Goal: Transaction & Acquisition: Purchase product/service

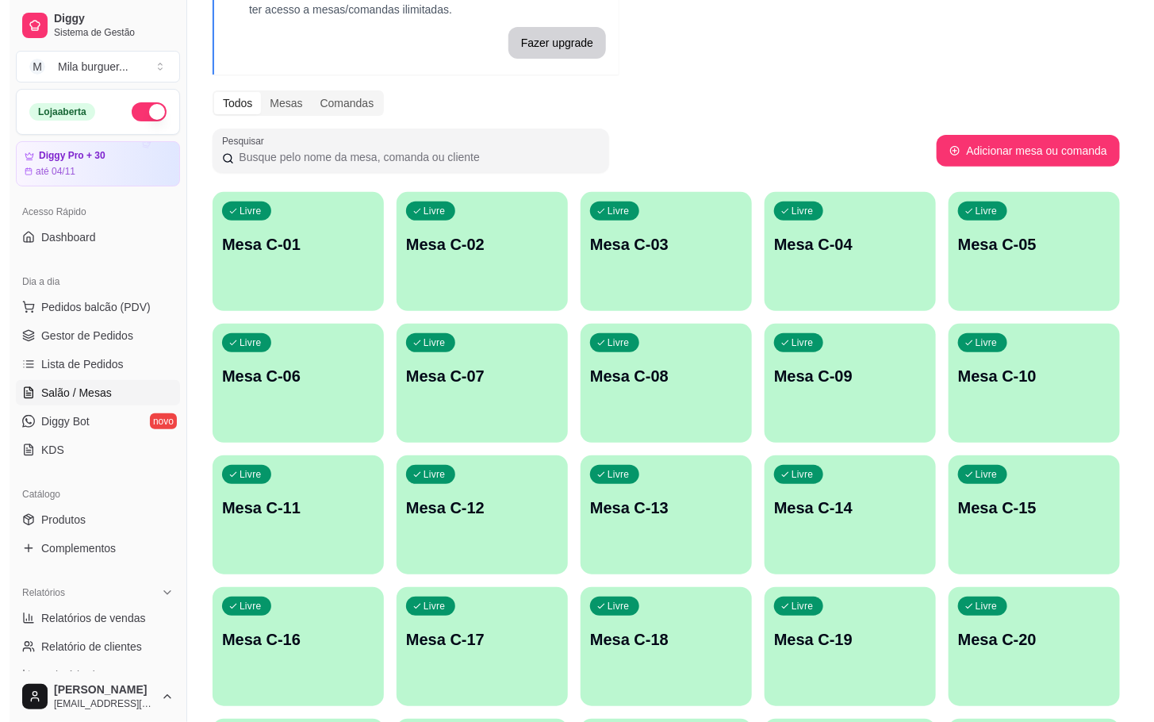
scroll to position [238, 0]
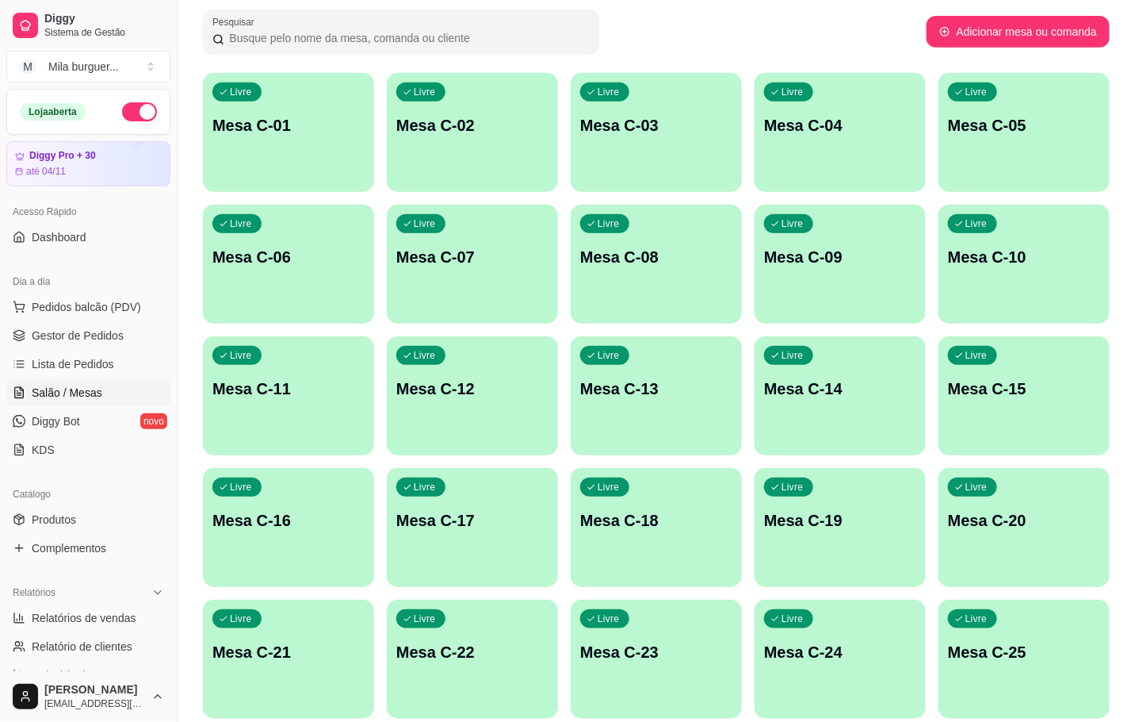
click at [466, 389] on p "Mesa C-12" at bounding box center [472, 388] width 152 height 22
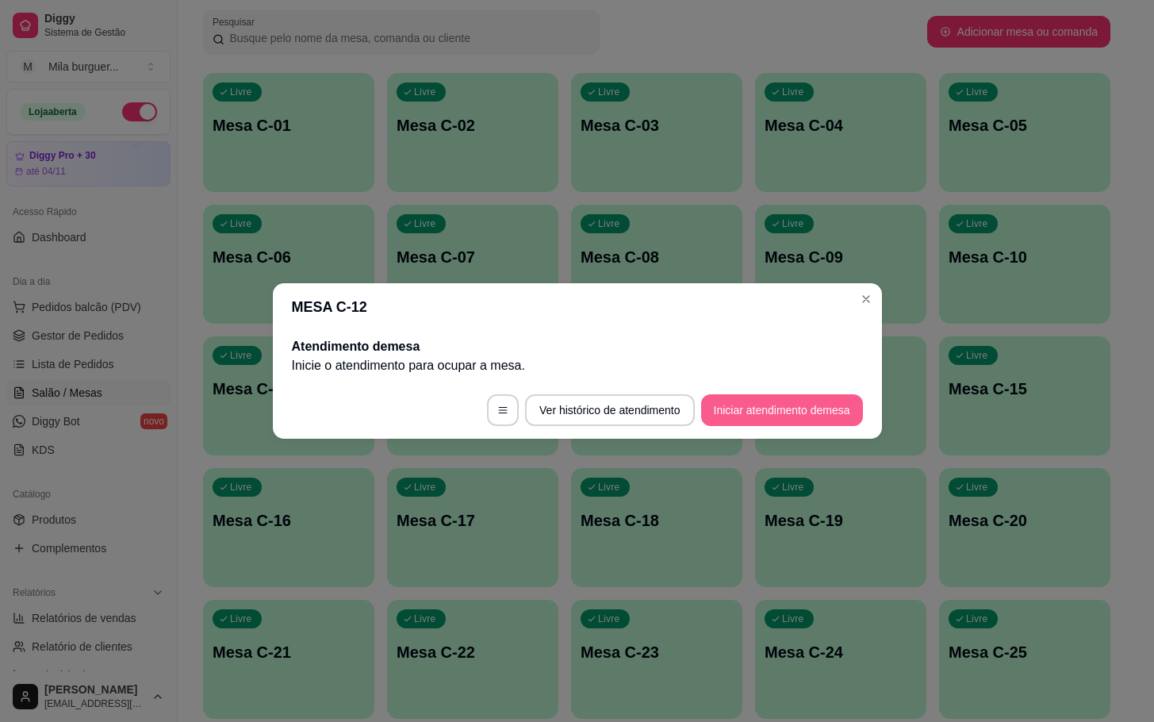
click at [764, 409] on button "Iniciar atendimento de mesa" at bounding box center [782, 410] width 162 height 32
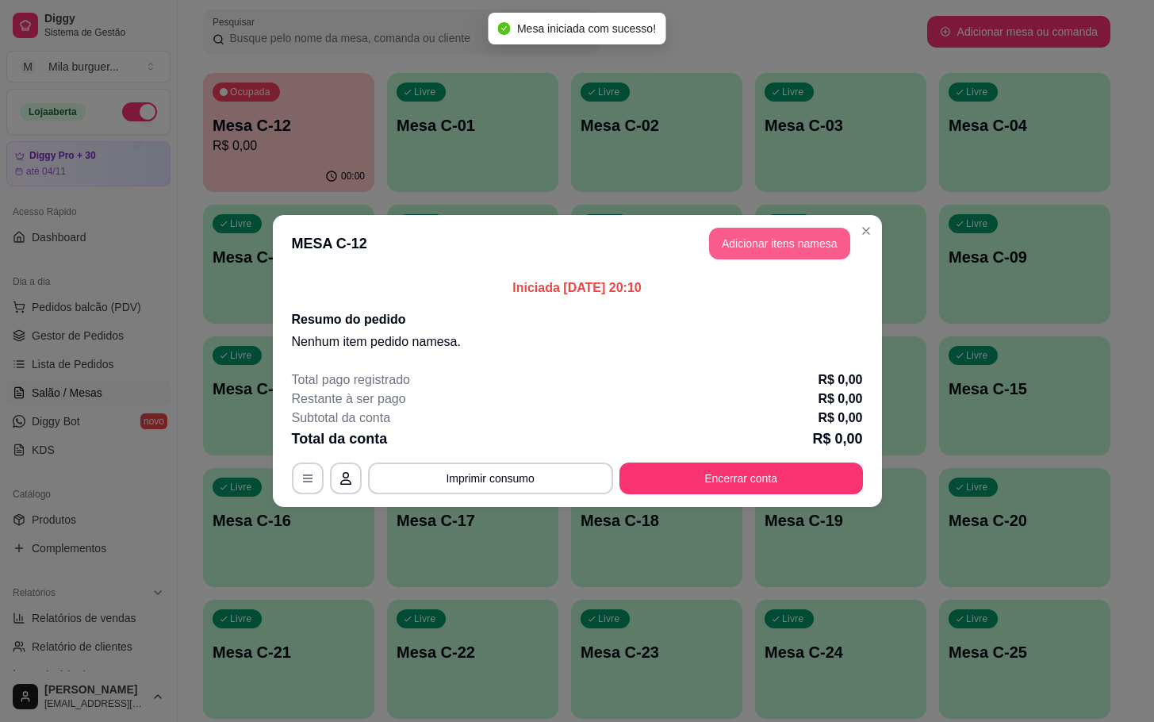
click at [771, 240] on button "Adicionar itens na mesa" at bounding box center [779, 244] width 141 height 32
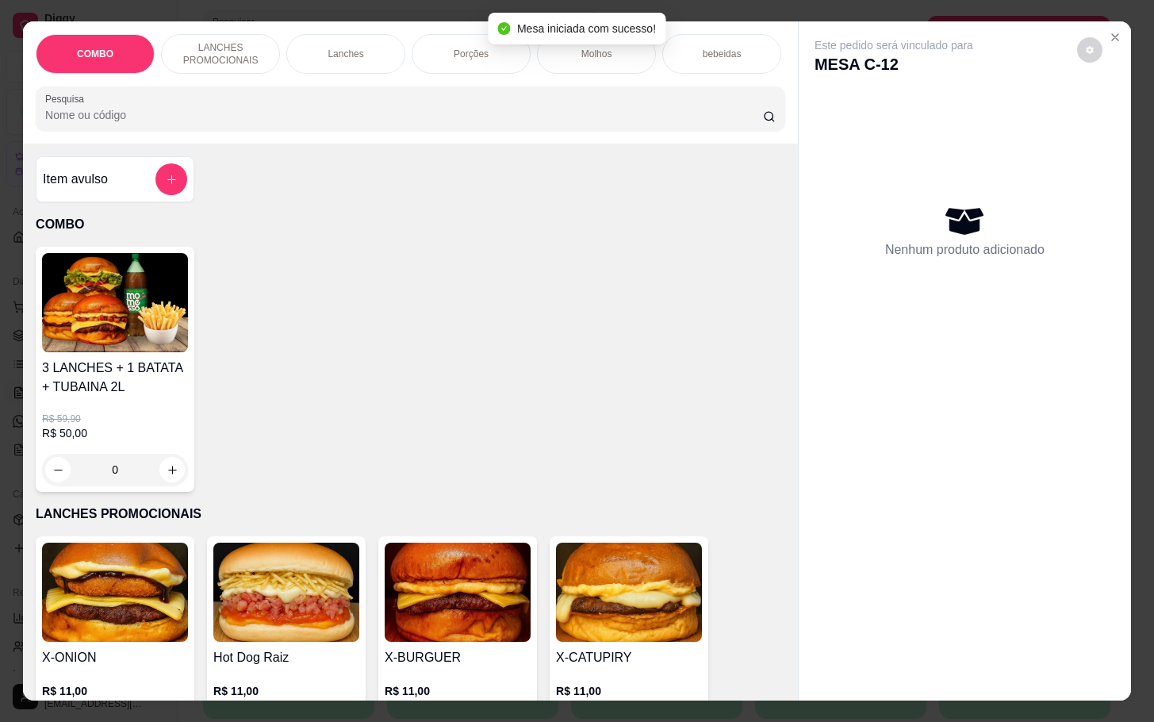
scroll to position [357, 0]
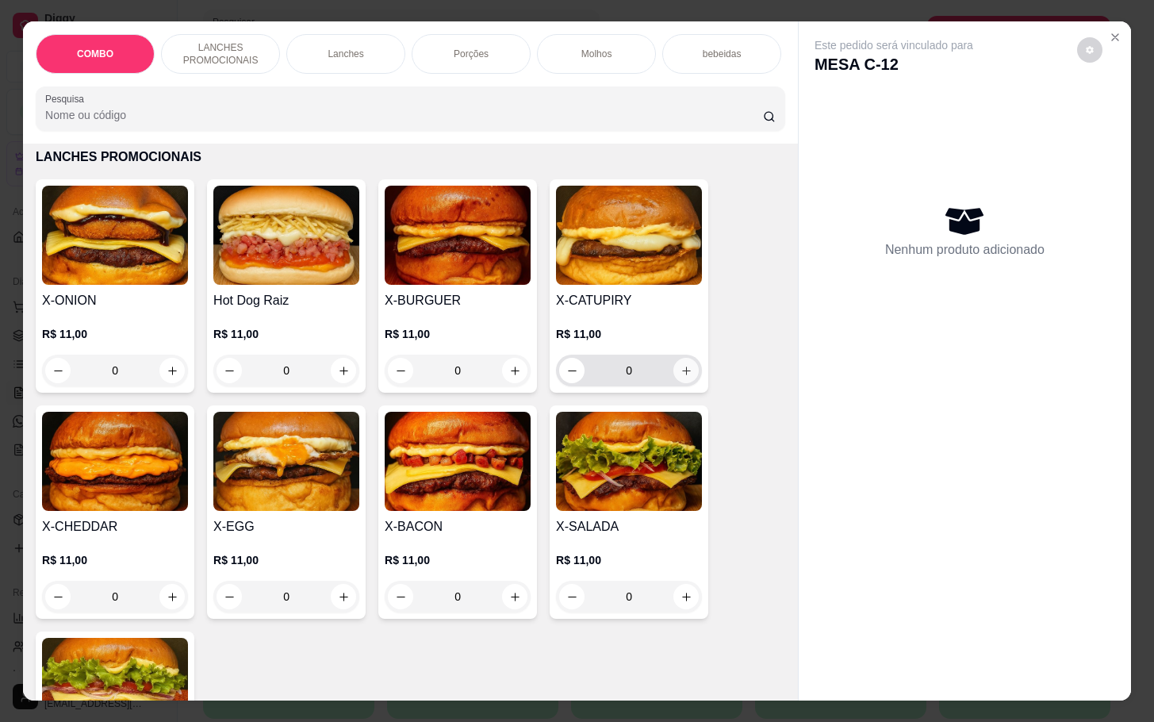
click at [681, 377] on icon "increase-product-quantity" at bounding box center [686, 371] width 12 height 12
type input "1"
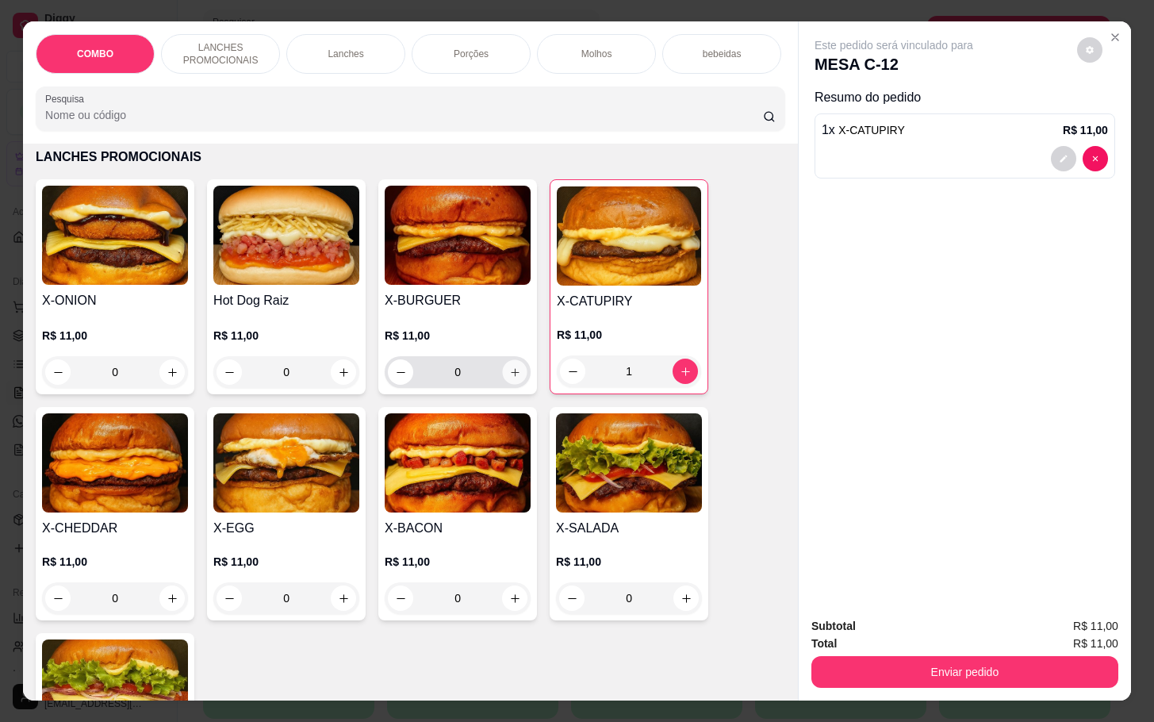
click at [509, 378] on icon "increase-product-quantity" at bounding box center [515, 372] width 12 height 12
type input "1"
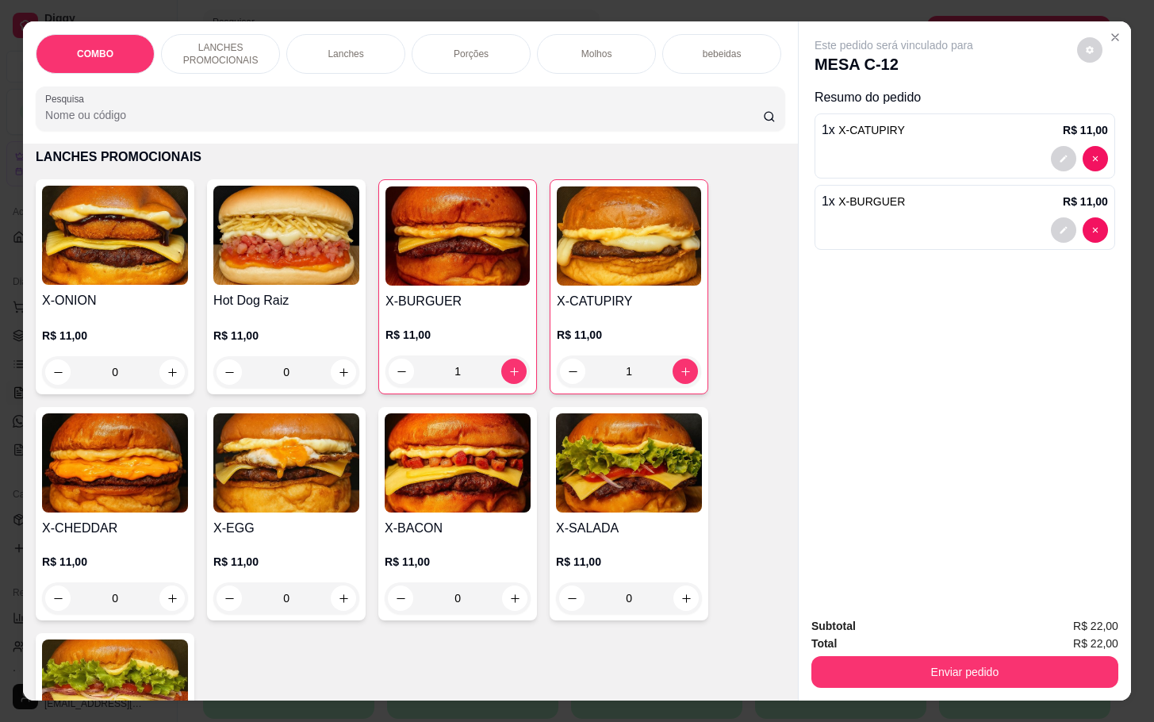
scroll to position [476, 0]
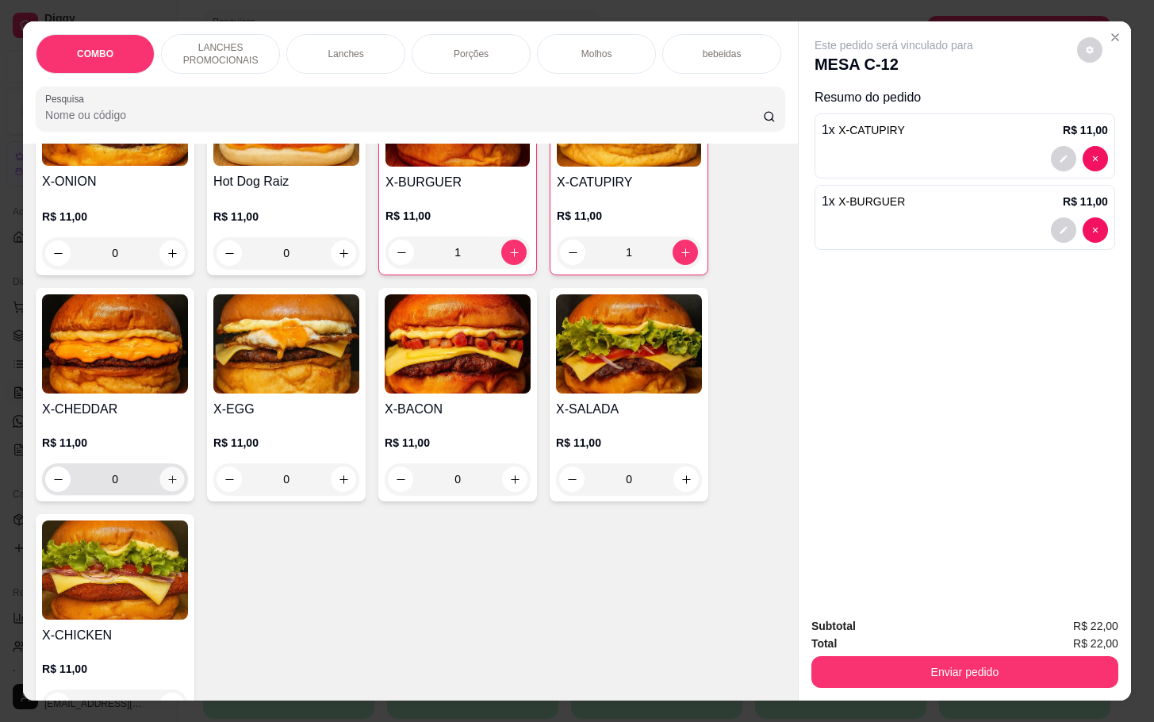
click at [167, 485] on icon "increase-product-quantity" at bounding box center [173, 479] width 12 height 12
type input "1"
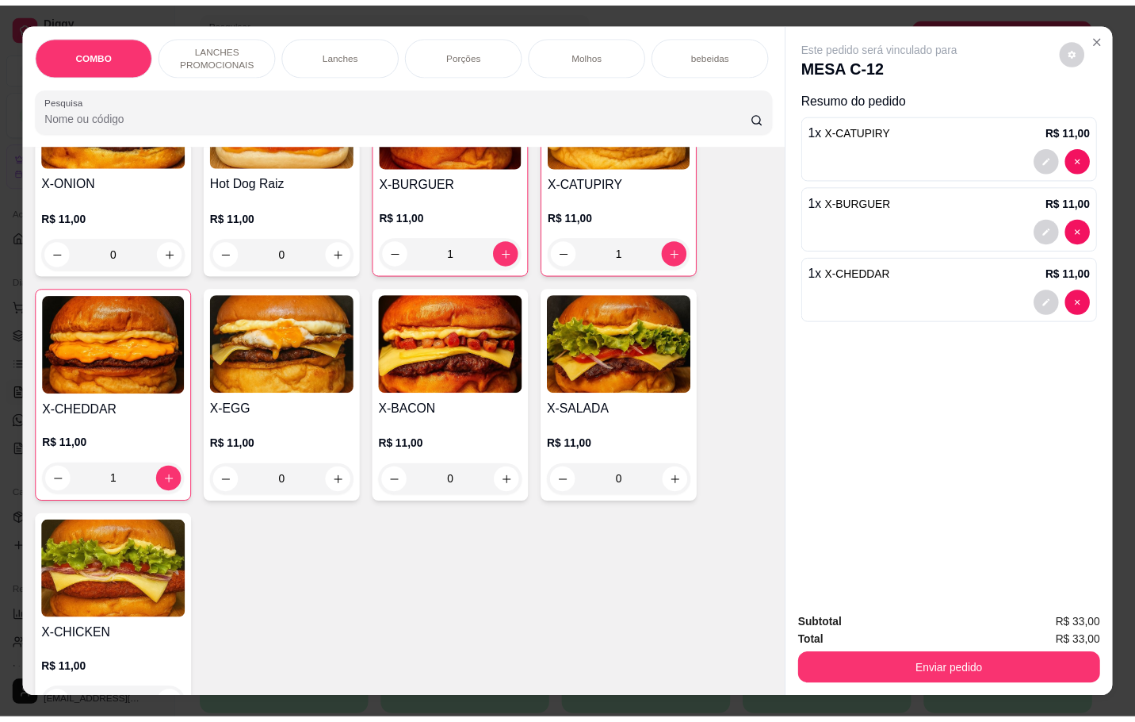
scroll to position [0, 0]
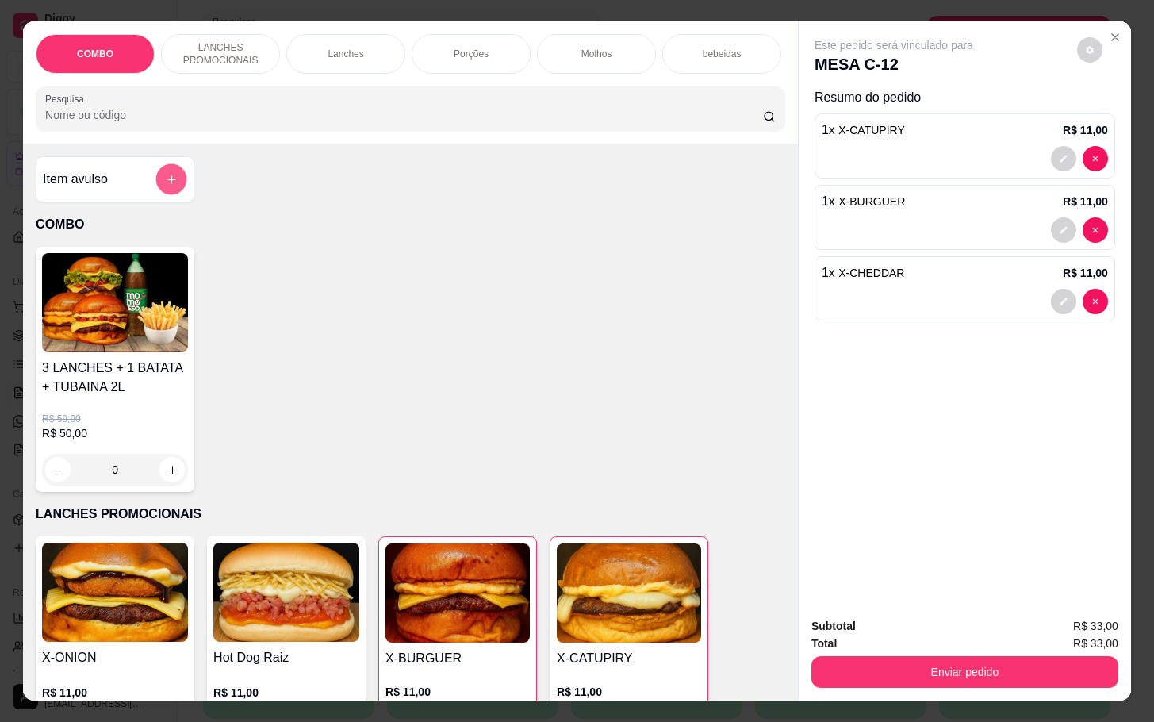
click at [156, 188] on button "add-separate-item" at bounding box center [171, 179] width 31 height 31
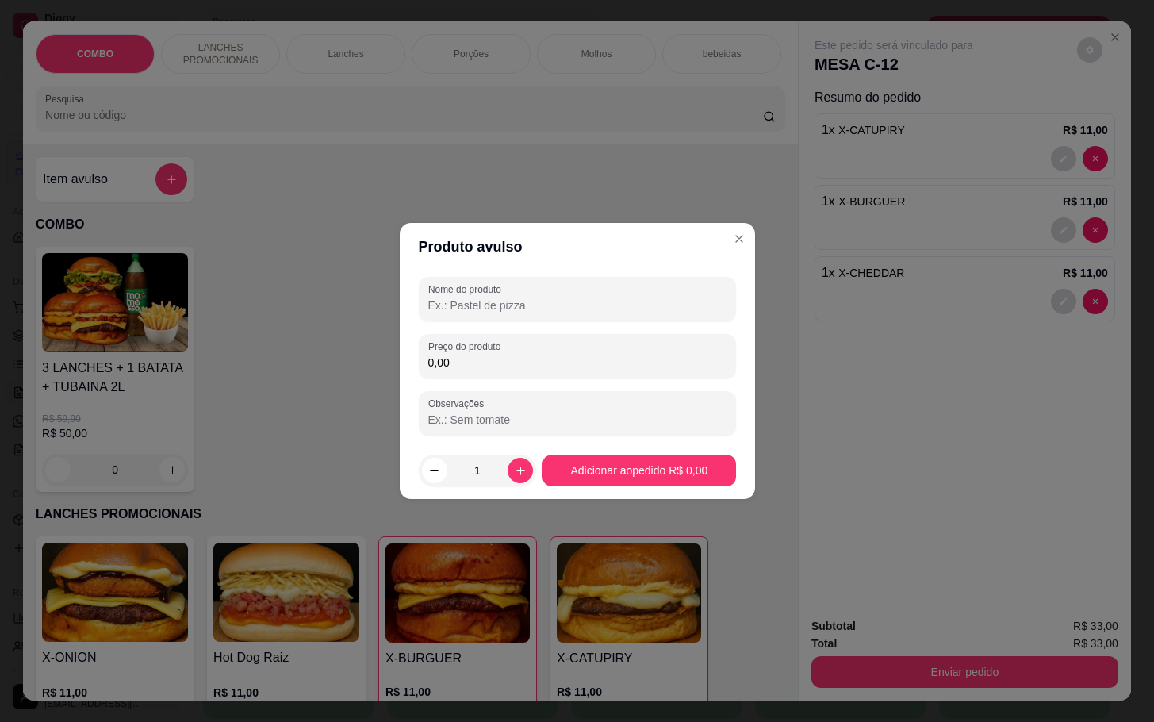
drag, startPoint x: 484, startPoint y: 300, endPoint x: 474, endPoint y: 300, distance: 9.5
click at [481, 300] on input "Nome do produto" at bounding box center [577, 305] width 298 height 16
type input "ls coca"
click at [529, 371] on div "0,00" at bounding box center [577, 356] width 298 height 32
type input "8,00"
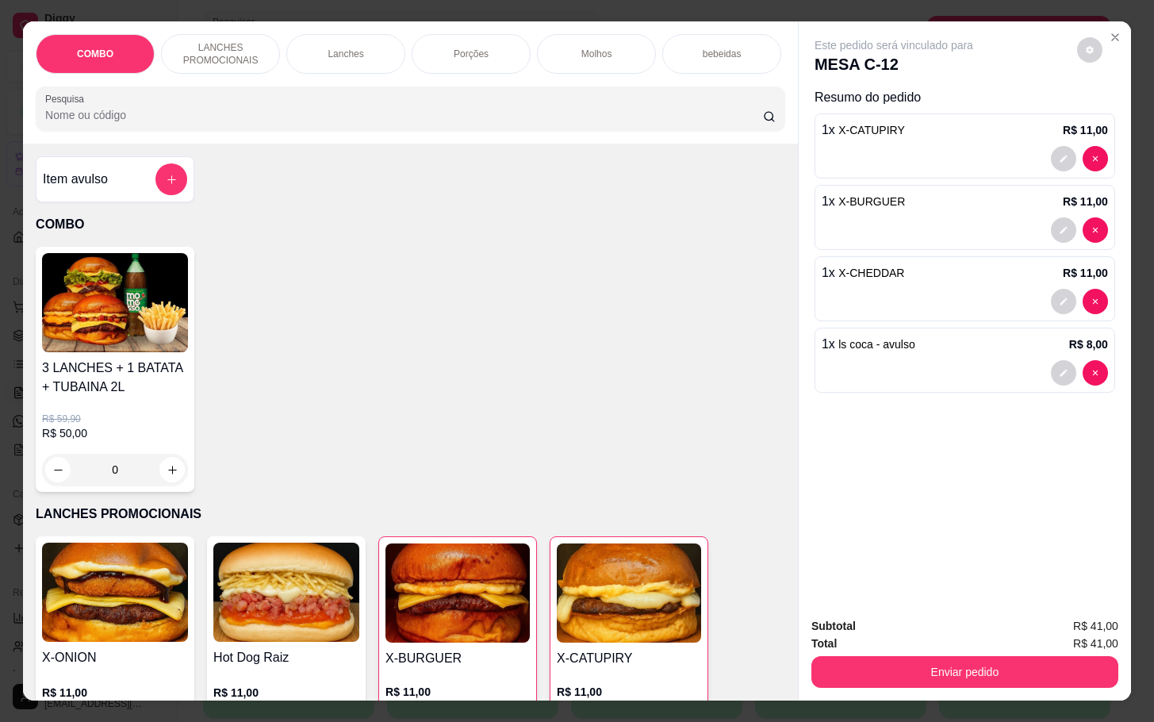
click at [976, 681] on div "Subtotal R$ 41,00 Total R$ 41,00 Enviar pedido" at bounding box center [964, 652] width 332 height 96
click at [994, 667] on button "Enviar pedido" at bounding box center [964, 672] width 307 height 32
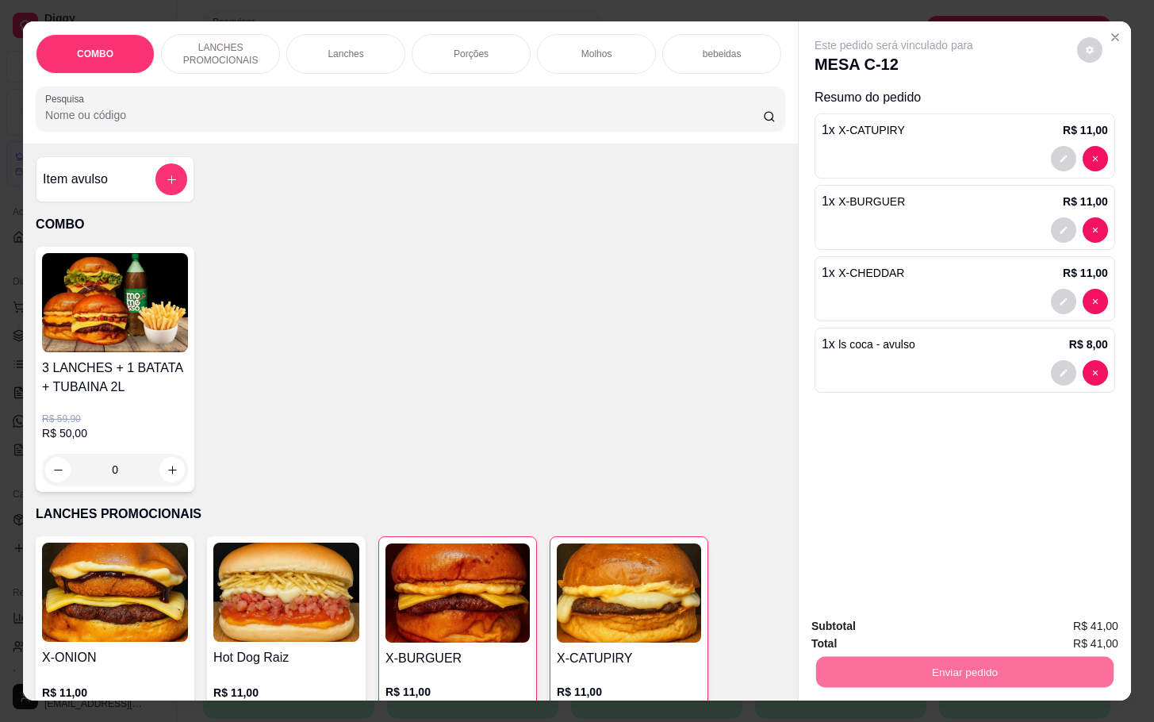
click at [1058, 614] on button "Enviar pedido" at bounding box center [1074, 623] width 87 height 29
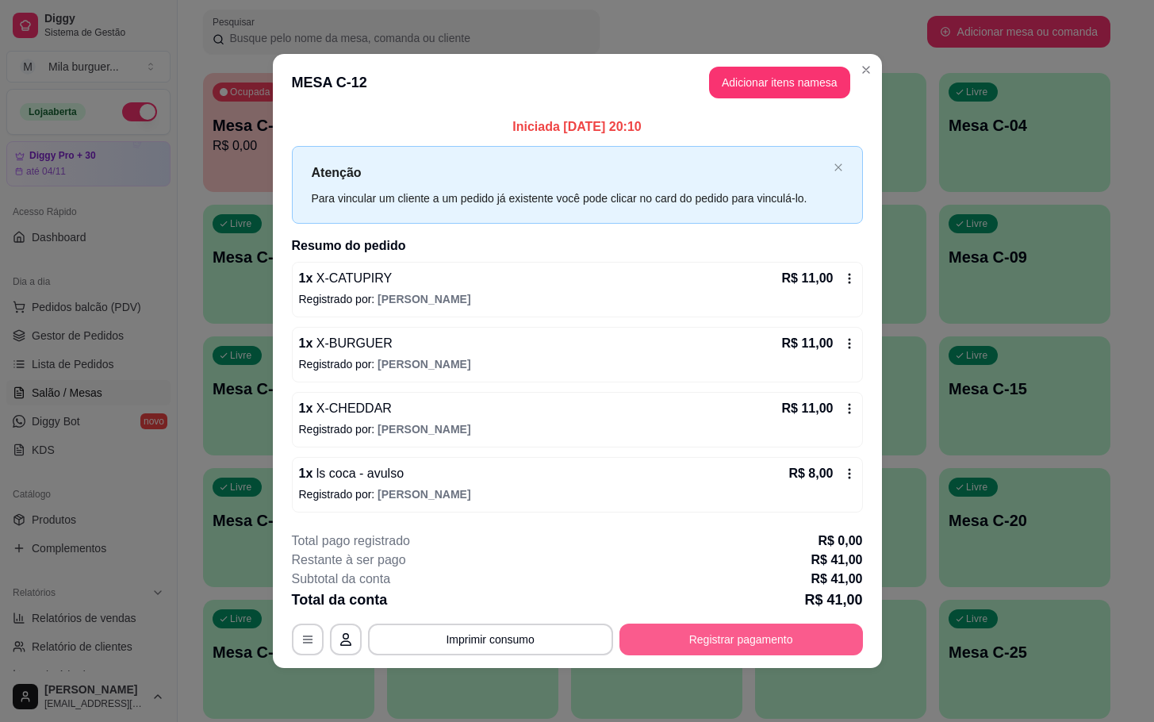
click at [792, 642] on button "Registrar pagamento" at bounding box center [740, 639] width 243 height 32
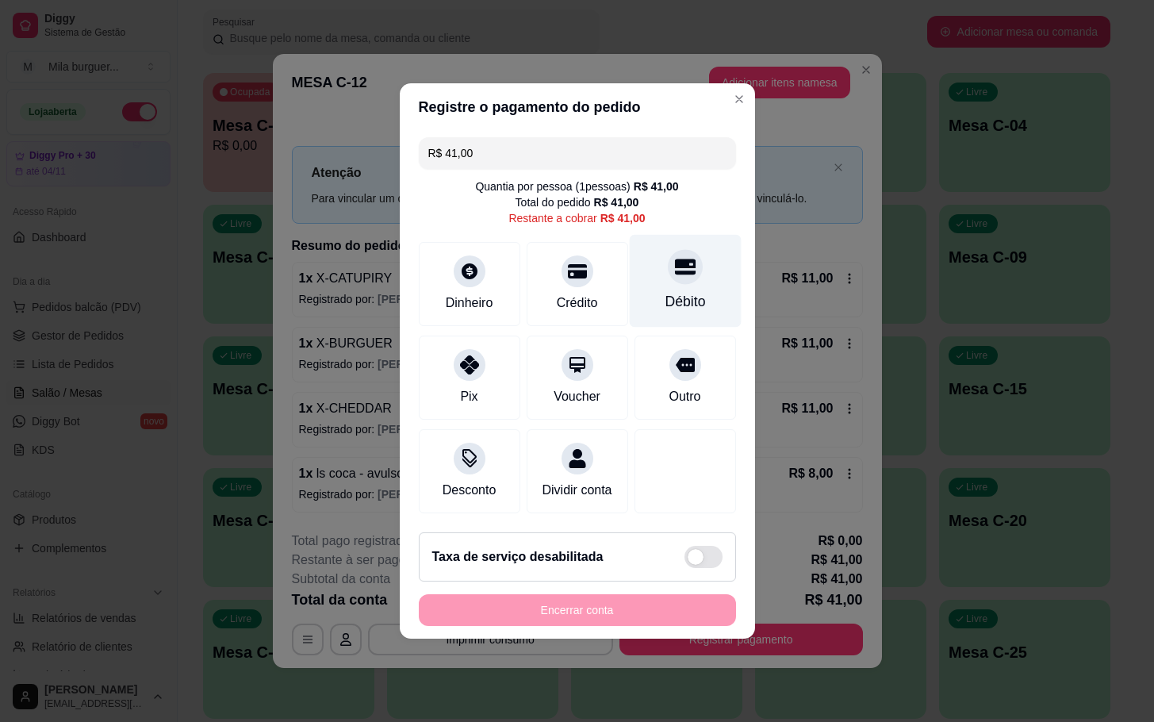
click at [640, 293] on div "Débito" at bounding box center [685, 281] width 112 height 93
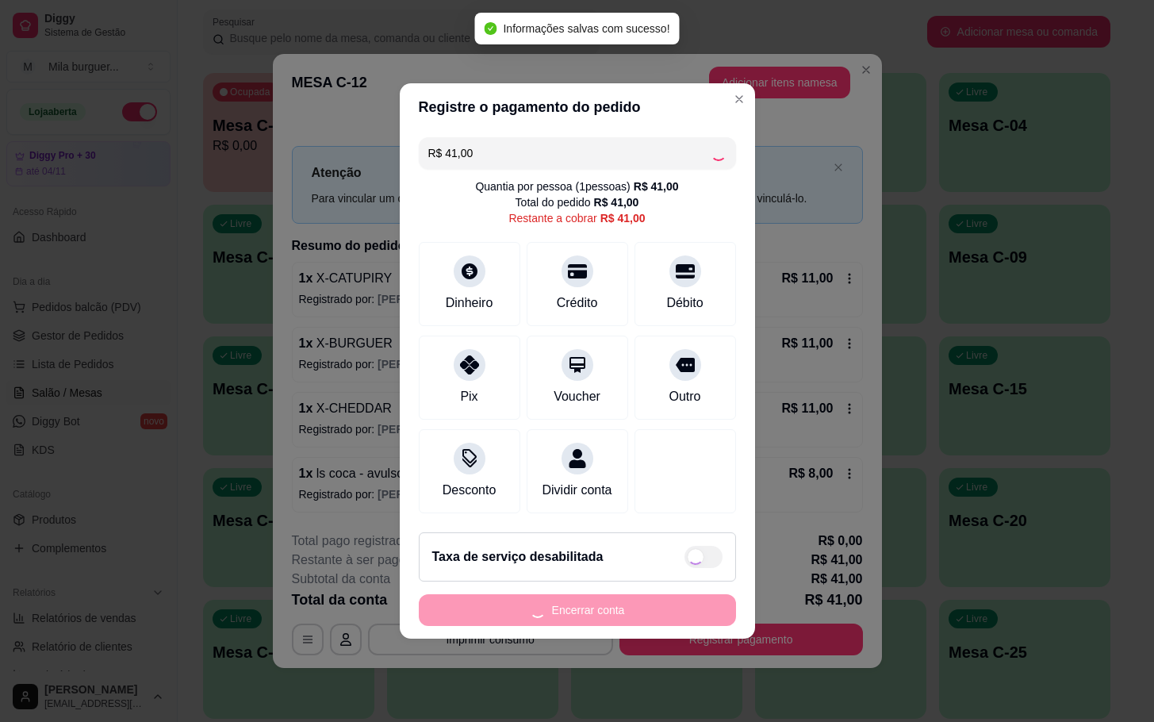
type input "R$ 0,00"
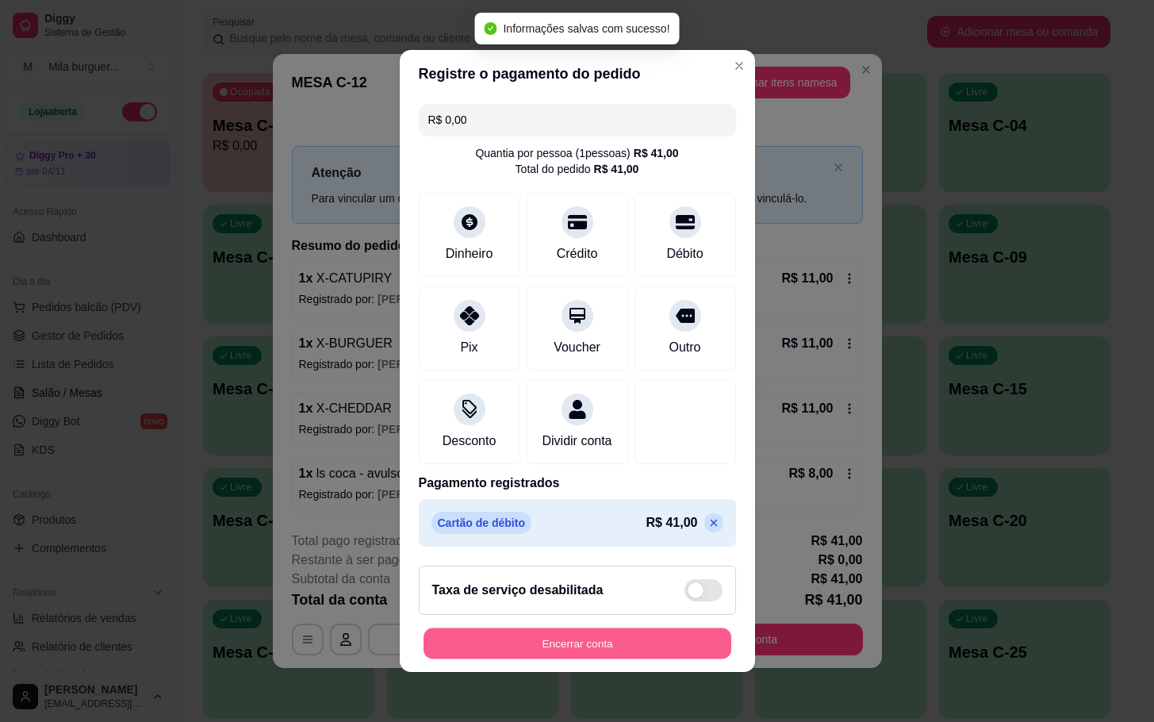
click at [657, 649] on button "Encerrar conta" at bounding box center [577, 643] width 308 height 31
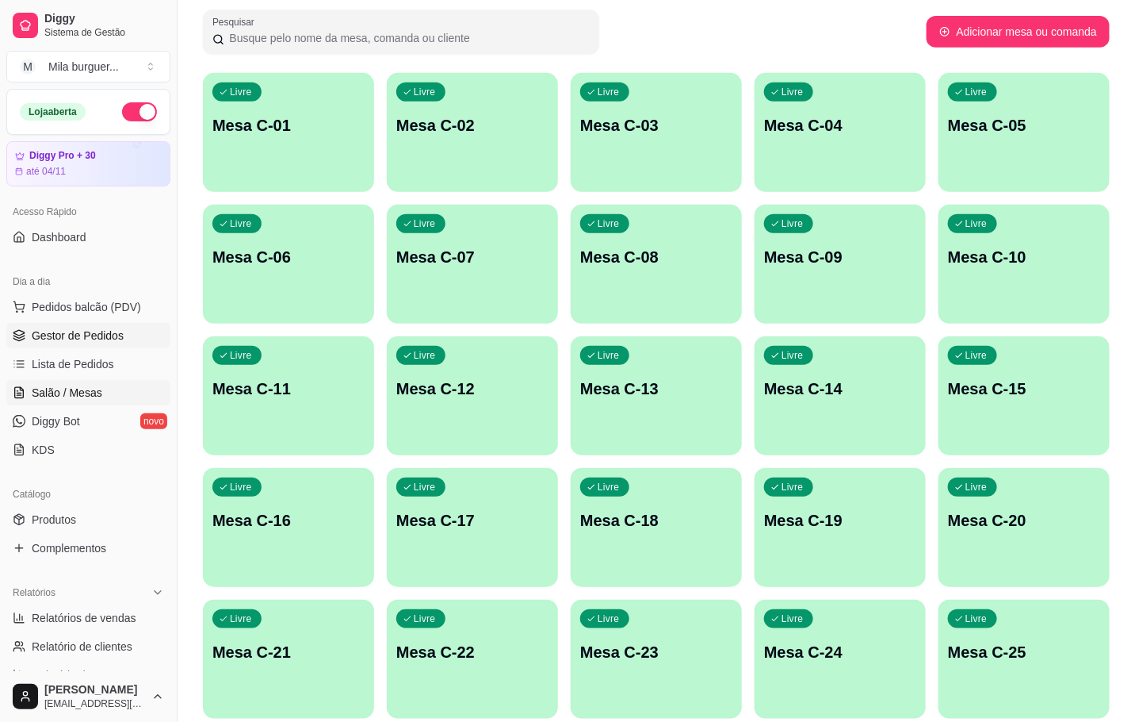
click at [67, 335] on span "Gestor de Pedidos" at bounding box center [78, 335] width 92 height 16
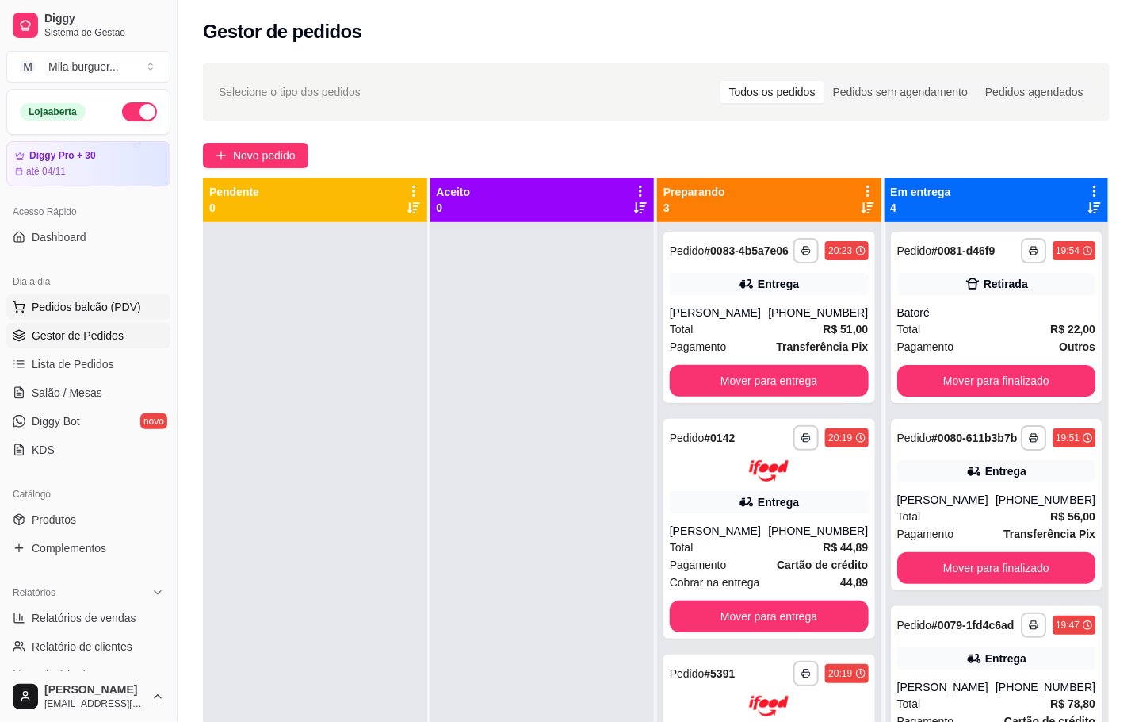
click at [88, 303] on span "Pedidos balcão (PDV)" at bounding box center [86, 307] width 109 height 16
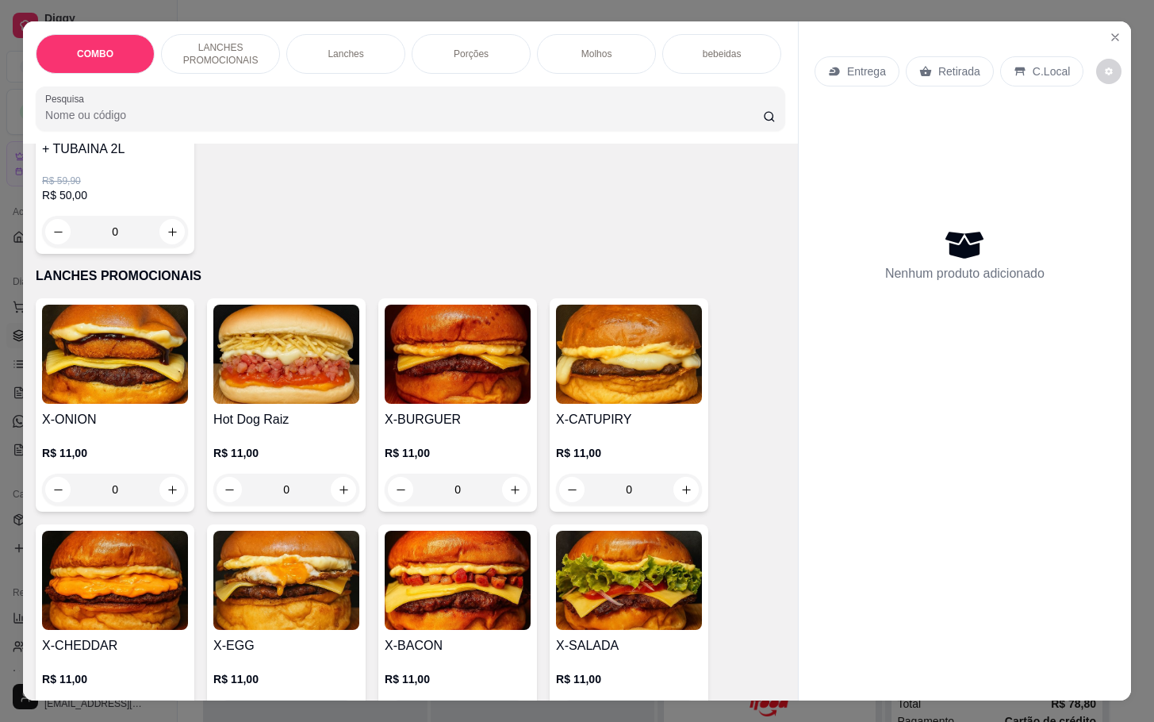
scroll to position [357, 0]
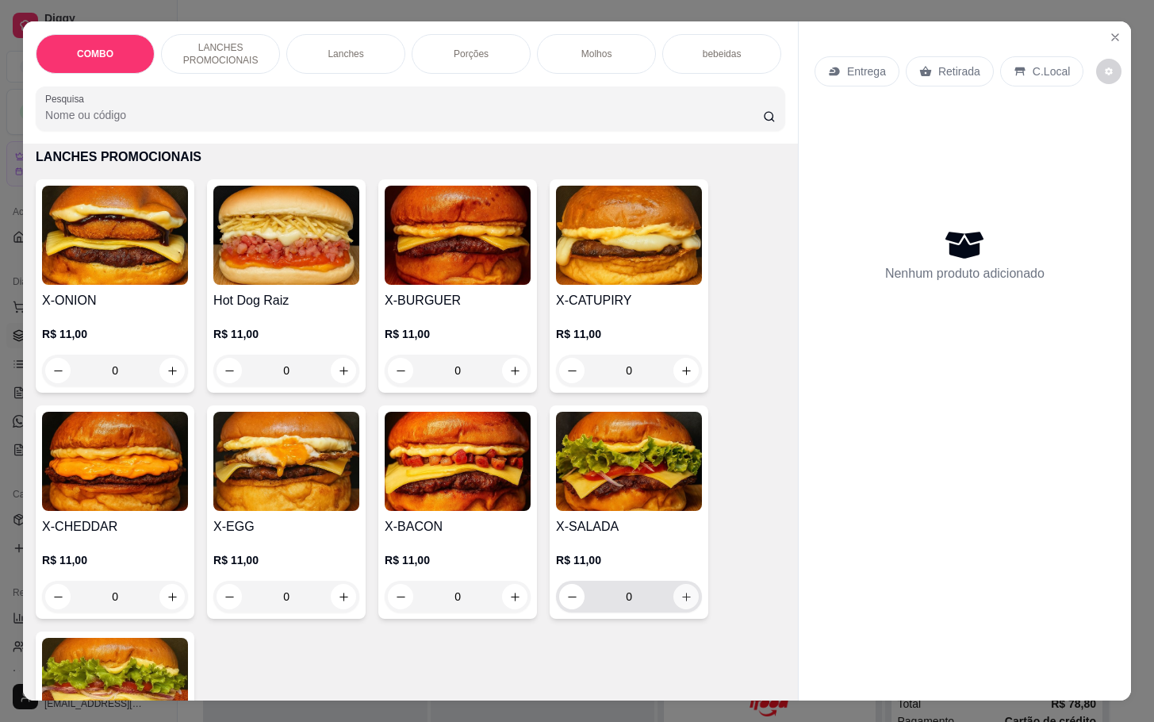
click at [666, 595] on div "0" at bounding box center [629, 596] width 140 height 32
click at [676, 595] on button "increase-product-quantity" at bounding box center [686, 596] width 25 height 25
type input "1"
click at [676, 595] on button "increase-product-quantity" at bounding box center [686, 596] width 25 height 25
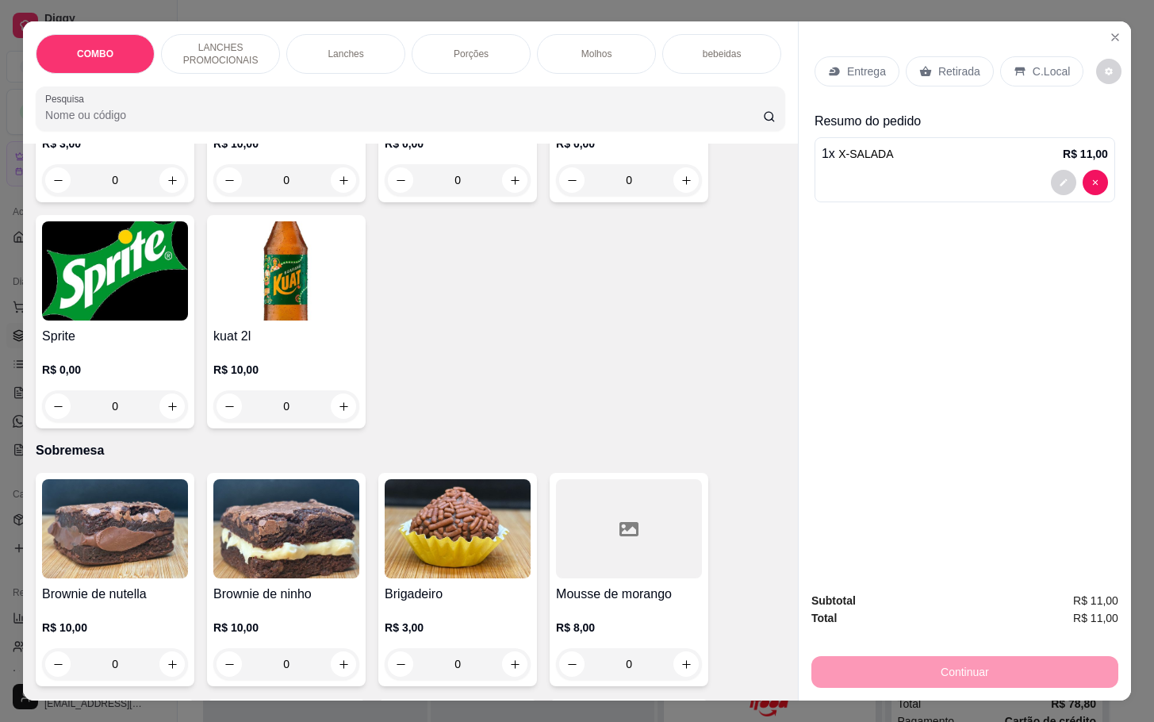
scroll to position [3092, 0]
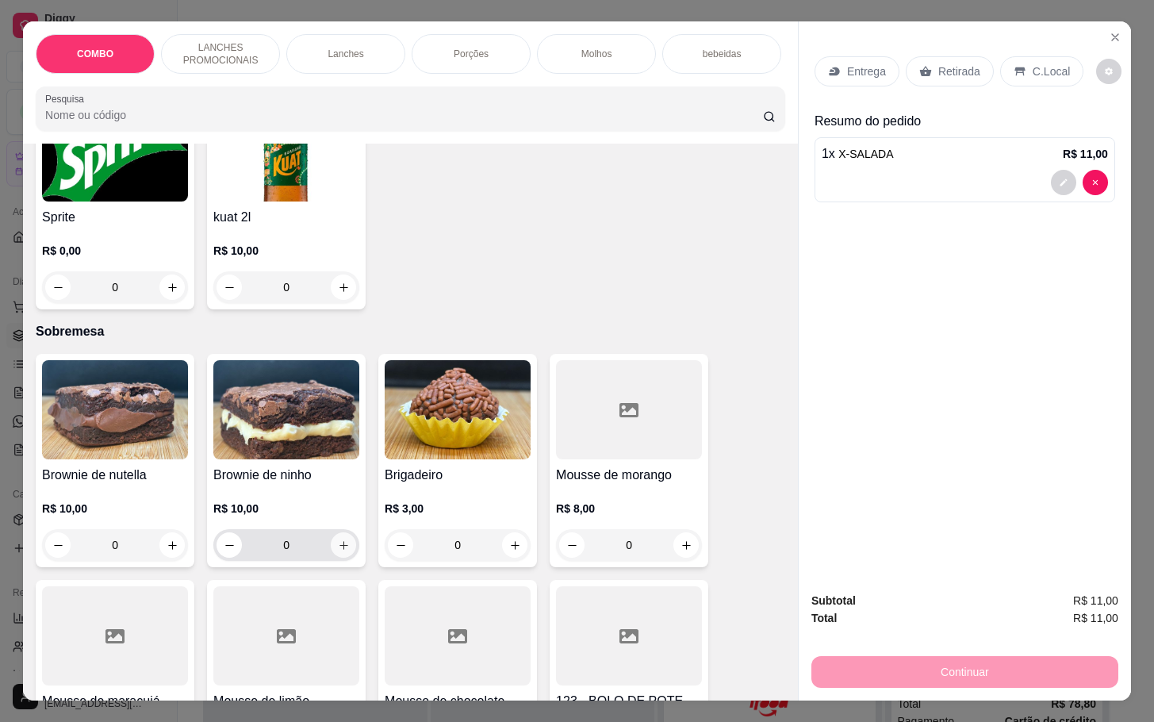
click at [339, 539] on icon "increase-product-quantity" at bounding box center [344, 545] width 12 height 12
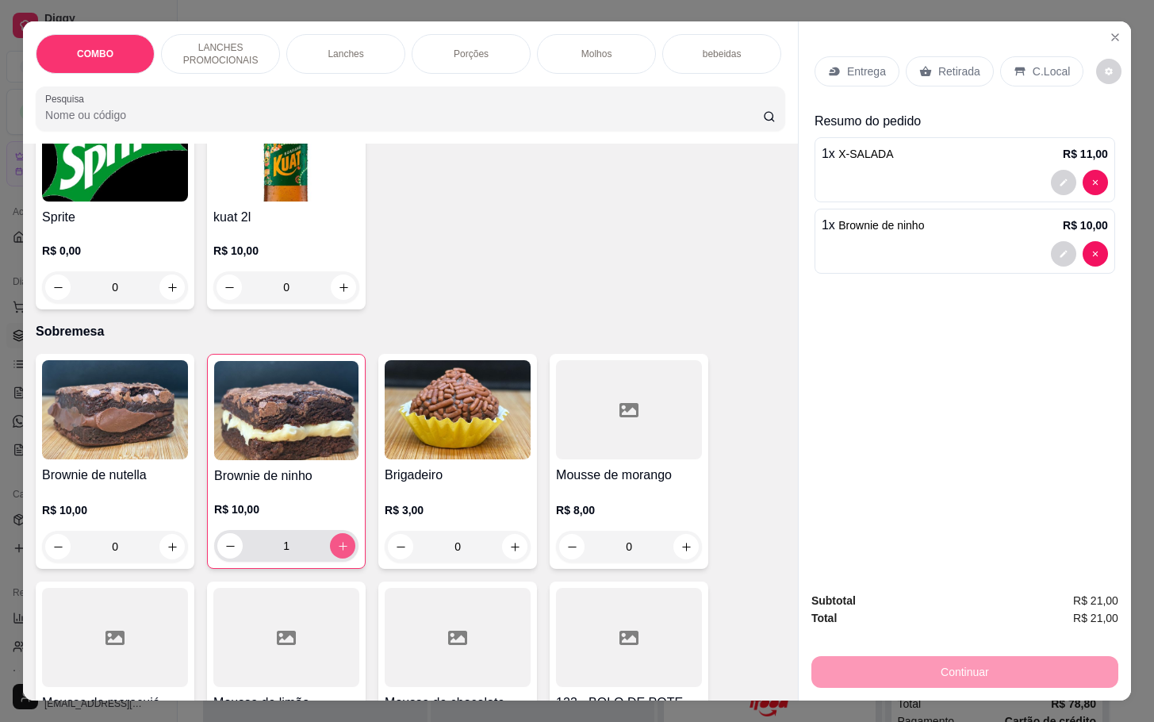
click at [341, 536] on button "increase-product-quantity" at bounding box center [342, 545] width 25 height 25
type input "2"
click at [159, 542] on button "increase-product-quantity" at bounding box center [171, 546] width 25 height 25
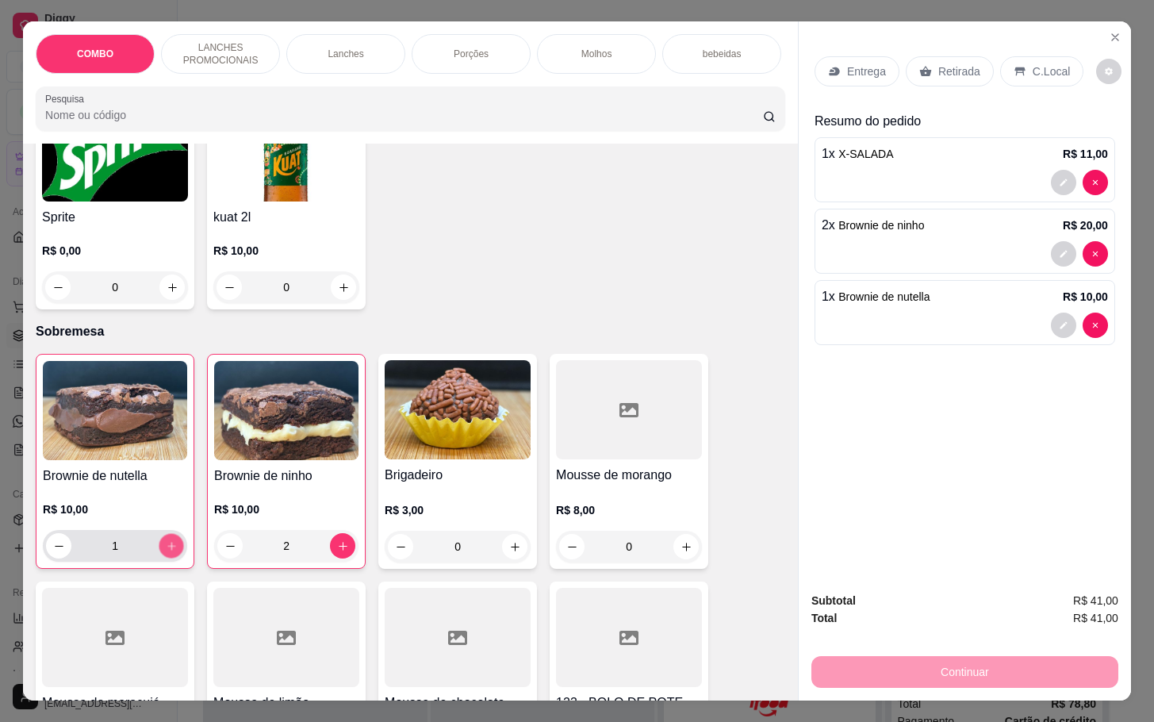
click at [166, 542] on icon "increase-product-quantity" at bounding box center [172, 546] width 12 height 12
type input "2"
click at [930, 74] on div "Retirada" at bounding box center [949, 71] width 88 height 30
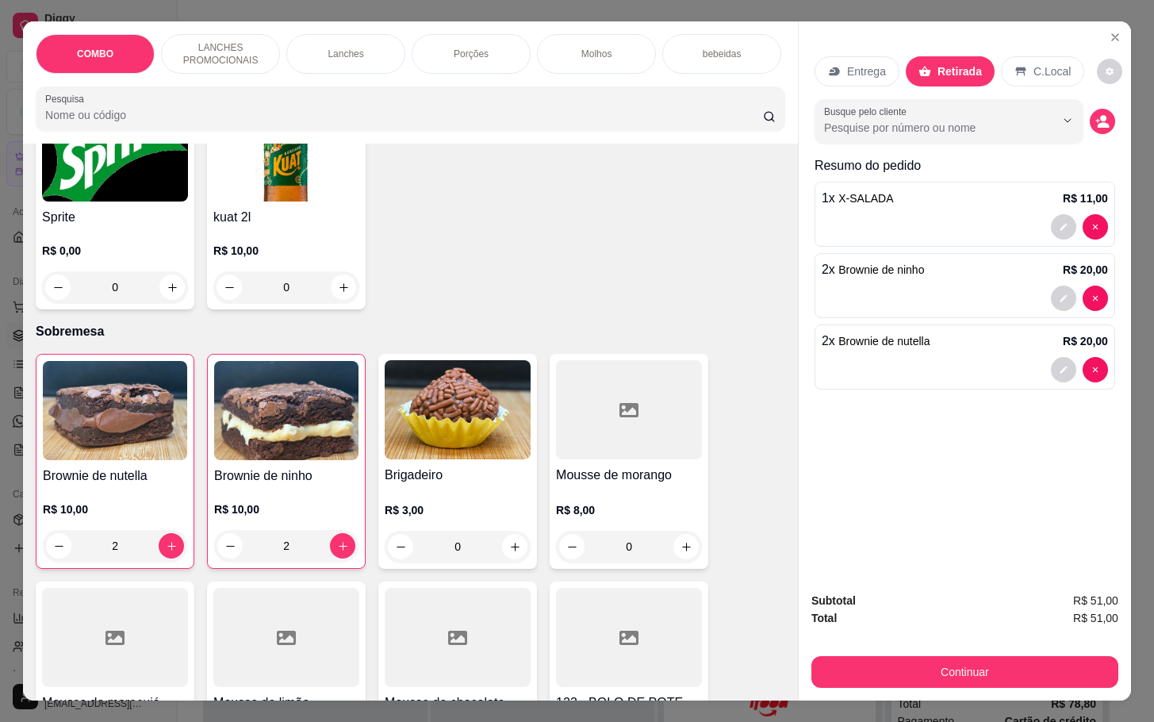
click at [932, 214] on div at bounding box center [964, 226] width 286 height 25
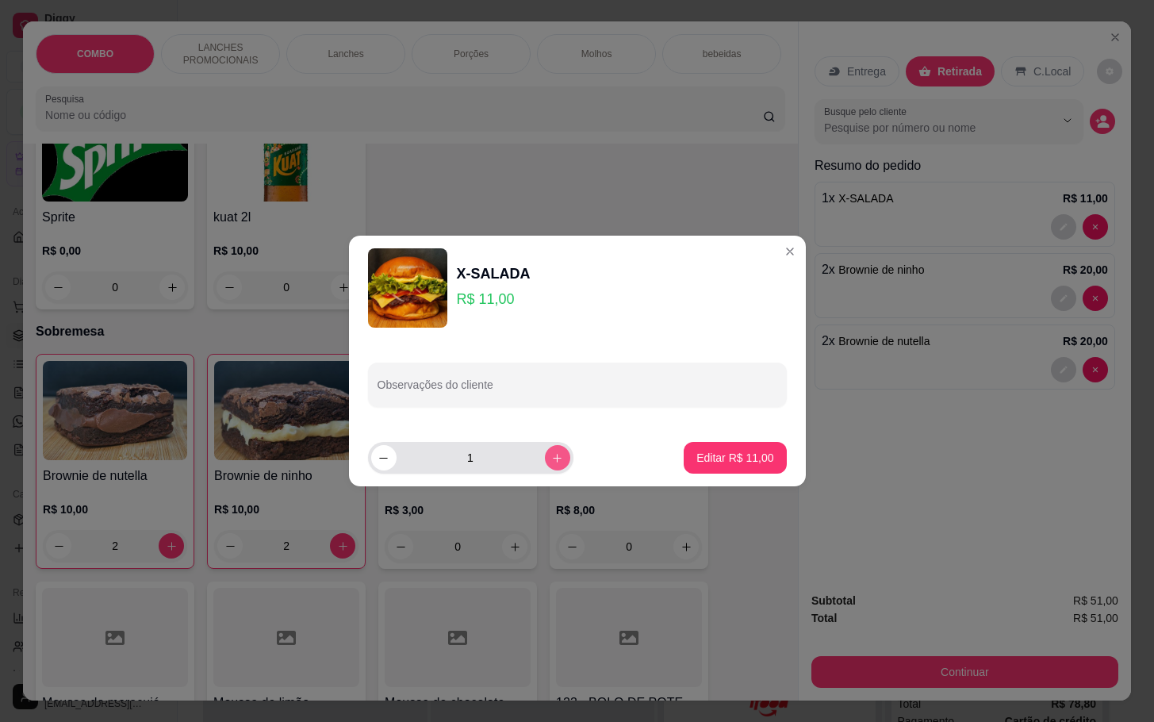
click at [551, 457] on icon "increase-product-quantity" at bounding box center [557, 458] width 12 height 12
type input "2"
click at [698, 454] on p "Editar R$ 22,00" at bounding box center [735, 457] width 75 height 15
type input "2"
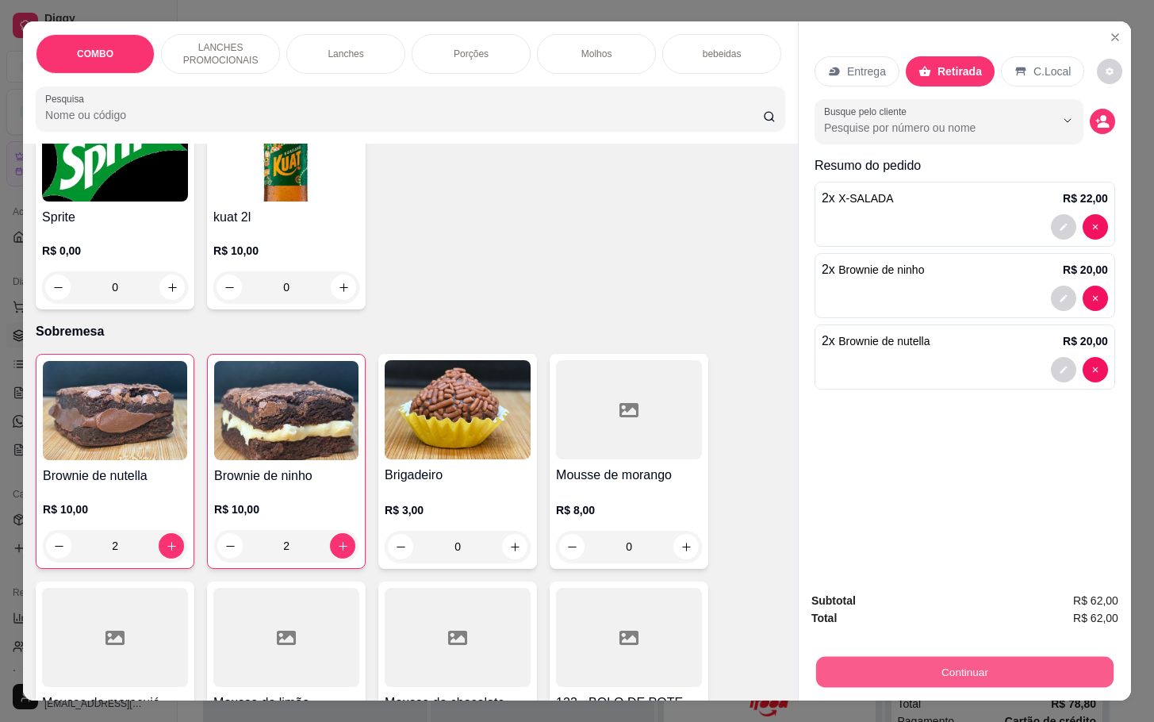
click at [959, 664] on button "Continuar" at bounding box center [964, 671] width 297 height 31
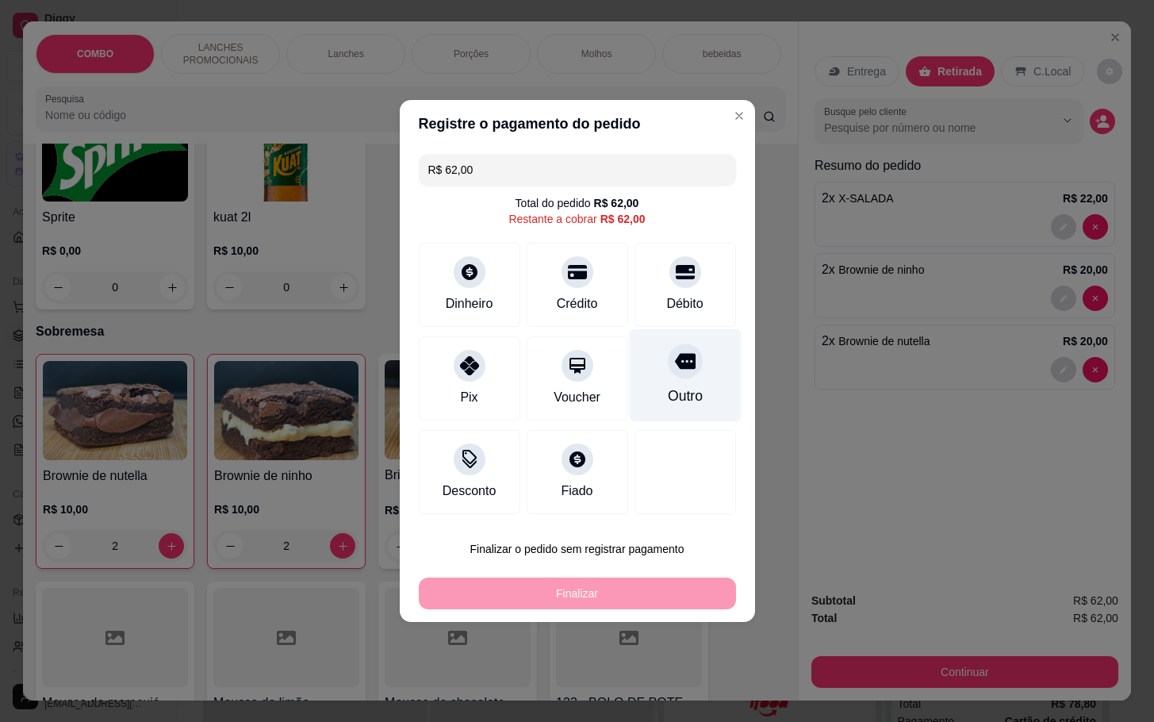
click at [673, 374] on div at bounding box center [685, 360] width 35 height 35
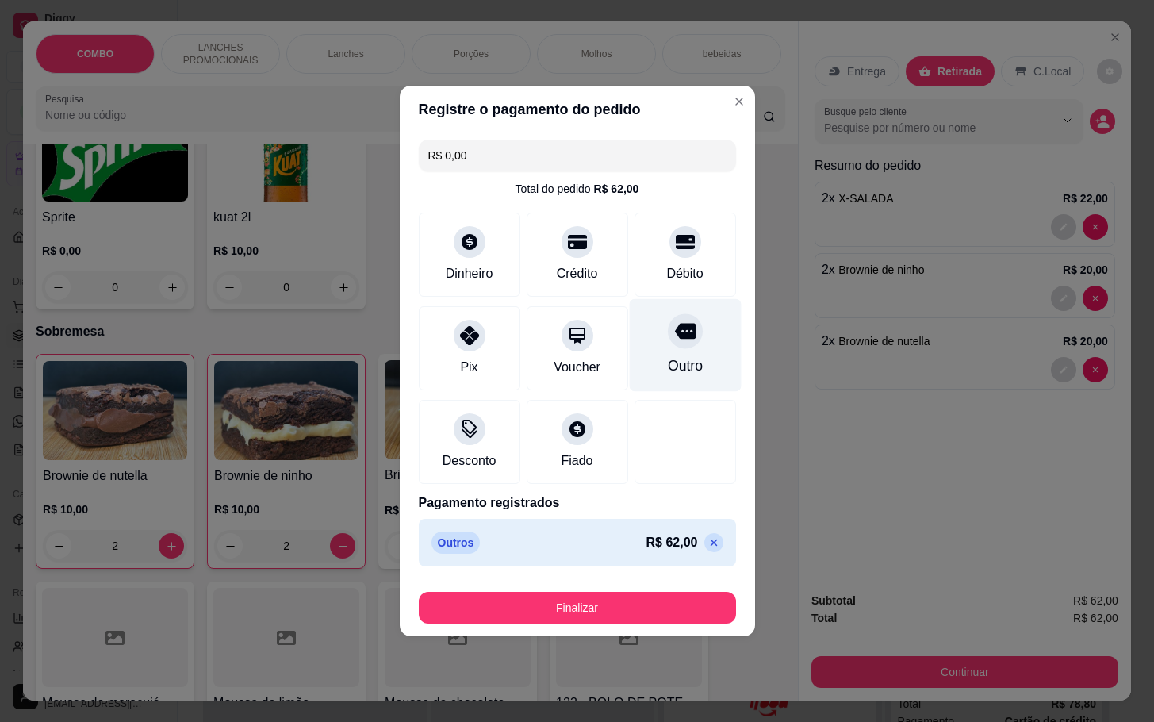
type input "R$ 0,00"
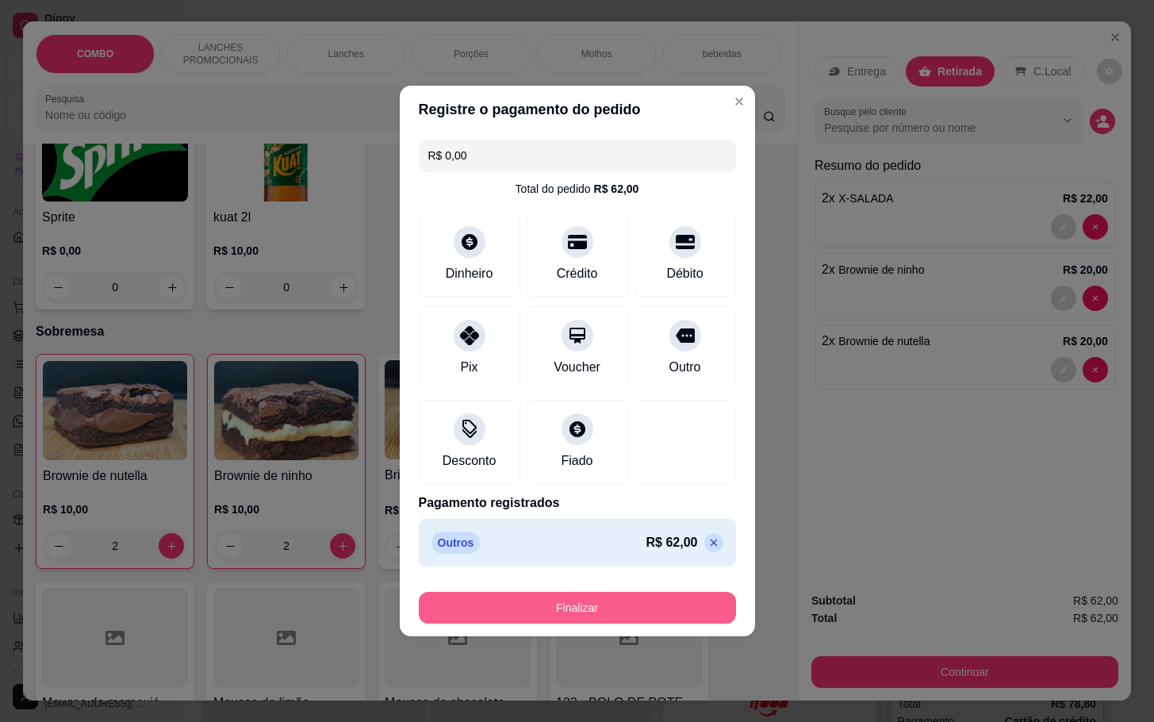
click at [611, 604] on button "Finalizar" at bounding box center [577, 607] width 317 height 32
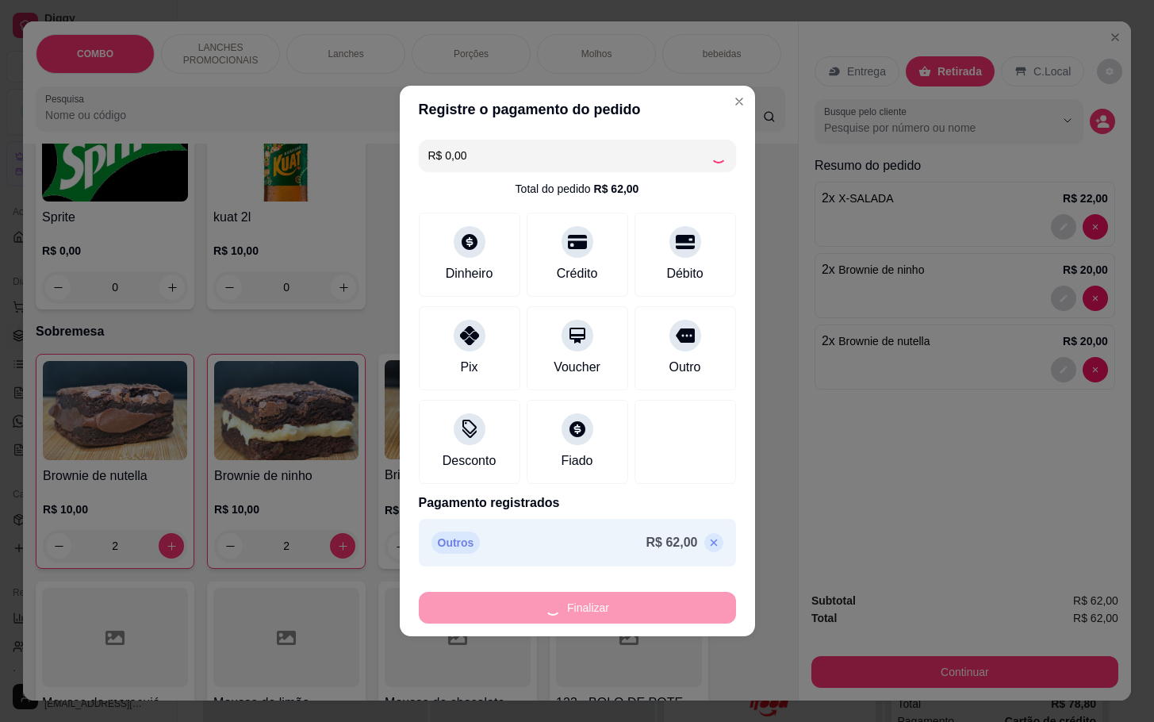
type input "0"
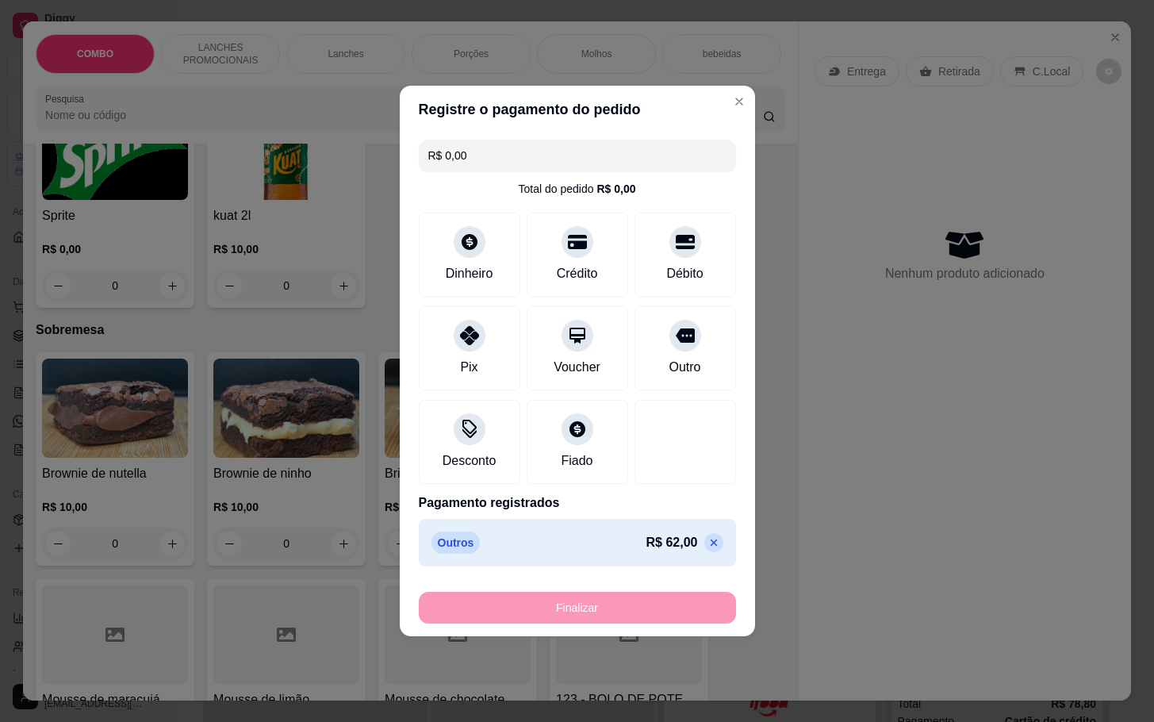
type input "-R$ 62,00"
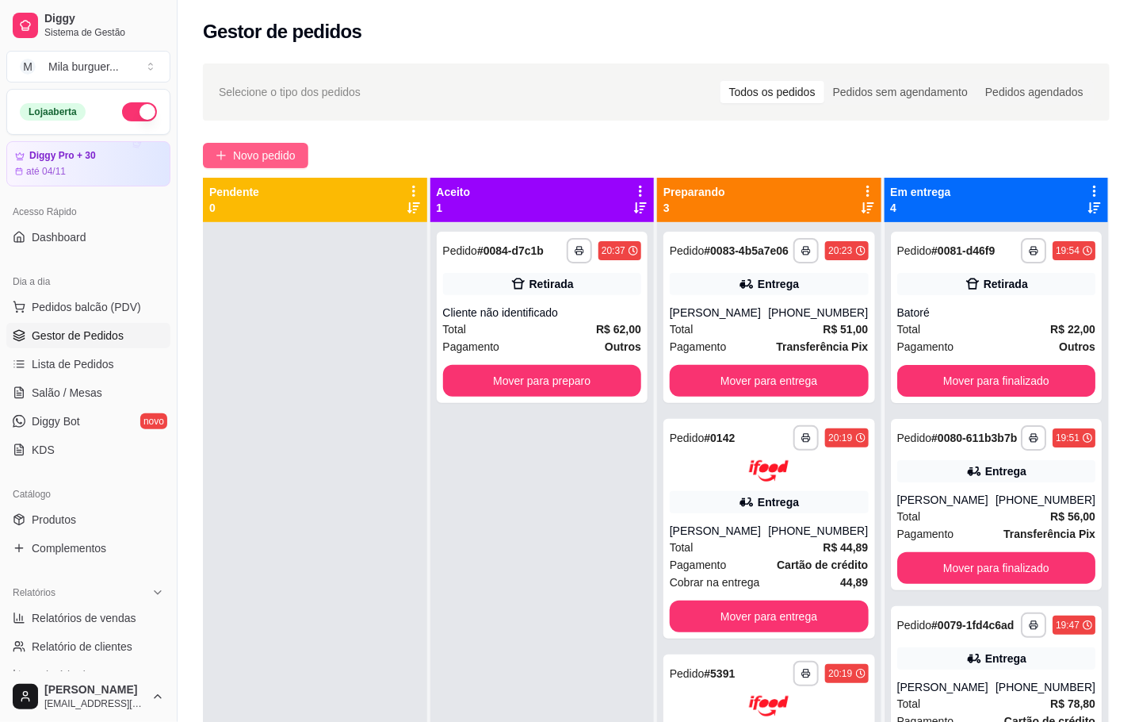
click at [231, 157] on button "Novo pedido" at bounding box center [255, 155] width 105 height 25
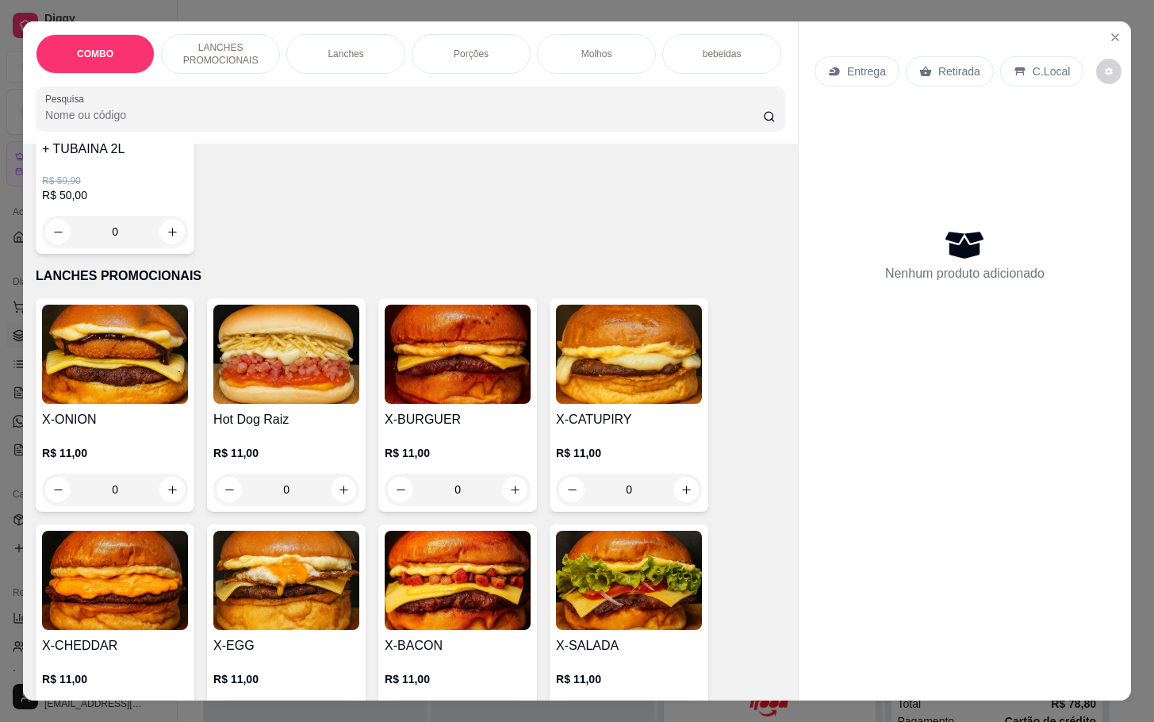
scroll to position [476, 0]
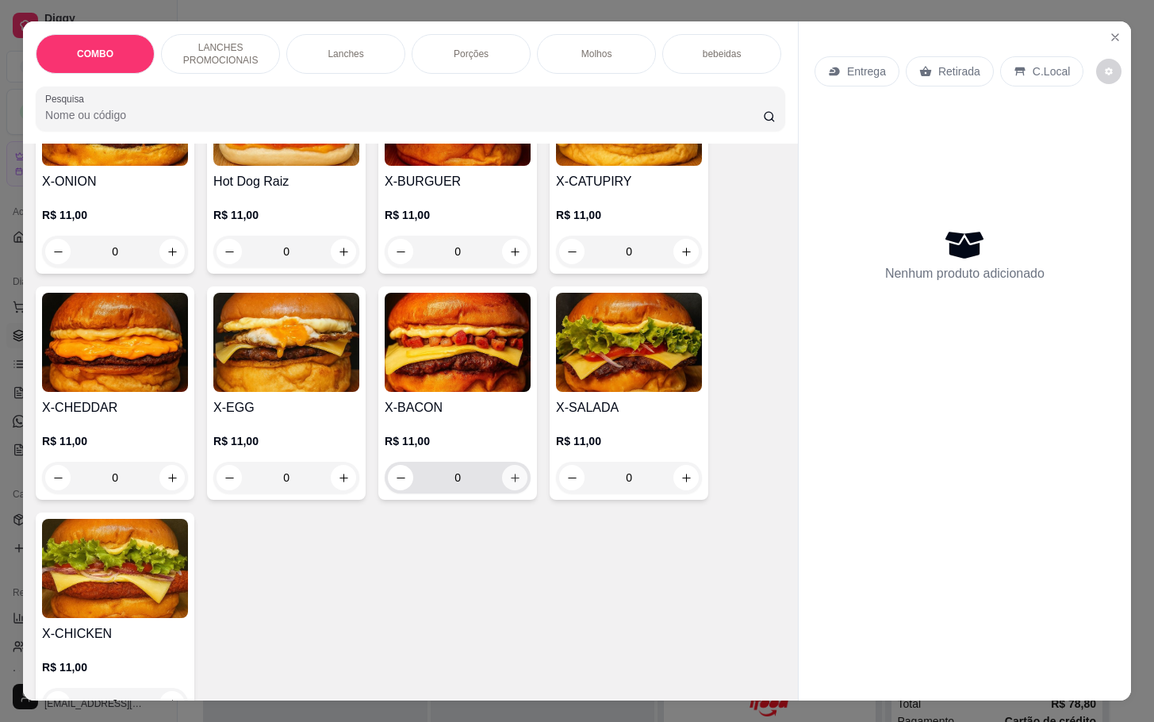
click at [495, 493] on div "0" at bounding box center [458, 477] width 140 height 32
type input "1"
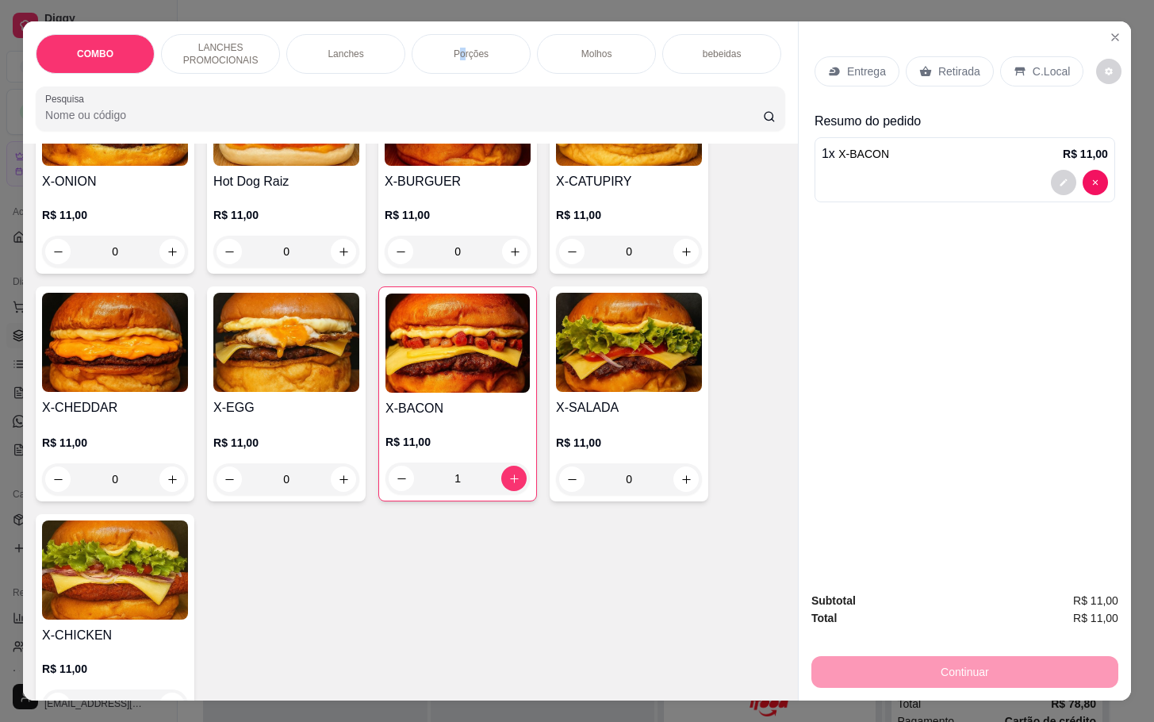
drag, startPoint x: 454, startPoint y: 48, endPoint x: 461, endPoint y: 55, distance: 9.5
click at [455, 50] on p "Porções" at bounding box center [471, 54] width 35 height 13
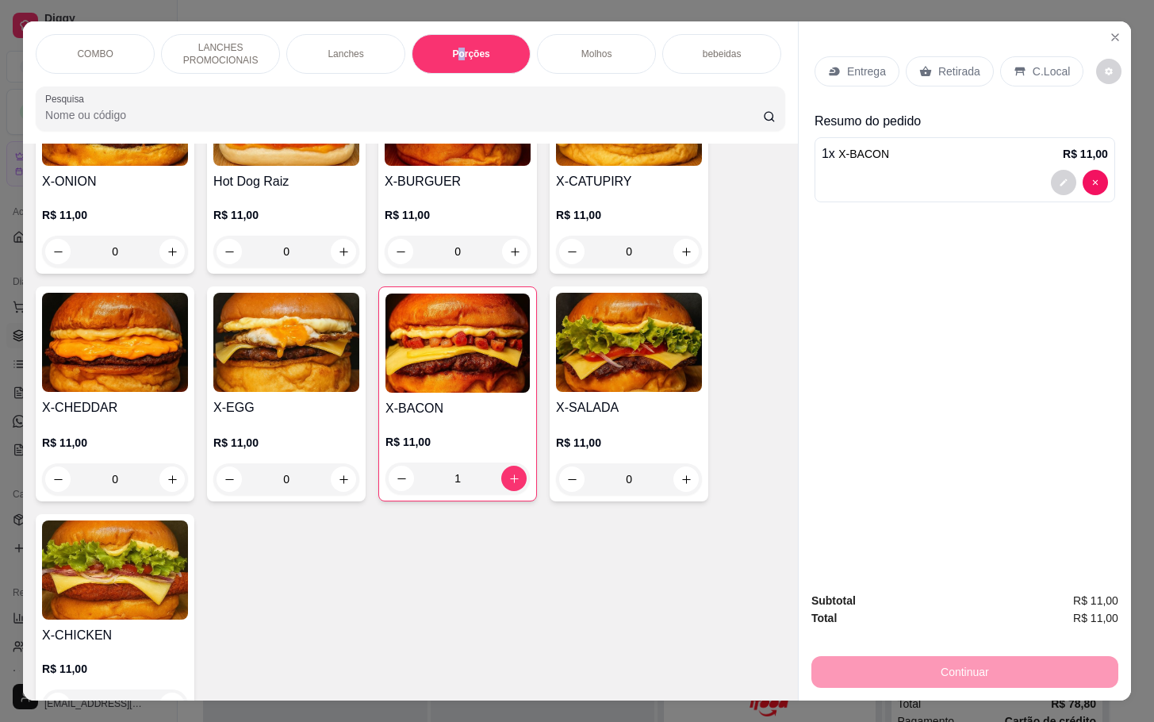
scroll to position [38, 0]
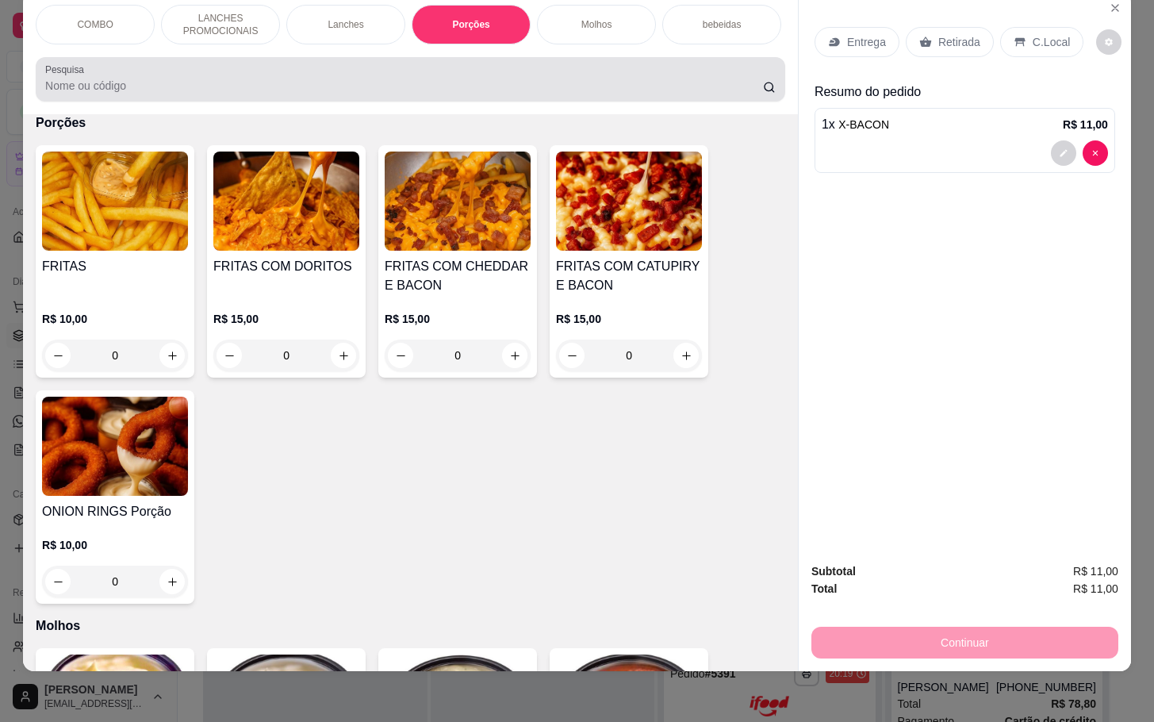
click at [516, 75] on div at bounding box center [410, 79] width 730 height 32
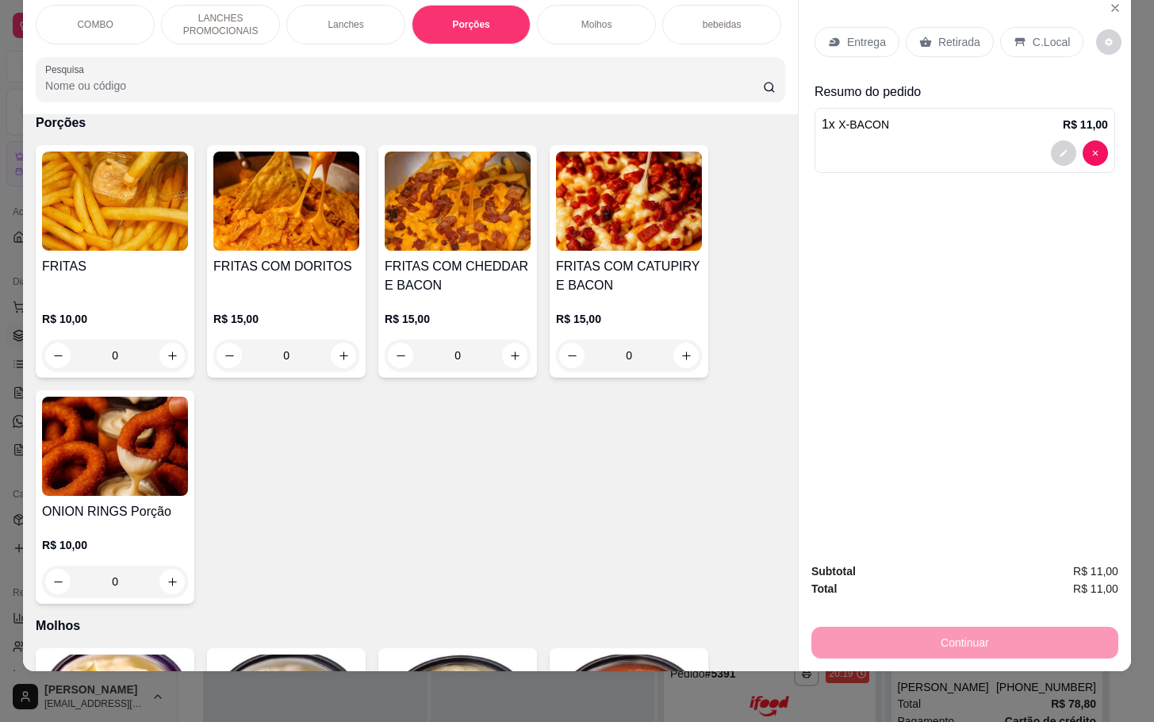
click at [492, 5] on div "Porções" at bounding box center [470, 25] width 119 height 40
click at [159, 355] on div "0" at bounding box center [115, 355] width 146 height 32
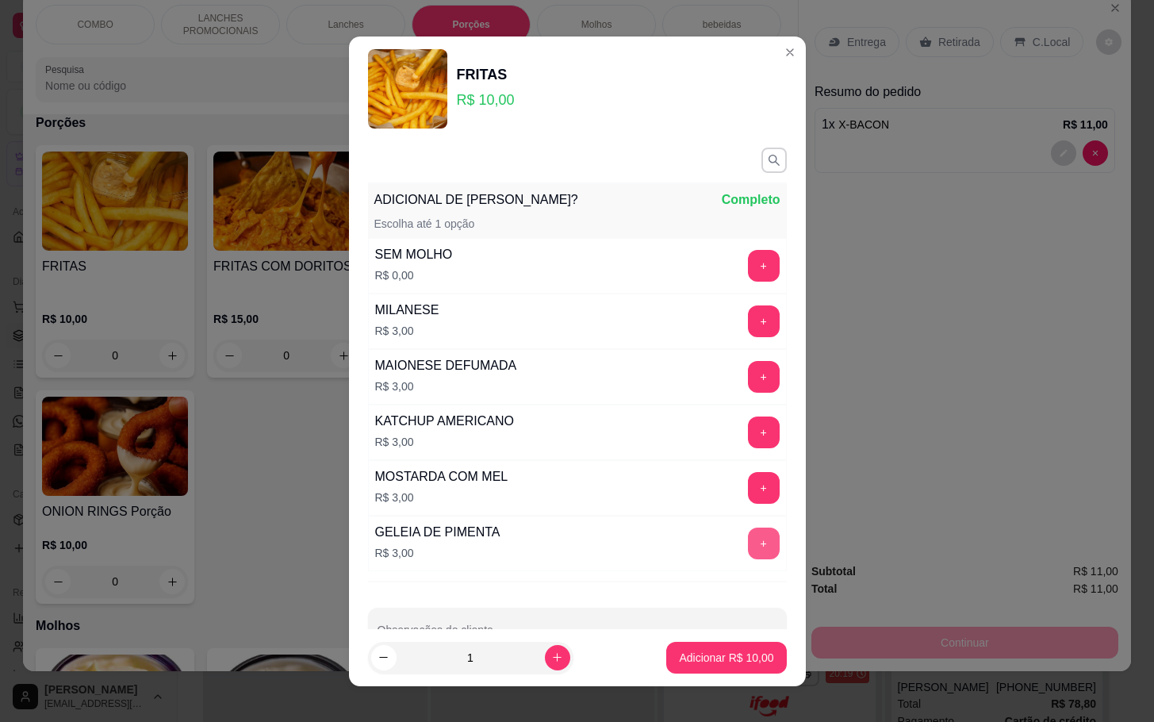
click at [748, 548] on button "+" at bounding box center [764, 543] width 32 height 32
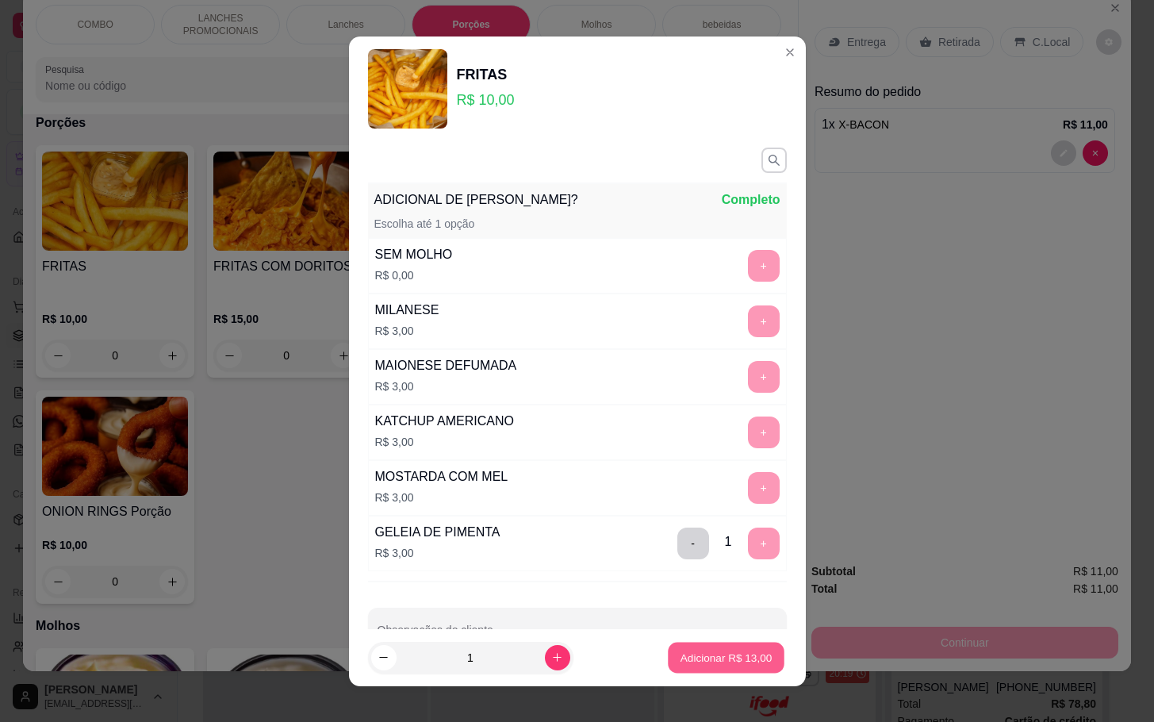
click at [697, 653] on p "Adicionar R$ 13,00" at bounding box center [726, 656] width 92 height 15
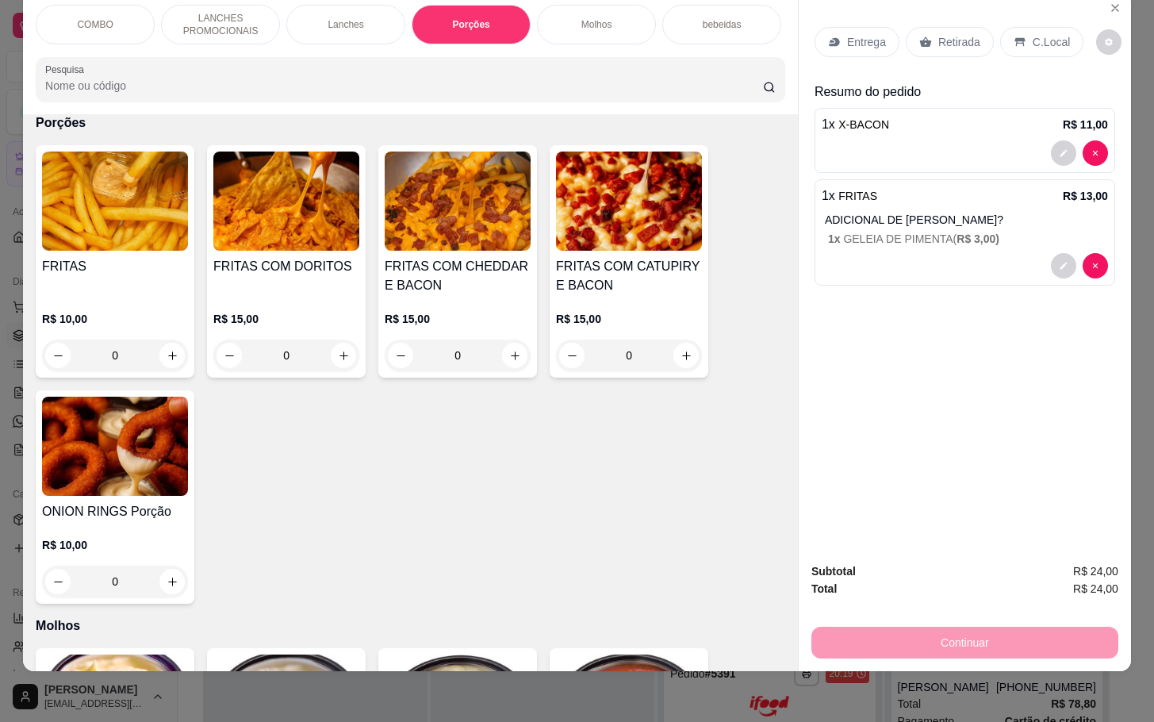
click at [733, 15] on div "bebeidas" at bounding box center [721, 25] width 119 height 40
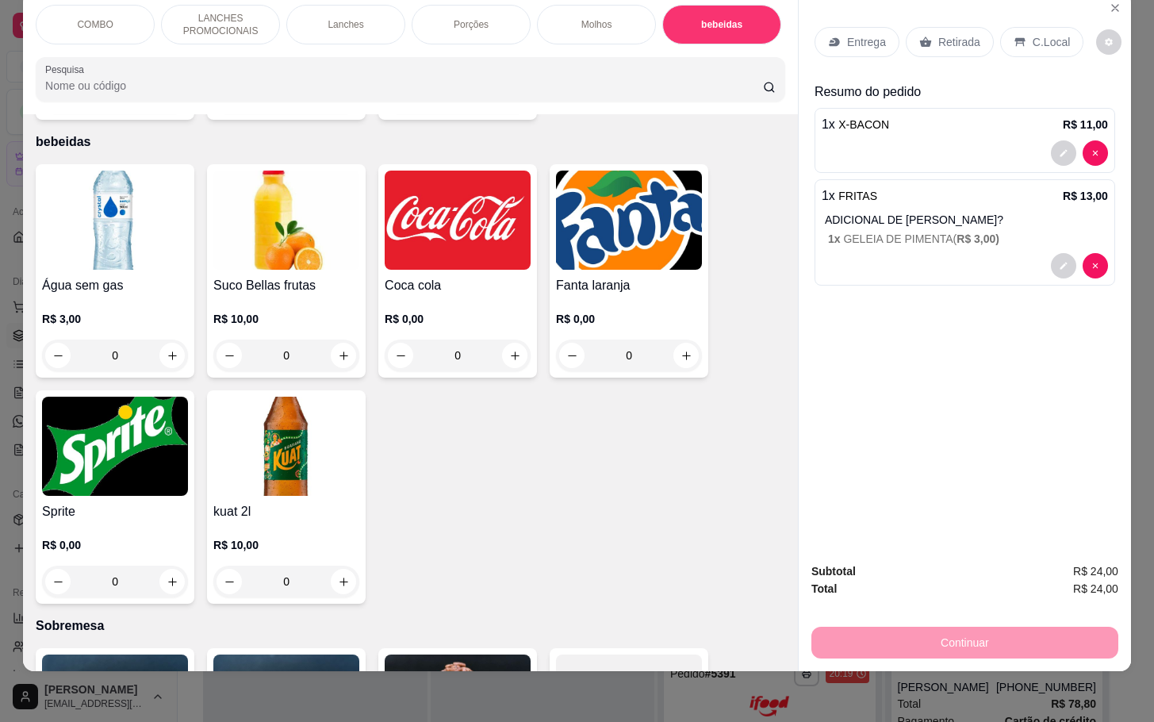
click at [502, 339] on div "0" at bounding box center [458, 355] width 146 height 32
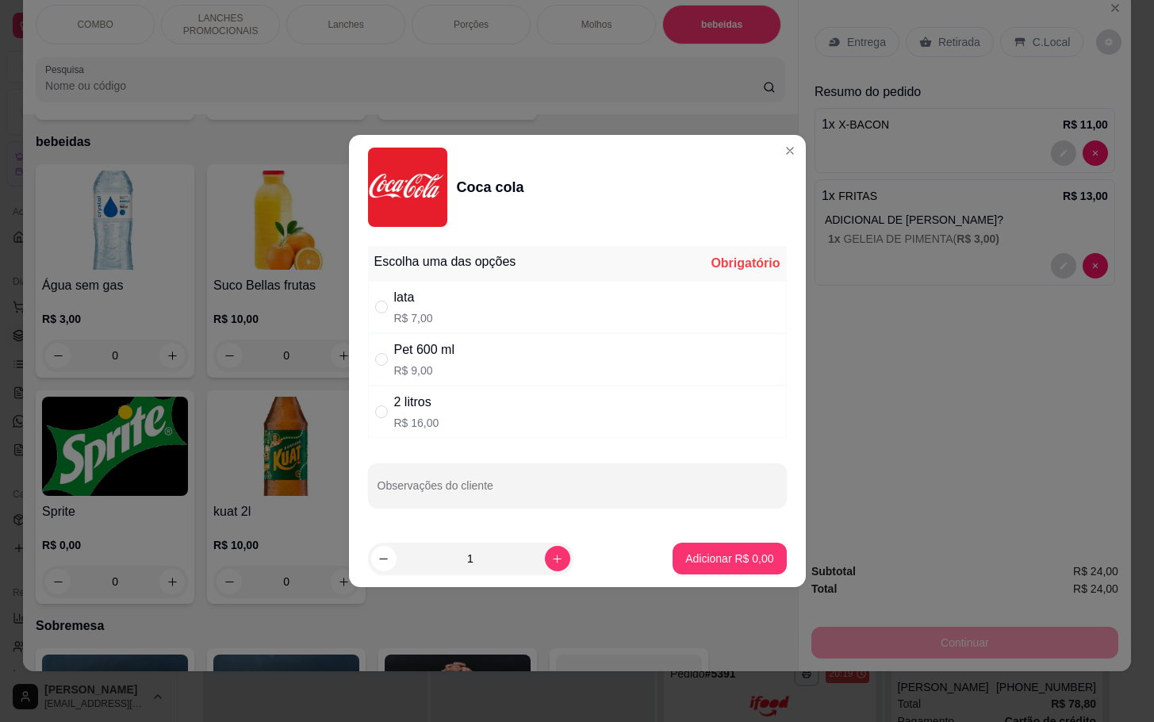
click at [409, 297] on div "lata" at bounding box center [413, 297] width 39 height 19
radio input "true"
click at [723, 555] on p "Adicionar R$ 7,00" at bounding box center [729, 558] width 88 height 16
type input "1"
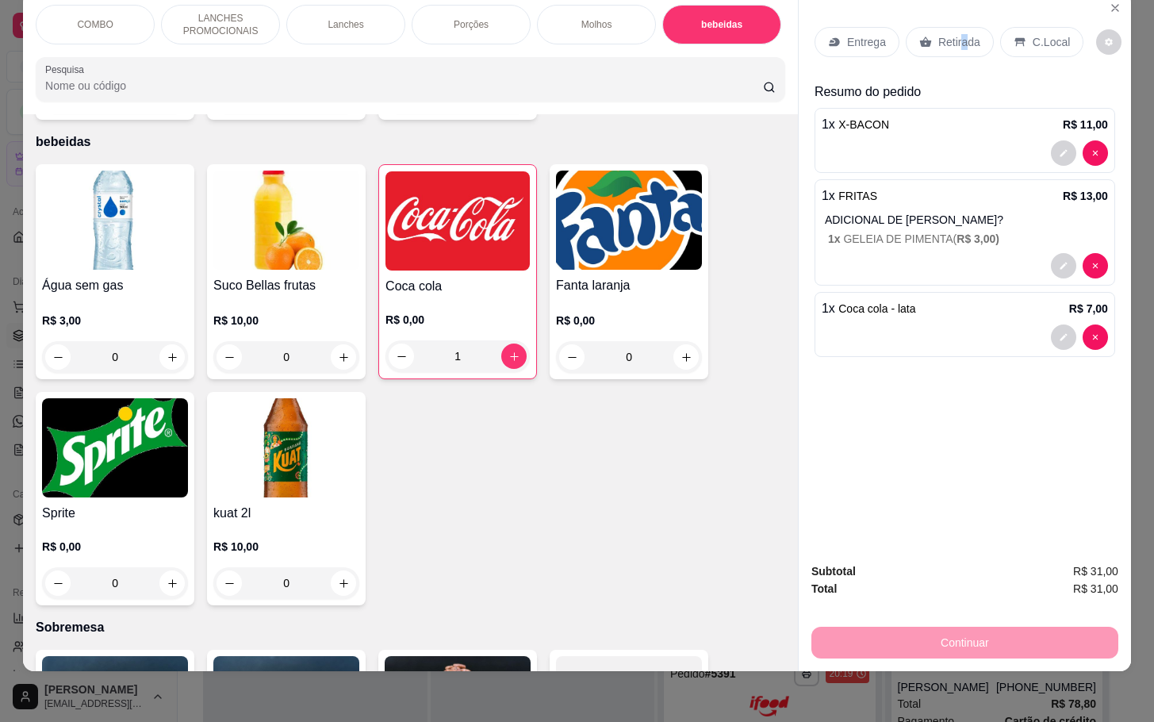
click at [952, 24] on div "Entrega Retirada C.Local" at bounding box center [964, 42] width 300 height 56
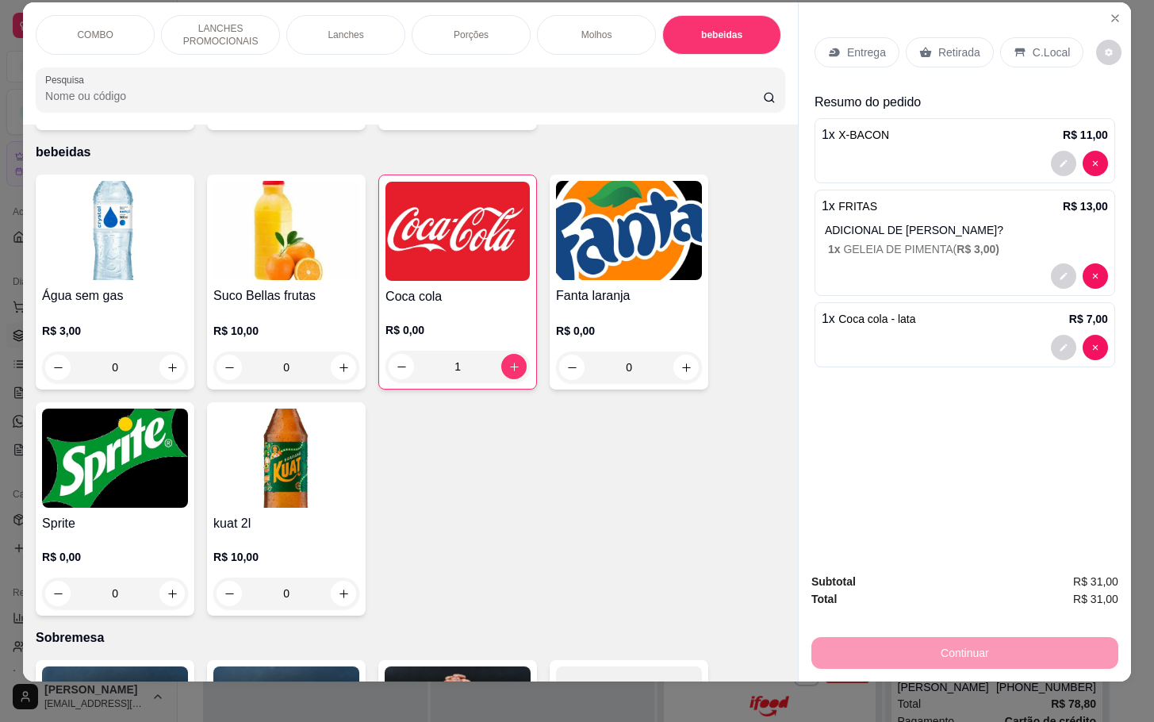
click at [949, 44] on p "Retirada" at bounding box center [959, 52] width 42 height 16
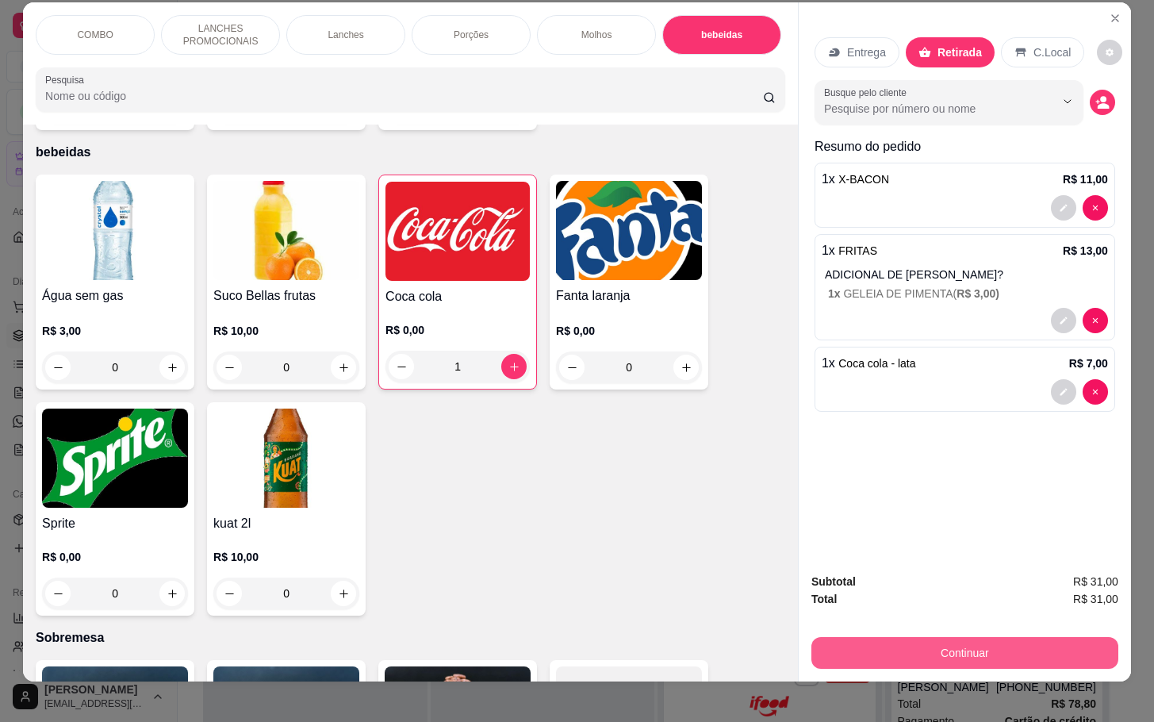
click at [962, 642] on button "Continuar" at bounding box center [964, 653] width 307 height 32
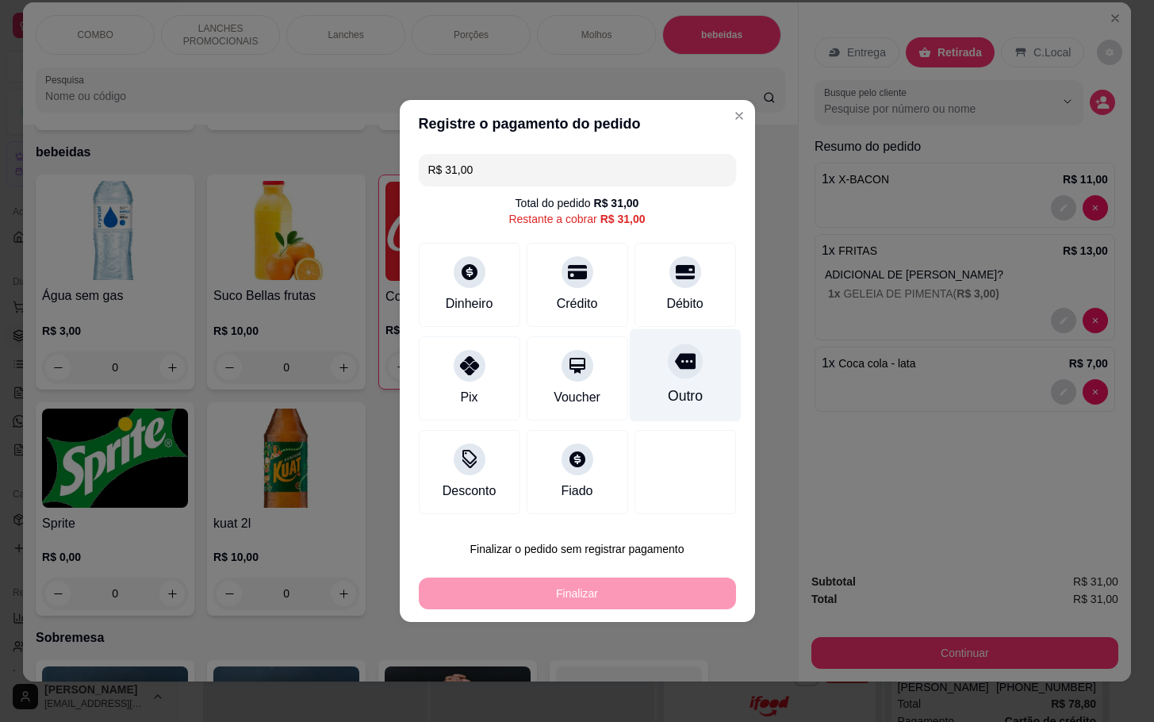
click at [664, 379] on div "Outro" at bounding box center [685, 375] width 112 height 93
type input "R$ 0,00"
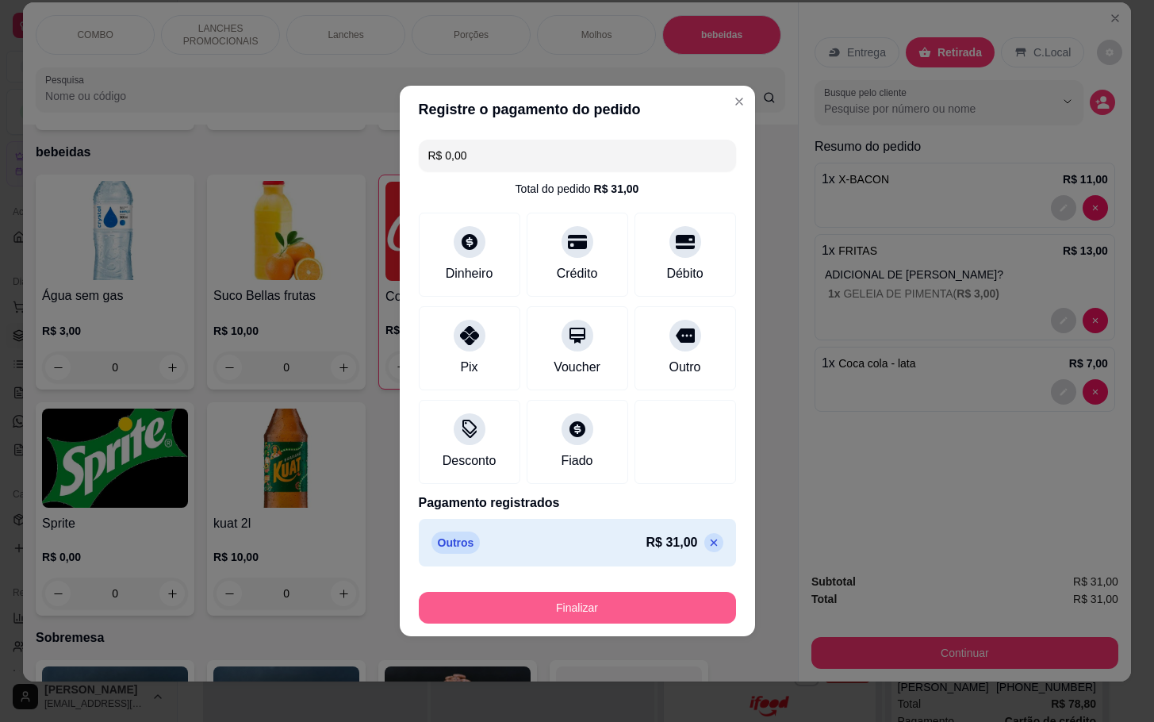
click at [617, 580] on footer "Finalizar" at bounding box center [577, 603] width 355 height 63
click at [671, 595] on div "Finalizar" at bounding box center [577, 604] width 317 height 38
click at [673, 611] on button "Finalizar" at bounding box center [577, 607] width 308 height 31
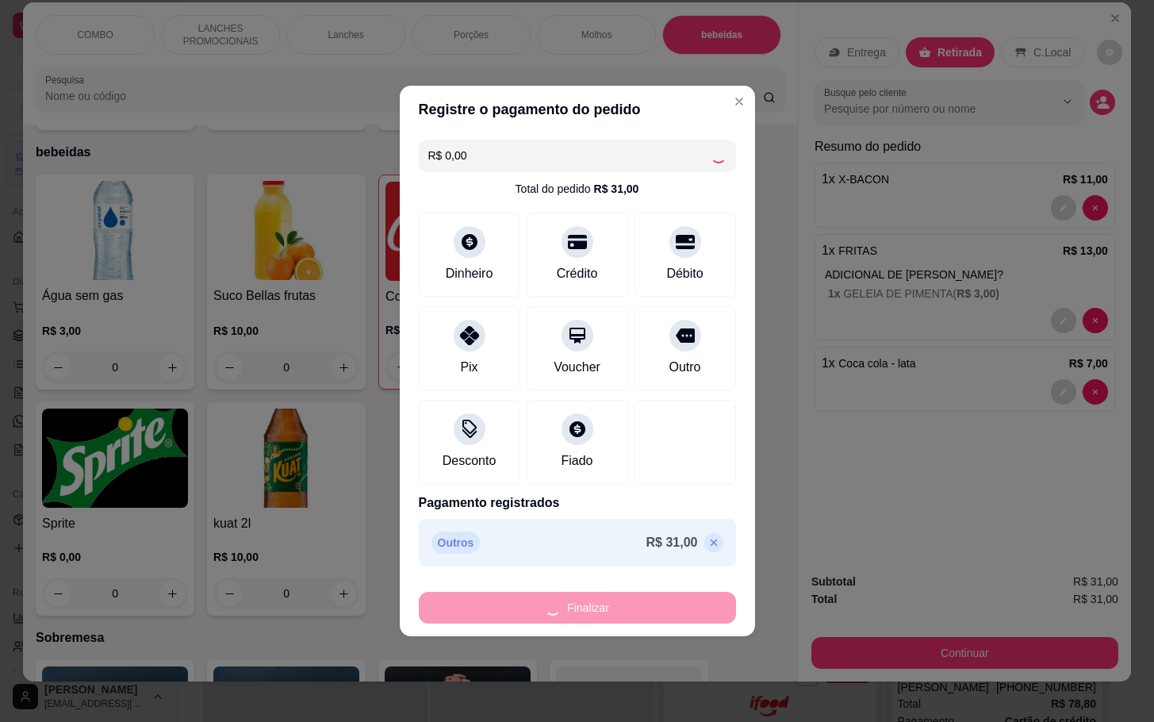
type input "0"
type input "-R$ 31,00"
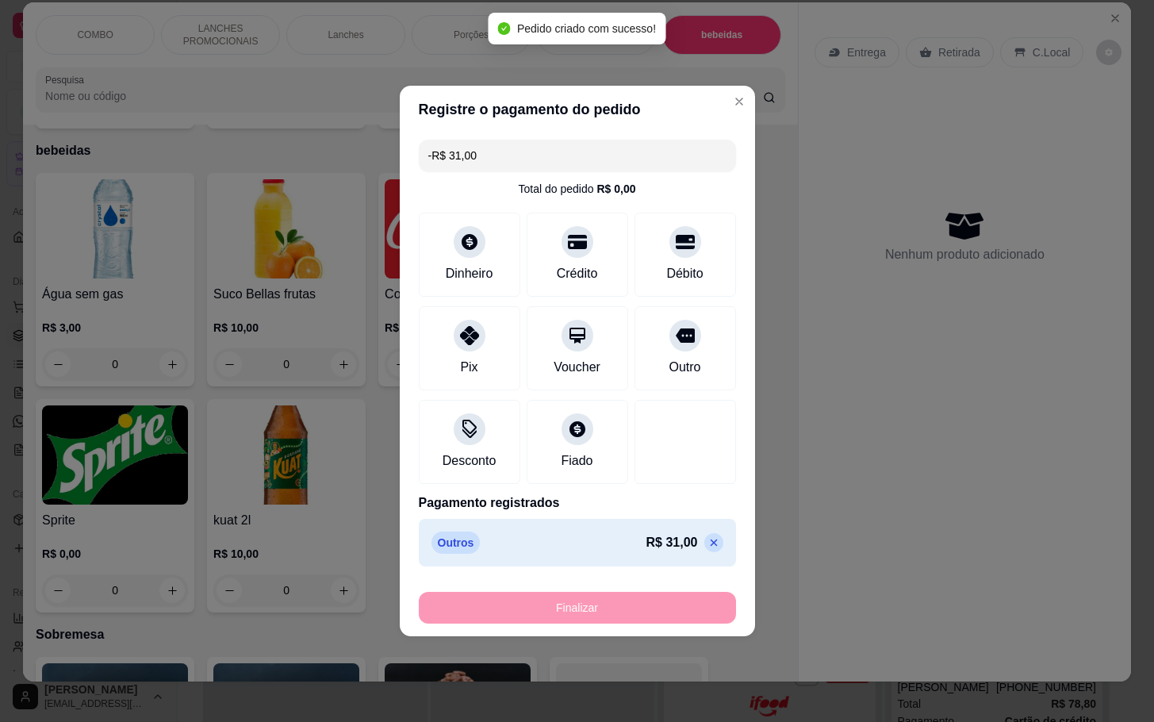
scroll to position [2766, 0]
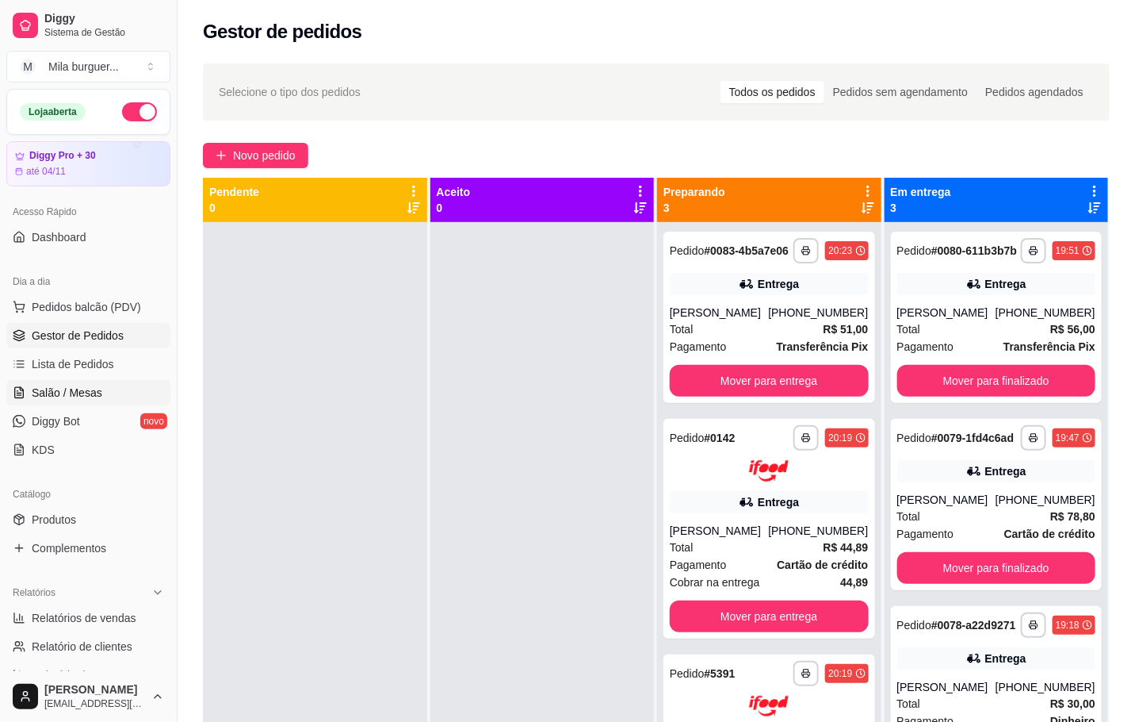
click at [32, 381] on link "Salão / Mesas" at bounding box center [88, 392] width 164 height 25
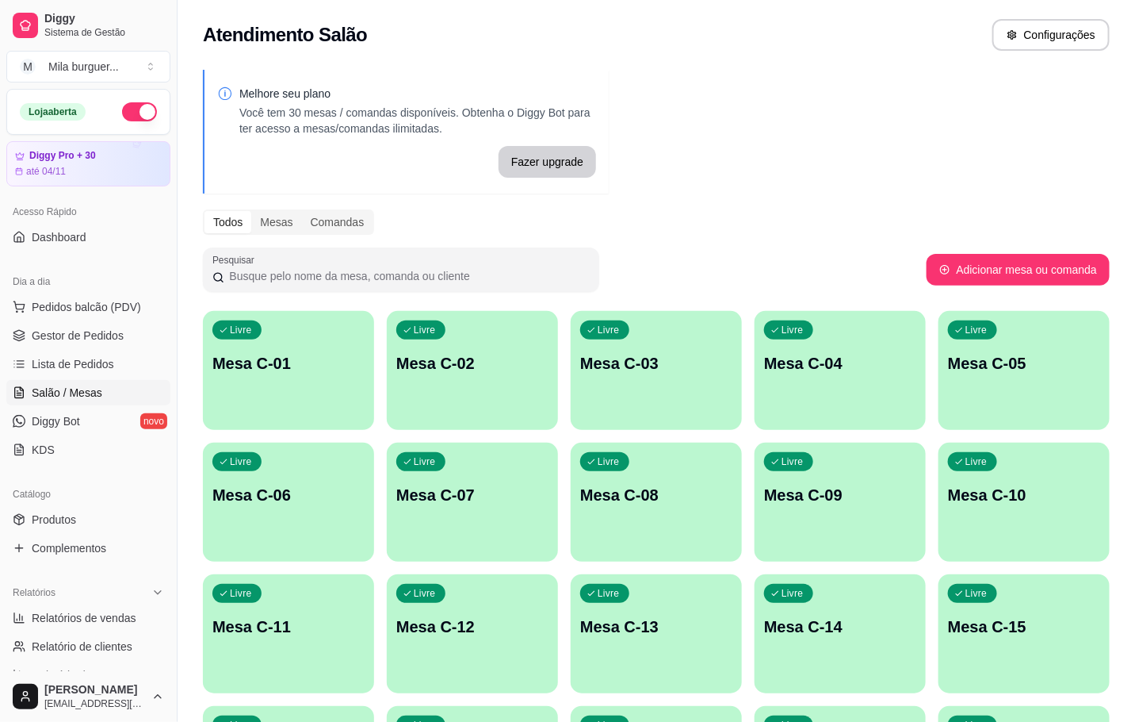
click at [454, 612] on div "Livre Mesa C-12" at bounding box center [472, 624] width 171 height 100
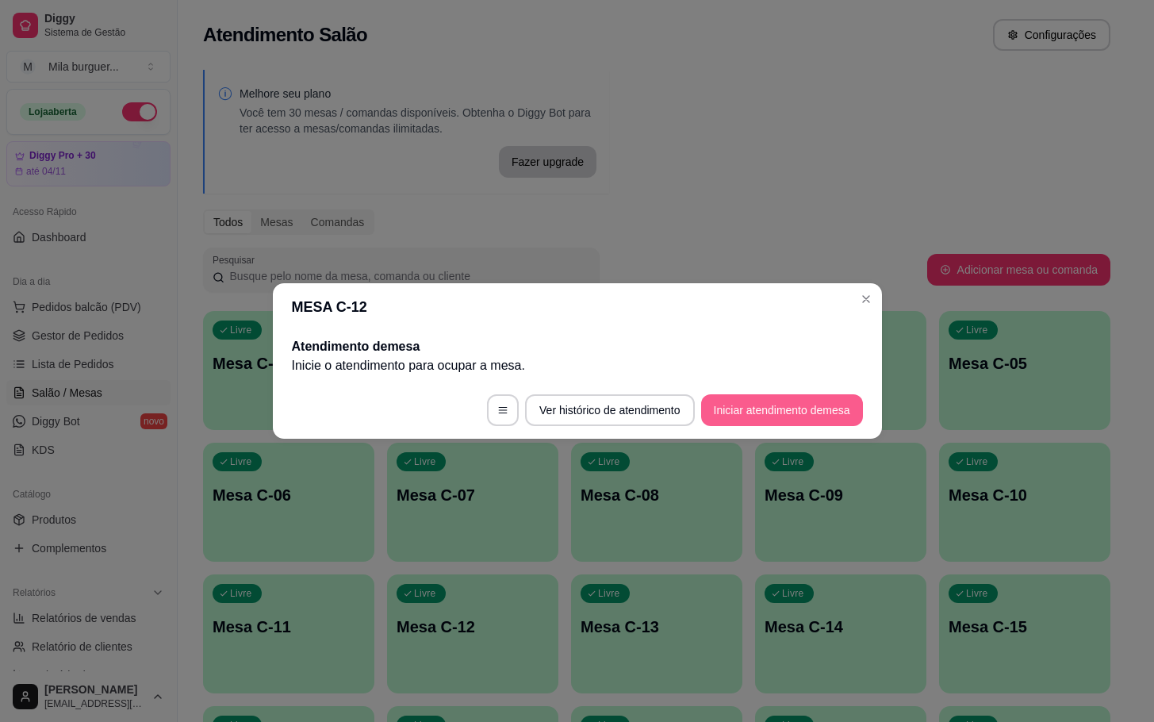
click at [743, 421] on button "Iniciar atendimento de mesa" at bounding box center [782, 410] width 162 height 32
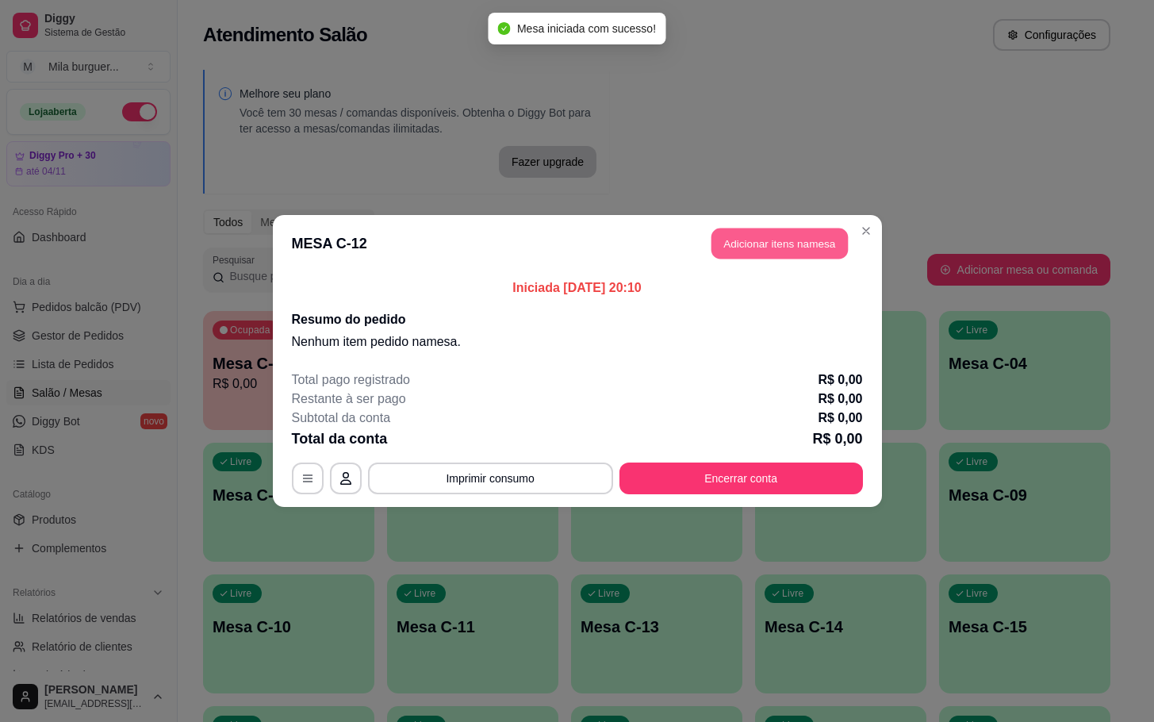
click at [755, 247] on button "Adicionar itens na mesa" at bounding box center [779, 243] width 136 height 31
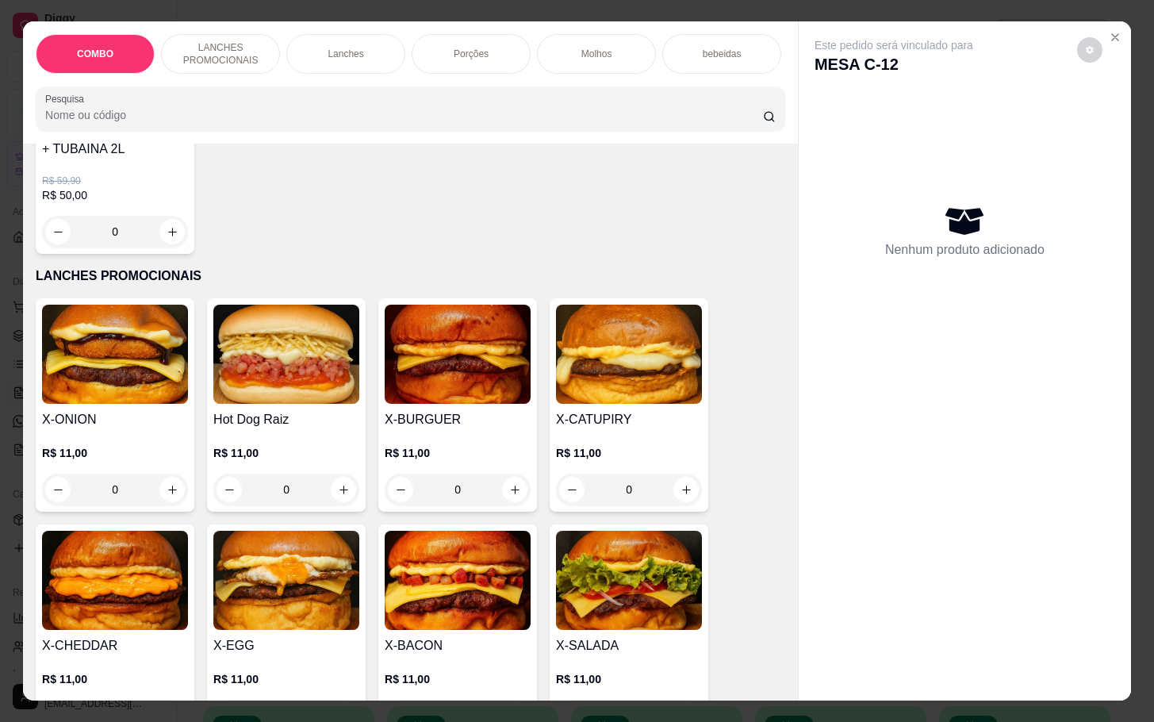
scroll to position [357, 0]
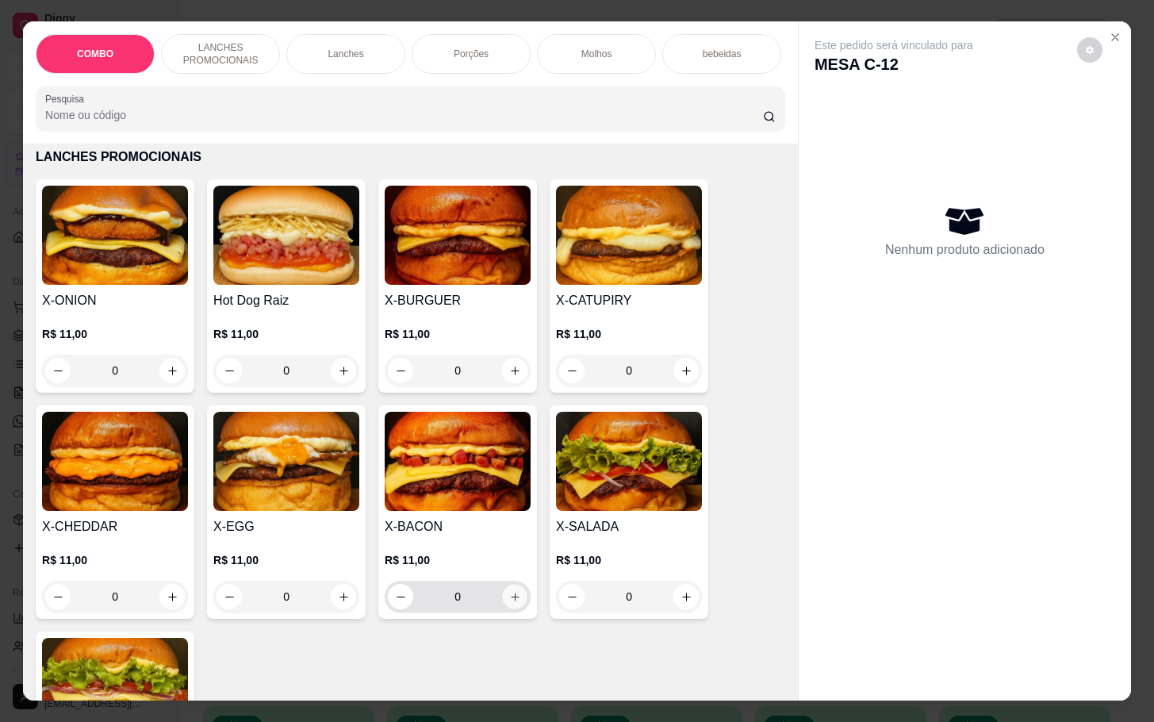
click at [509, 602] on icon "increase-product-quantity" at bounding box center [515, 597] width 12 height 12
type input "1"
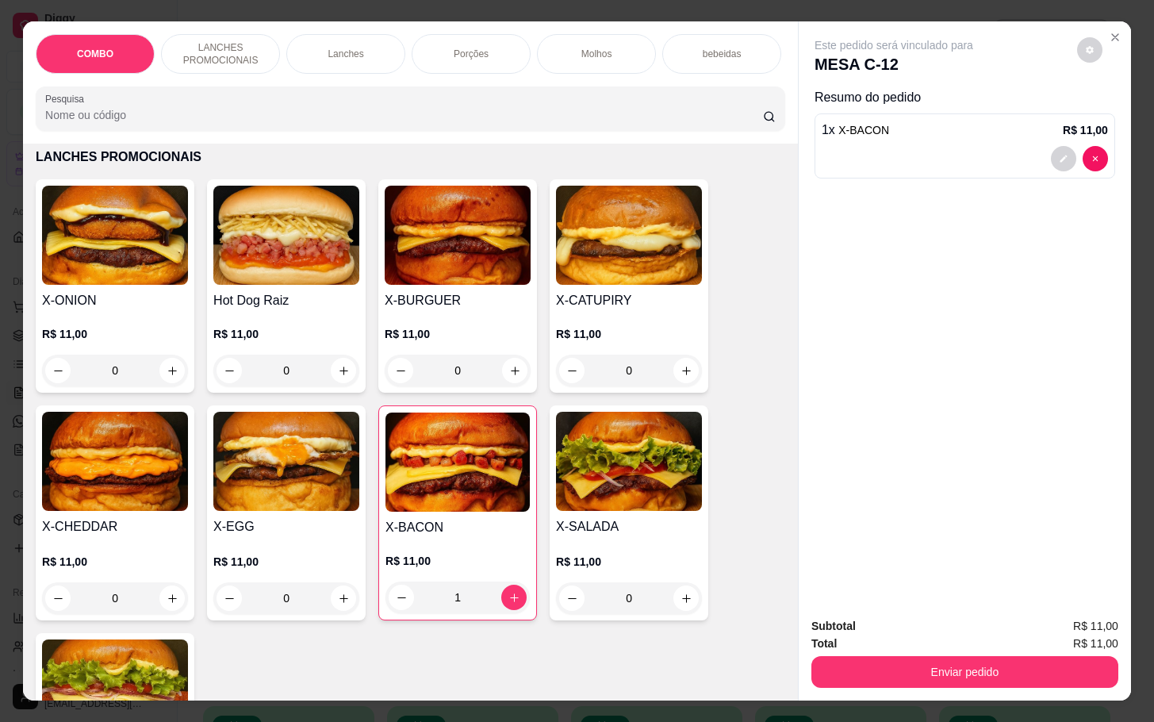
scroll to position [0, 0]
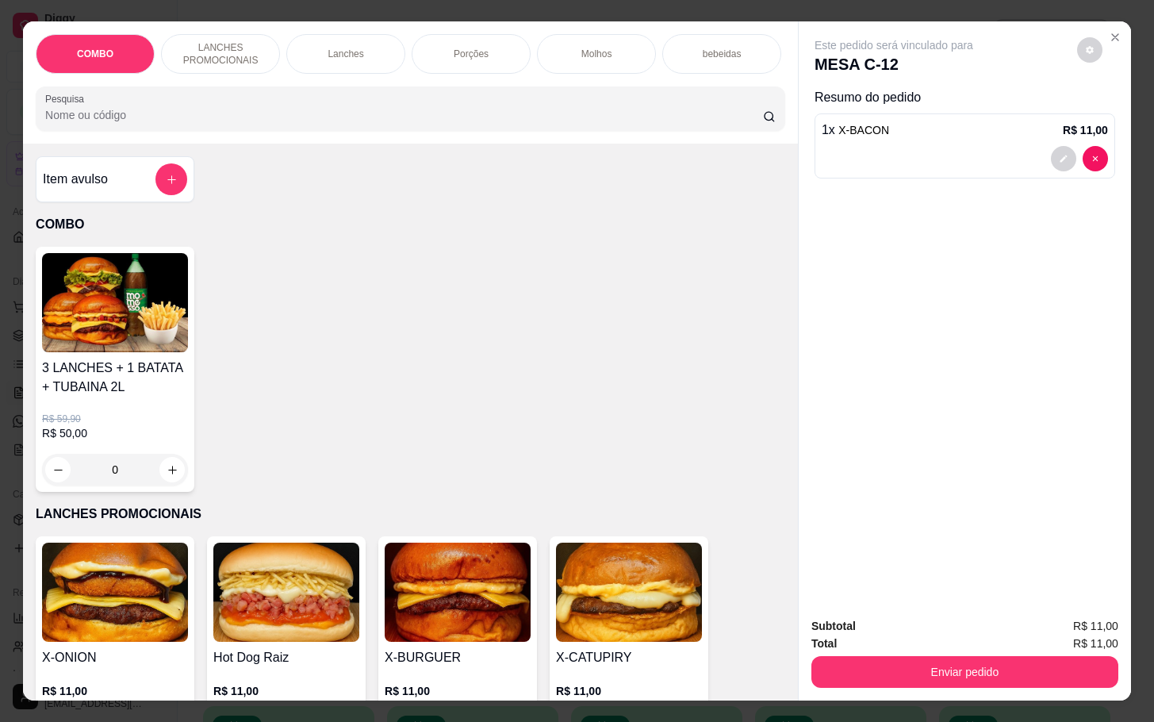
click at [136, 195] on div "Item avulso" at bounding box center [115, 179] width 144 height 32
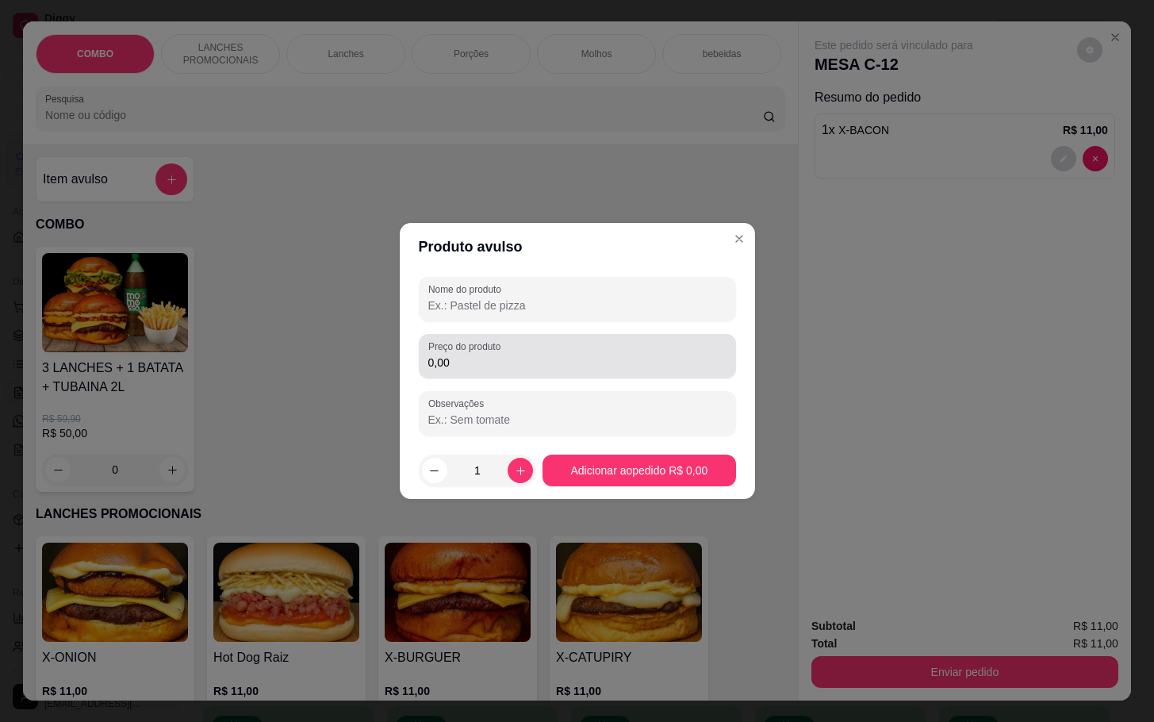
click at [496, 376] on div "Preço do produto 0,00" at bounding box center [577, 356] width 317 height 44
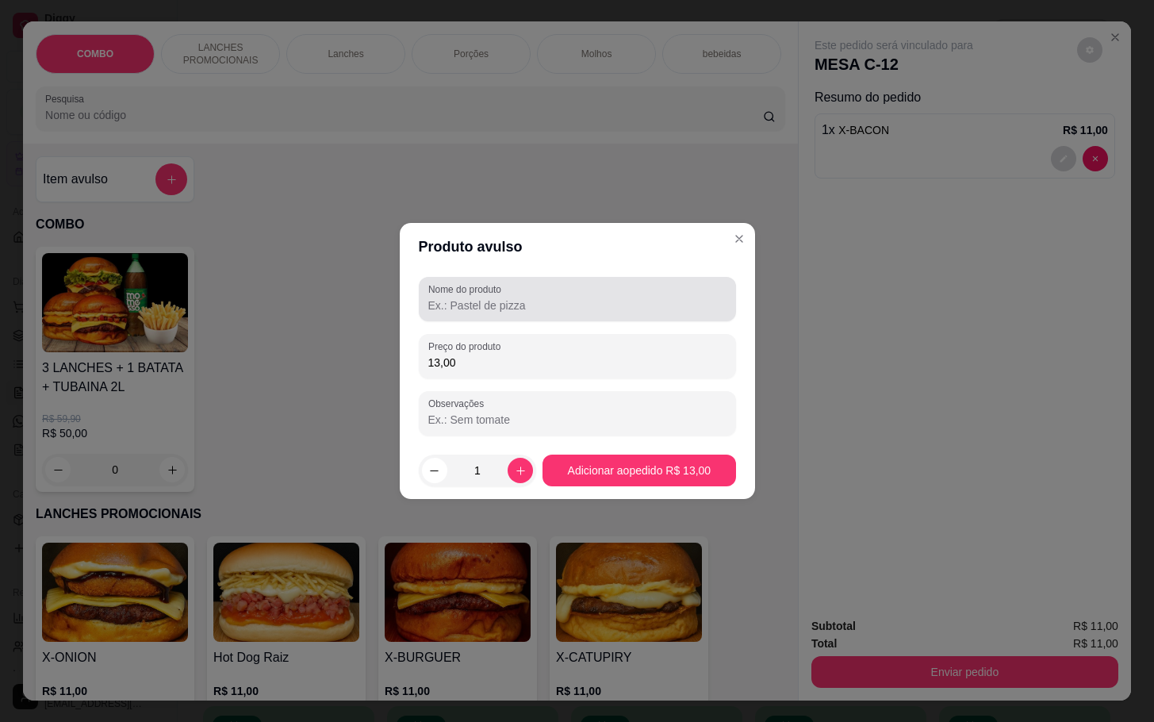
type input "13,00"
click at [498, 295] on label "Nome do produto" at bounding box center [467, 288] width 78 height 13
click at [498, 297] on input "Nome do produto" at bounding box center [577, 305] width 298 height 16
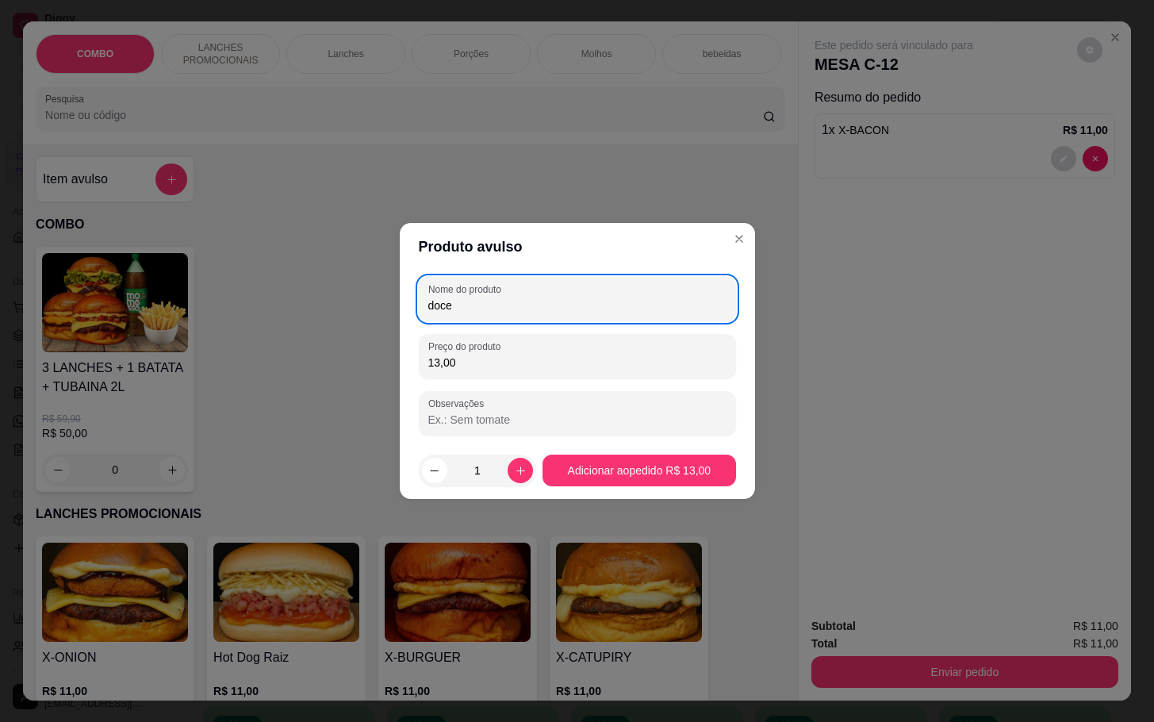
type input "doce"
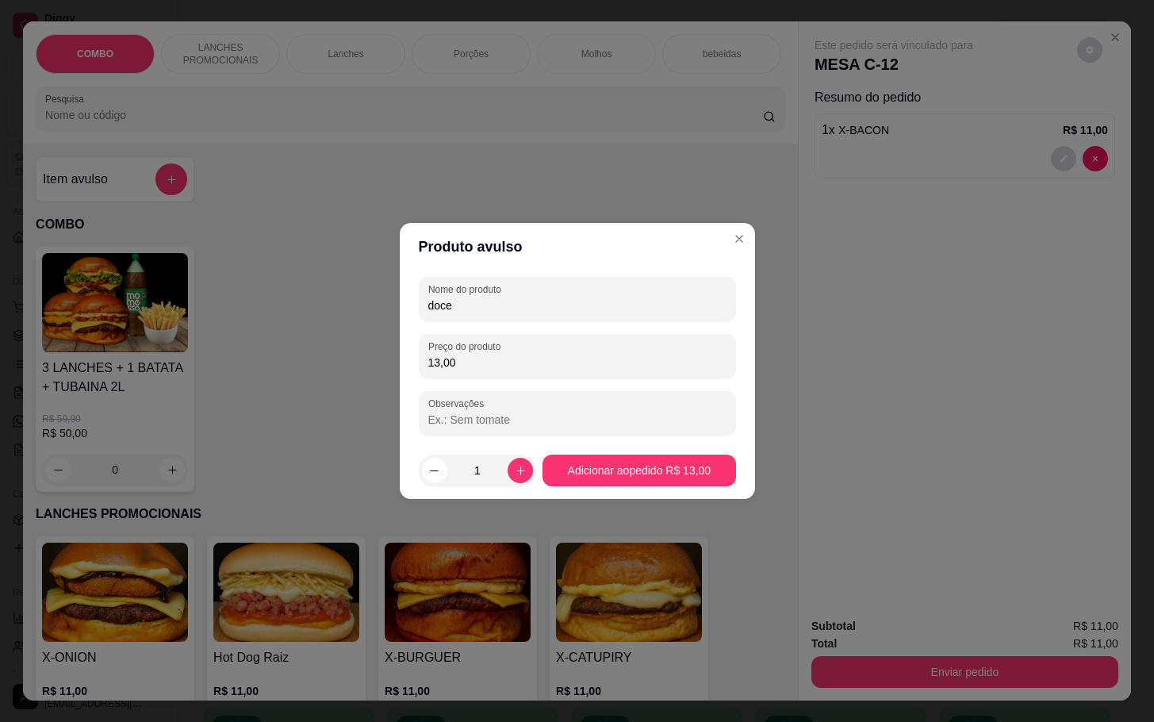
click at [609, 491] on footer "1 Adicionar ao pedido R$ 13,00" at bounding box center [577, 470] width 355 height 57
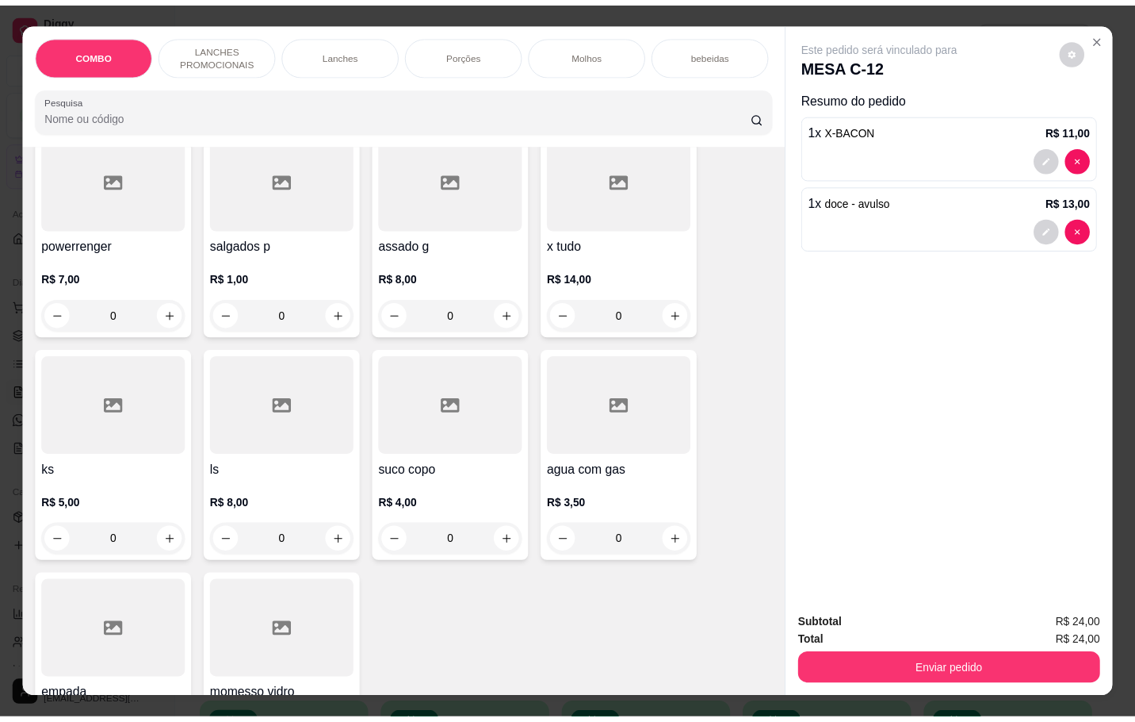
scroll to position [3906, 0]
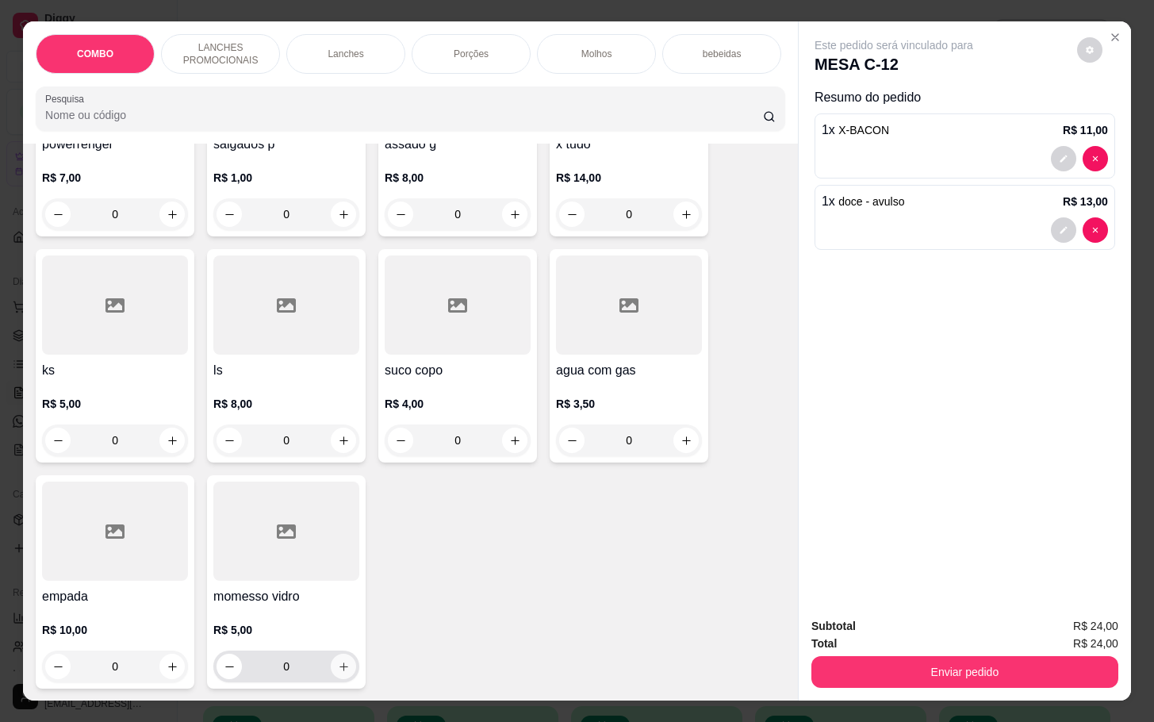
click at [350, 655] on div "momesso vidro R$ 5,00 0" at bounding box center [286, 581] width 159 height 213
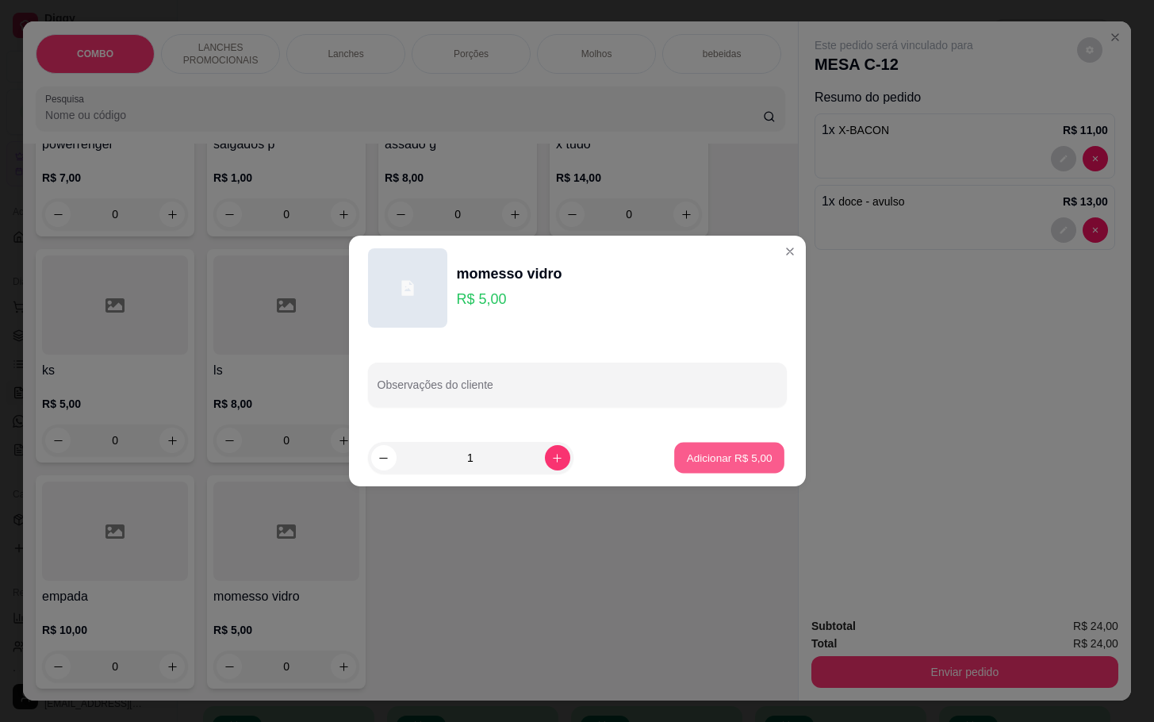
click at [687, 454] on p "Adicionar R$ 5,00" at bounding box center [730, 457] width 86 height 15
type input "1"
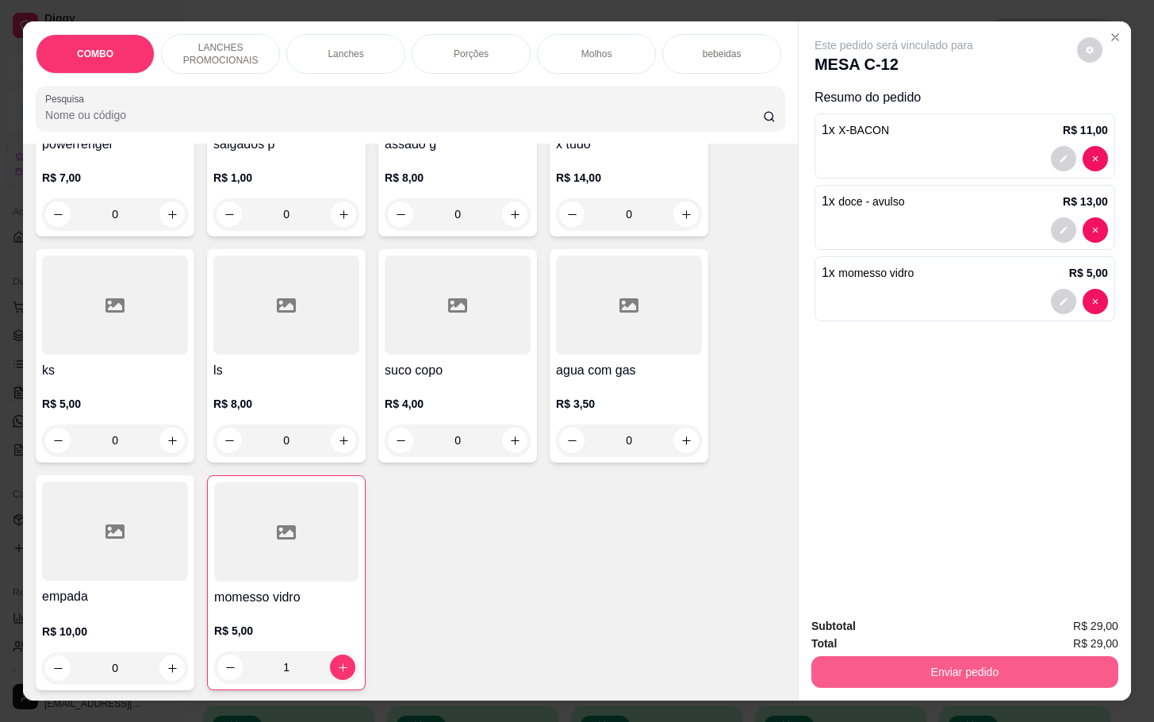
click at [928, 669] on button "Enviar pedido" at bounding box center [964, 672] width 307 height 32
click at [1056, 617] on button "Enviar pedido" at bounding box center [1074, 623] width 87 height 29
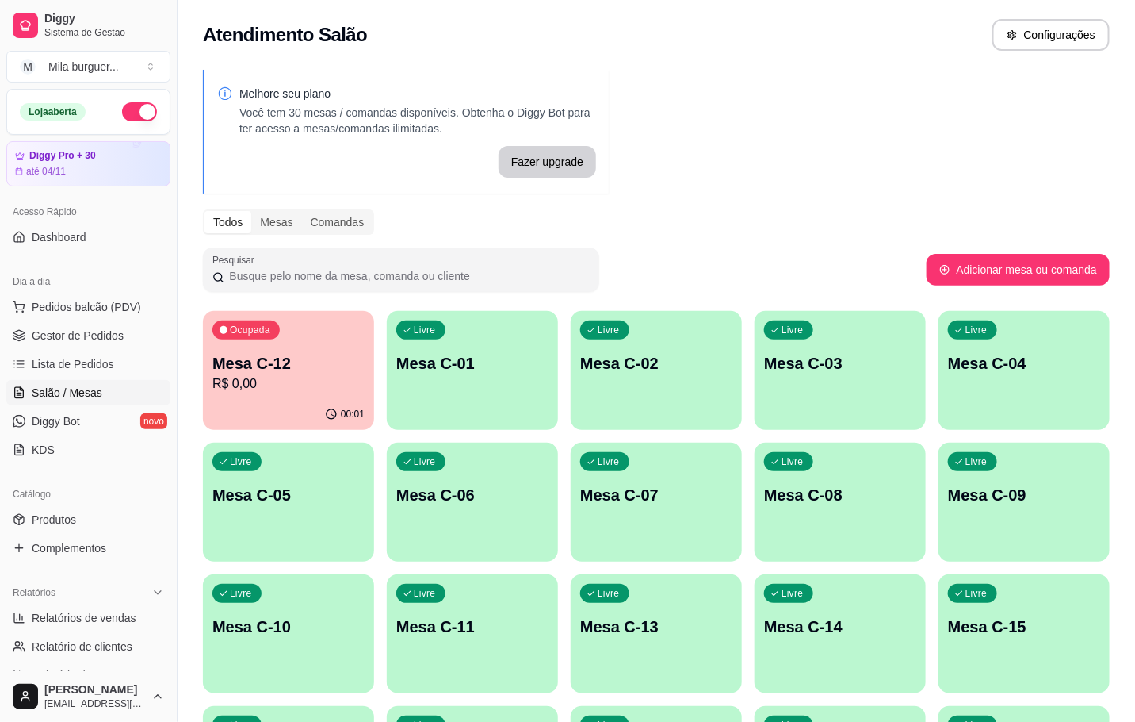
scroll to position [238, 0]
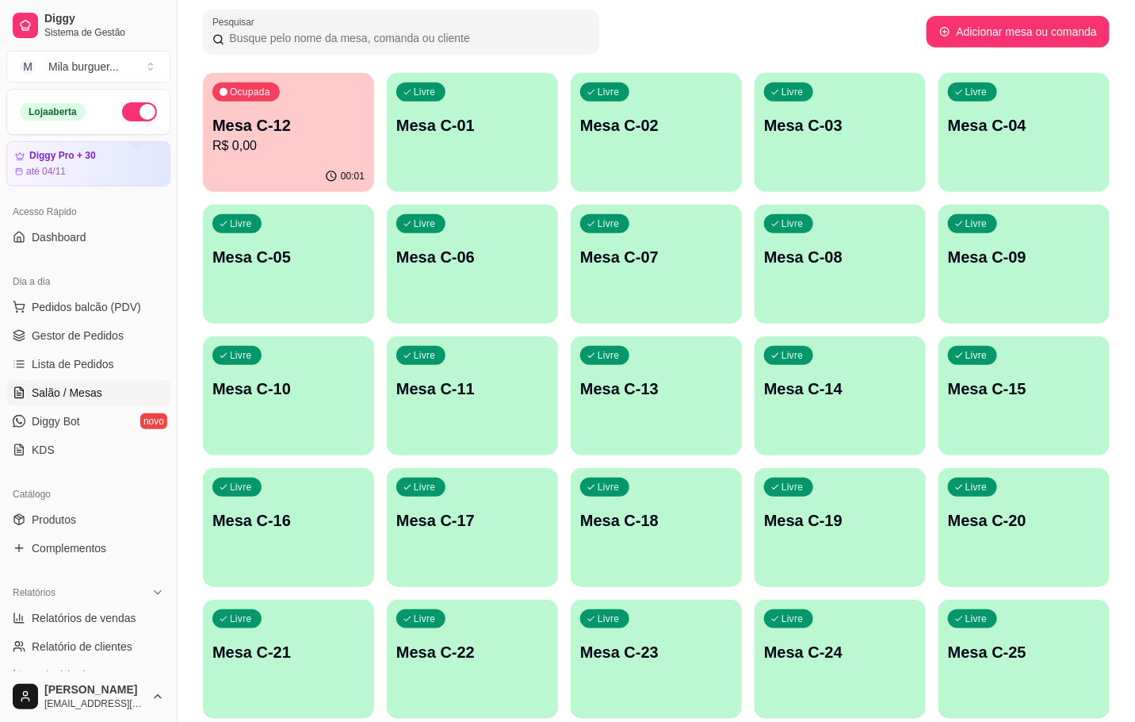
click at [598, 553] on div "Livre Mesa C-18" at bounding box center [656, 518] width 171 height 100
click at [67, 336] on span "Gestor de Pedidos" at bounding box center [78, 335] width 92 height 16
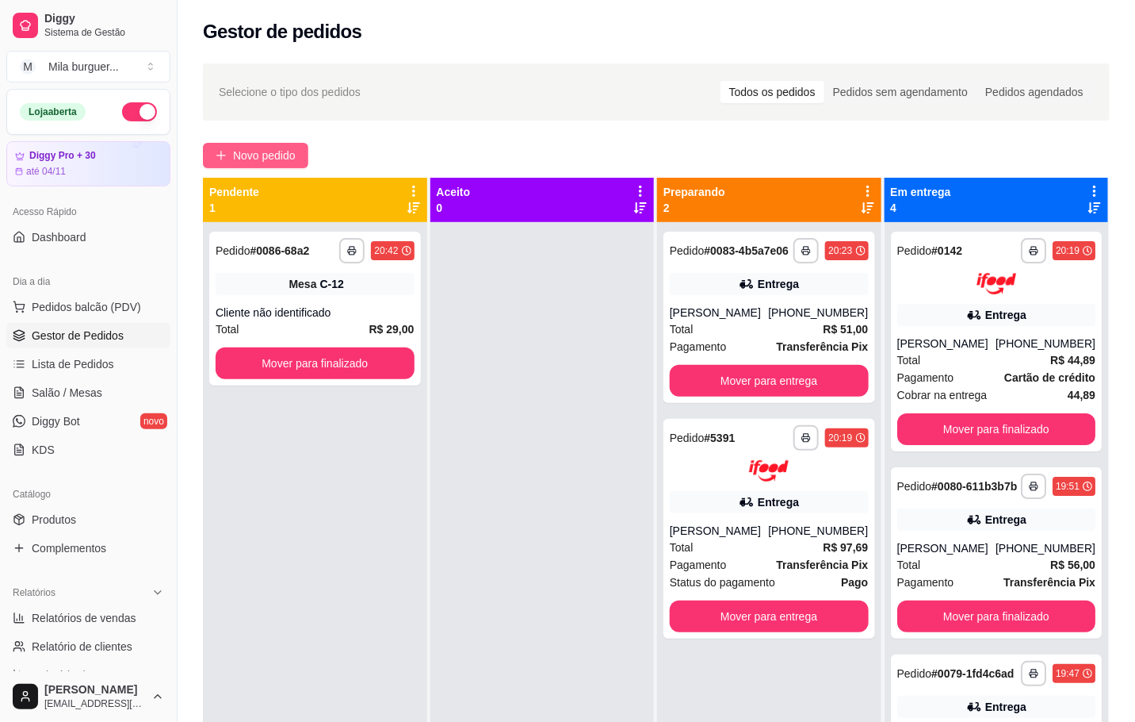
click at [289, 164] on button "Novo pedido" at bounding box center [255, 155] width 105 height 25
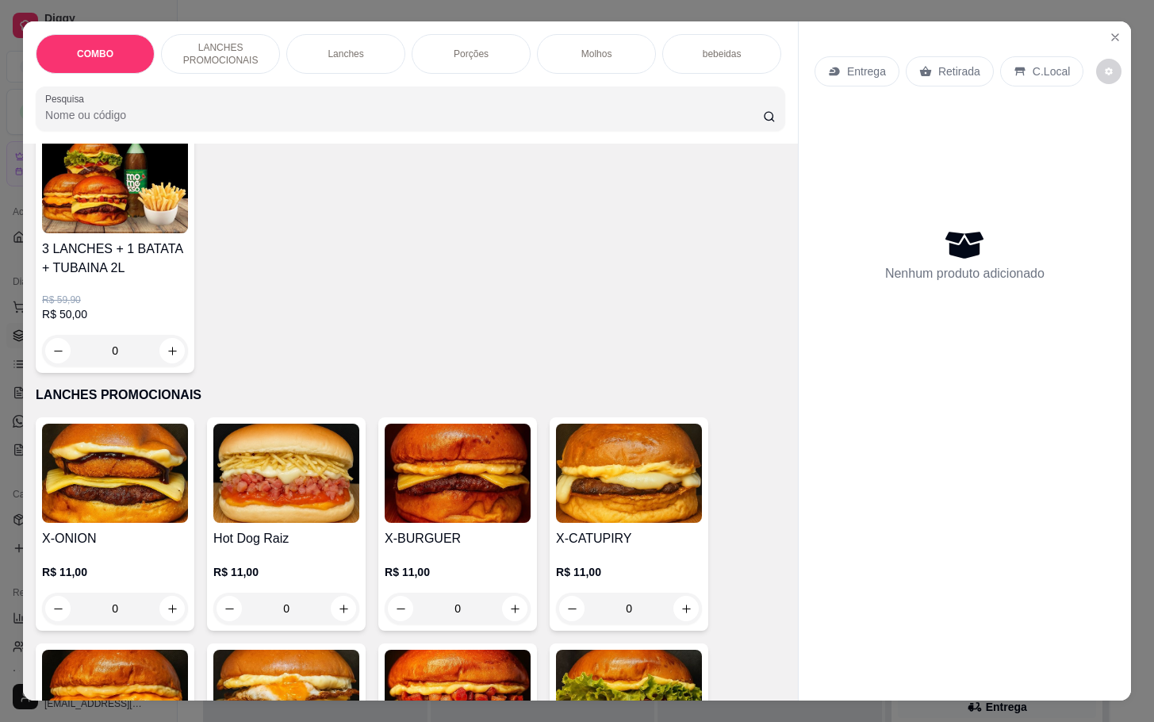
scroll to position [357, 0]
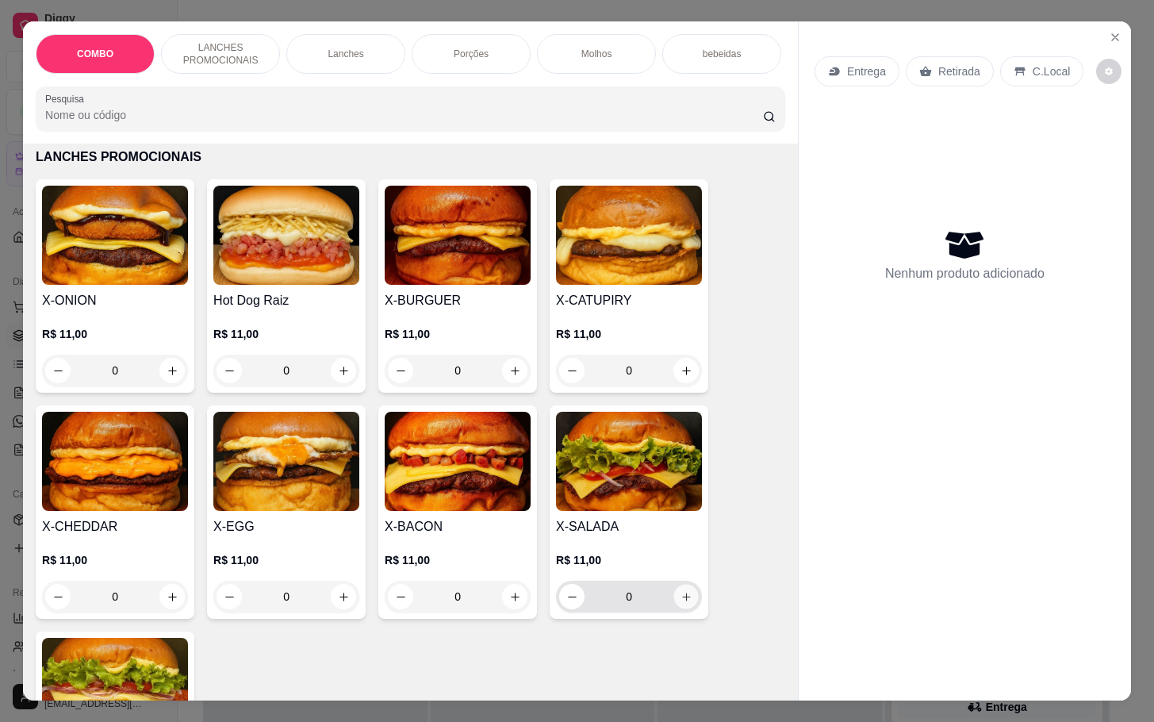
click at [680, 603] on icon "increase-product-quantity" at bounding box center [686, 597] width 12 height 12
type input "1"
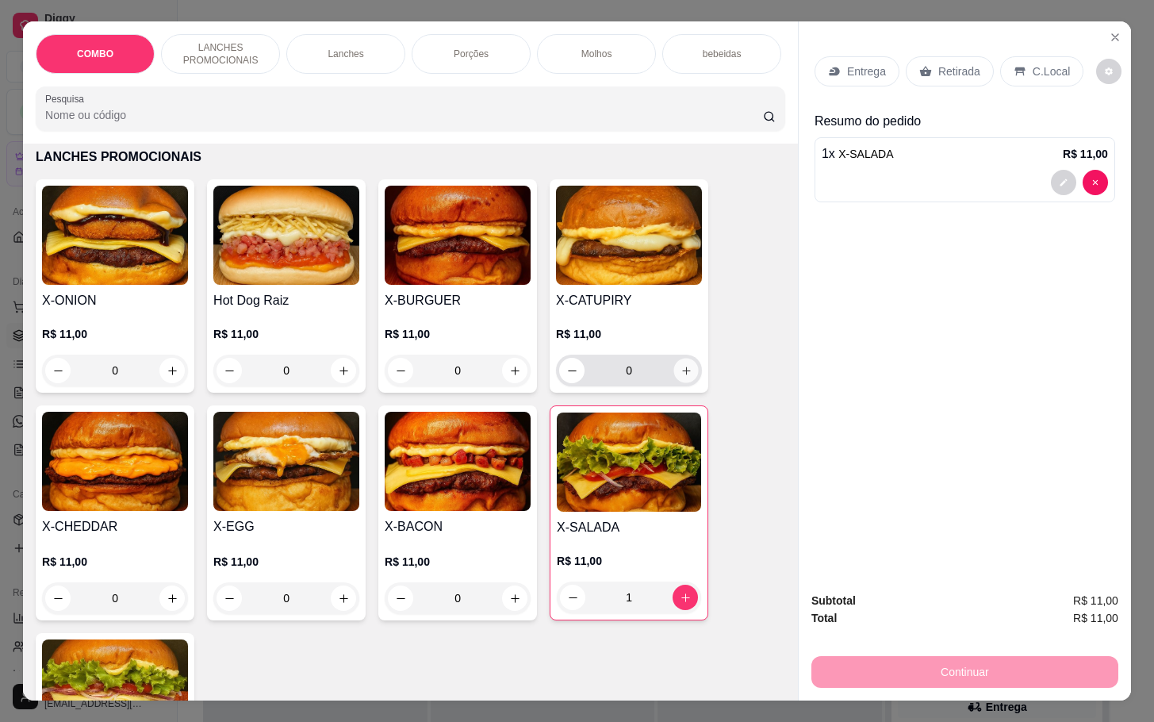
click at [680, 377] on icon "increase-product-quantity" at bounding box center [686, 371] width 12 height 12
type input "1"
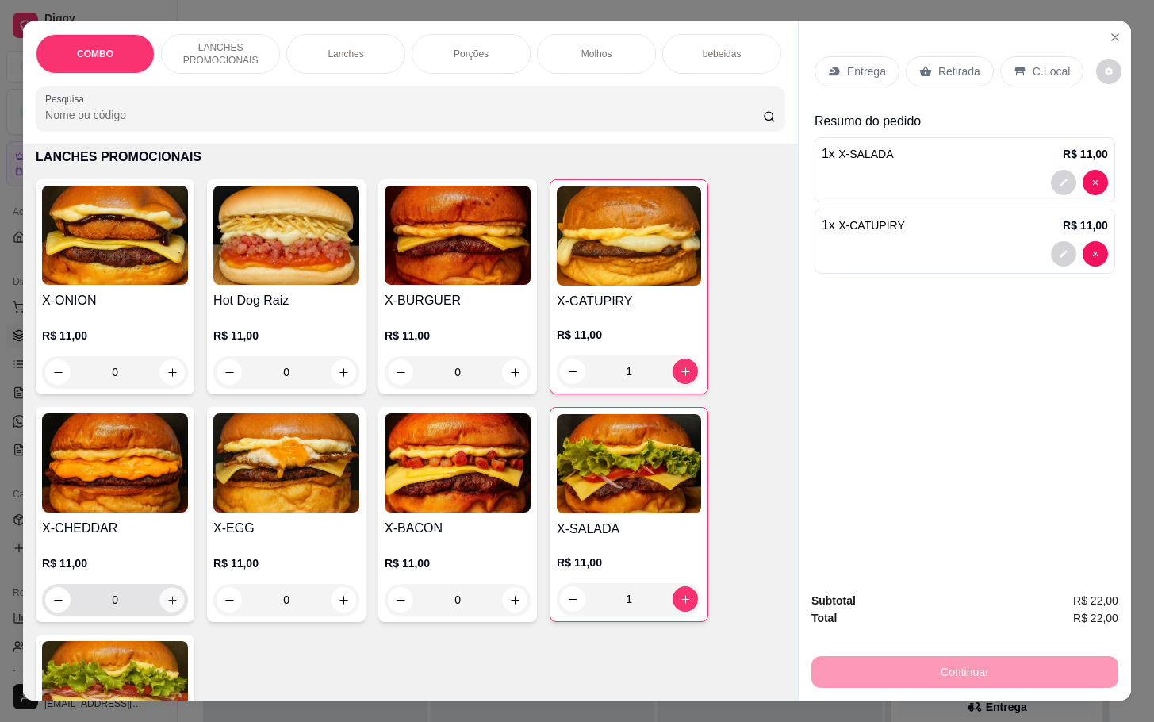
click at [167, 605] on icon "increase-product-quantity" at bounding box center [173, 600] width 12 height 12
type input "1"
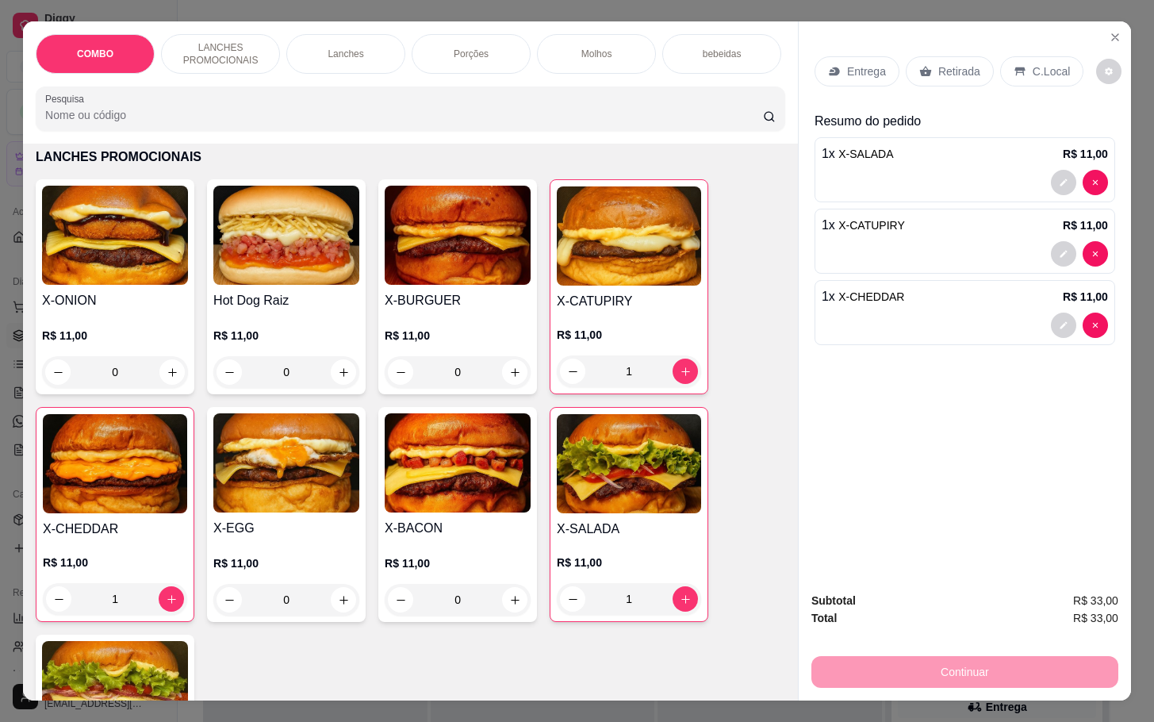
scroll to position [476, 0]
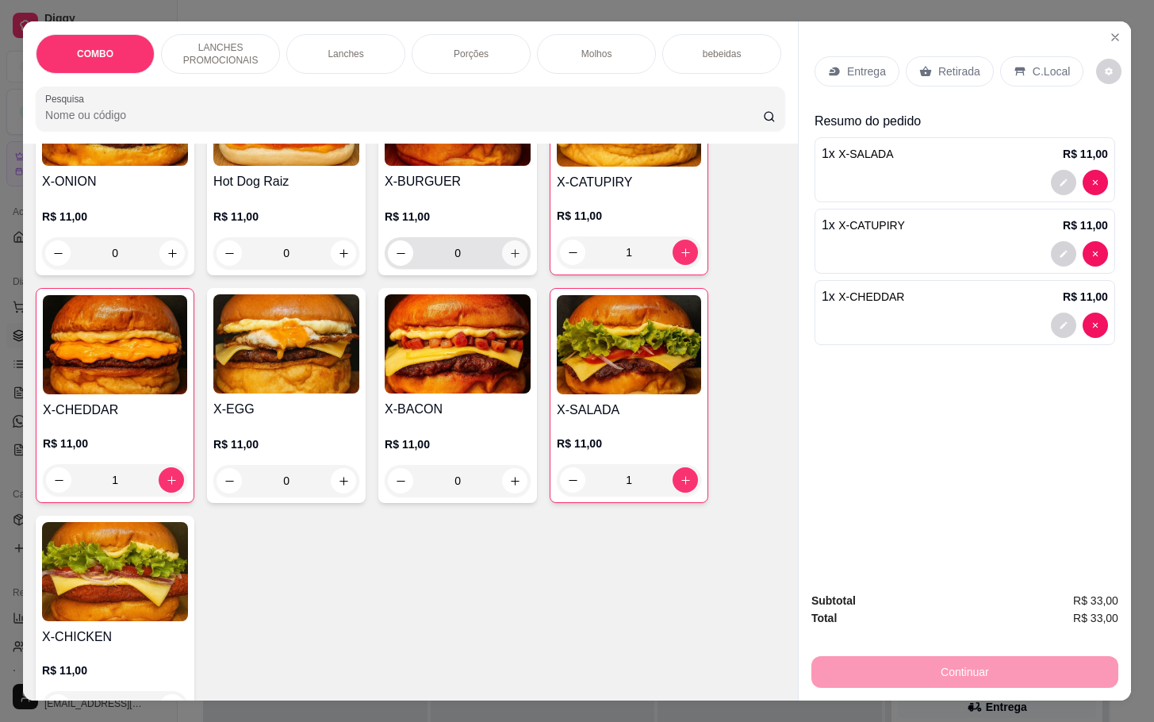
click at [505, 255] on button "increase-product-quantity" at bounding box center [514, 252] width 25 height 25
type input "1"
click at [938, 63] on p "Retirada" at bounding box center [959, 71] width 42 height 16
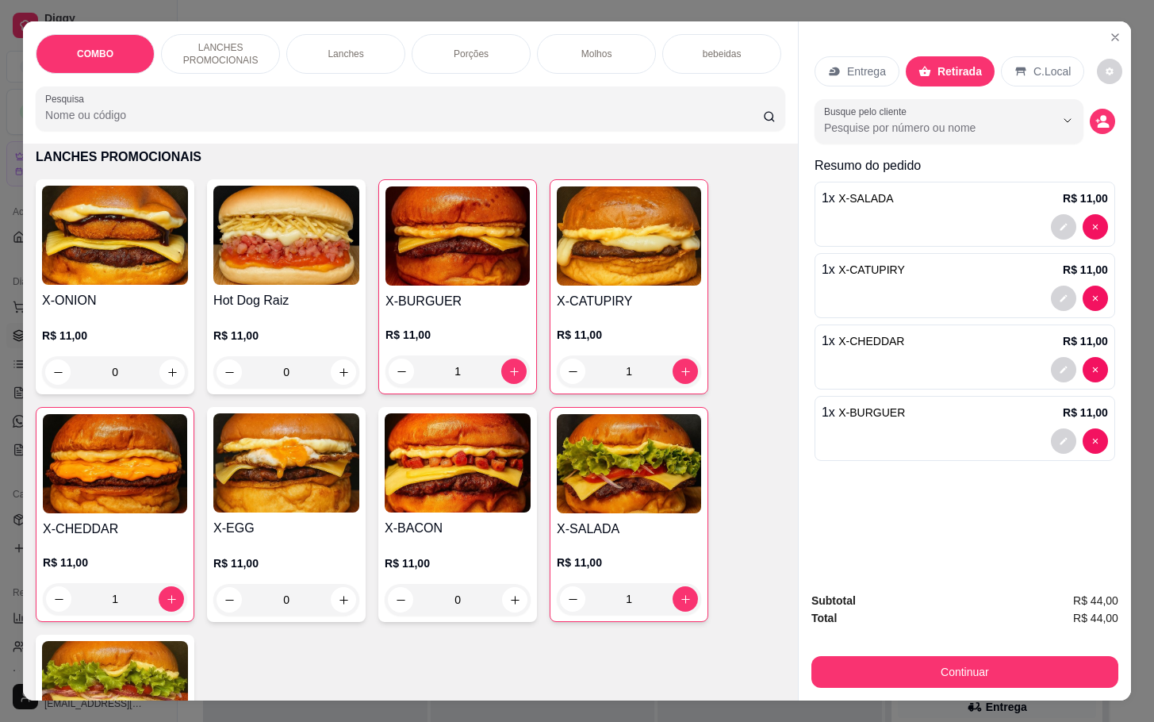
scroll to position [0, 0]
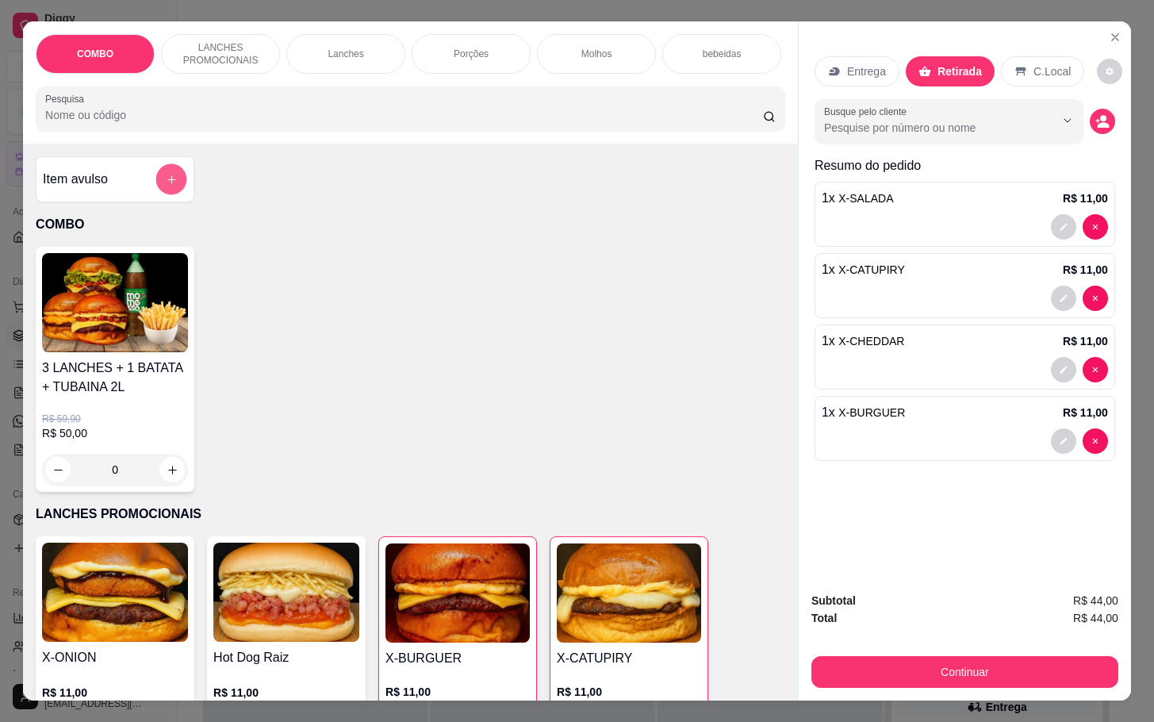
click at [166, 186] on icon "add-separate-item" at bounding box center [172, 180] width 12 height 12
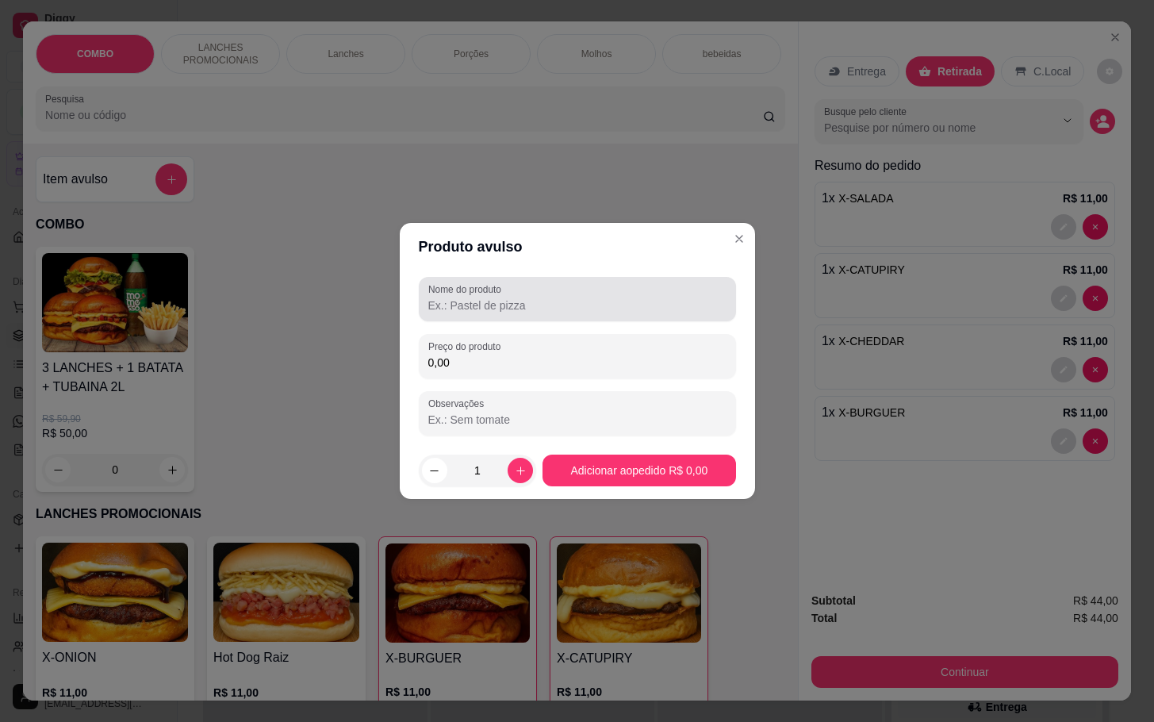
drag, startPoint x: 505, startPoint y: 317, endPoint x: 503, endPoint y: 309, distance: 8.3
click at [504, 312] on div "Nome do produto" at bounding box center [577, 299] width 317 height 44
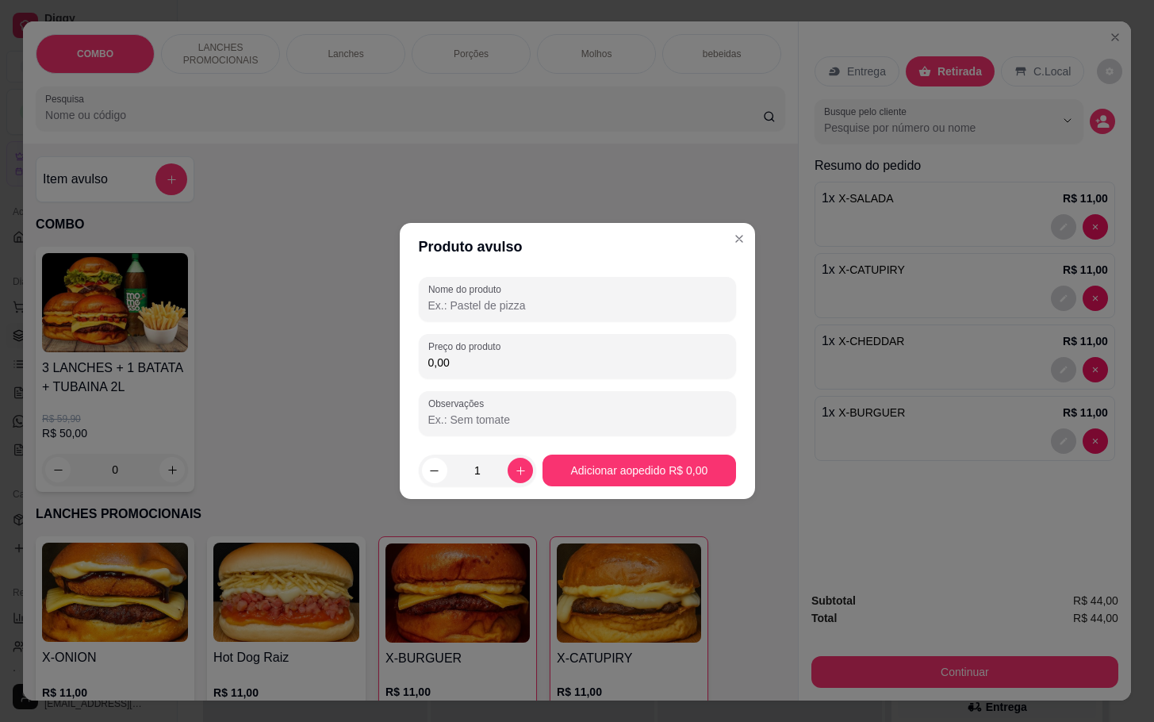
drag, startPoint x: 504, startPoint y: 302, endPoint x: 478, endPoint y: 241, distance: 66.4
click at [504, 300] on input "Nome do produto" at bounding box center [577, 305] width 298 height 16
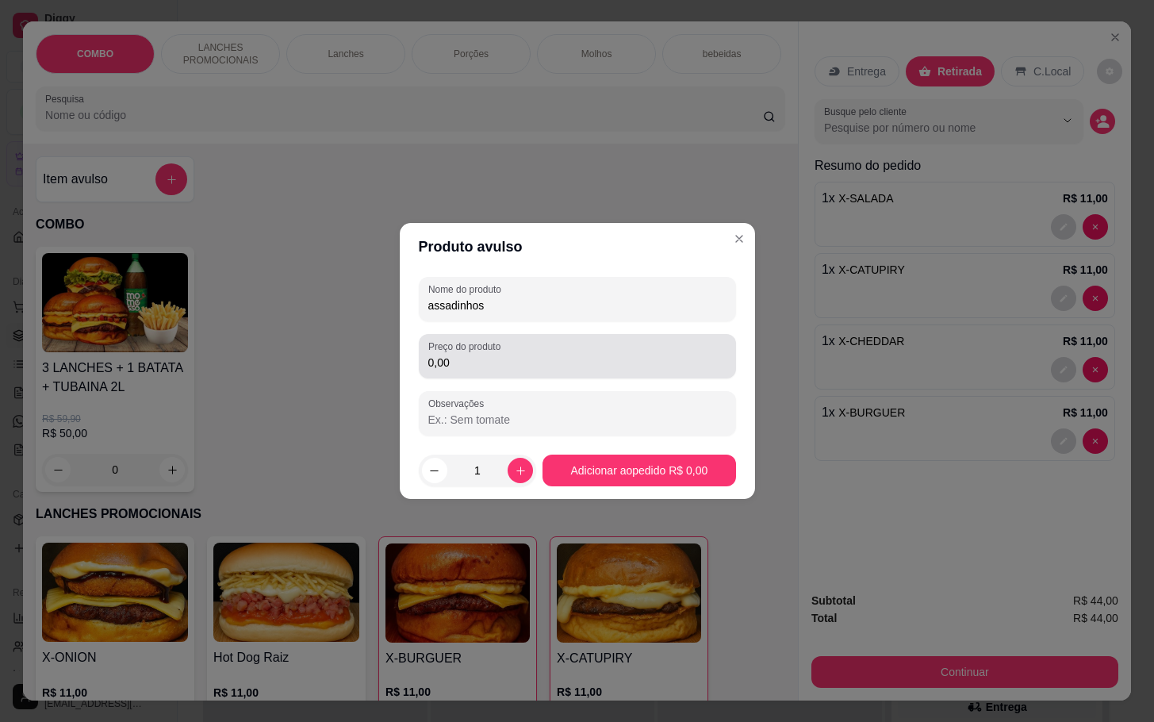
type input "assadinhos"
click at [609, 358] on input "0,00" at bounding box center [577, 362] width 298 height 16
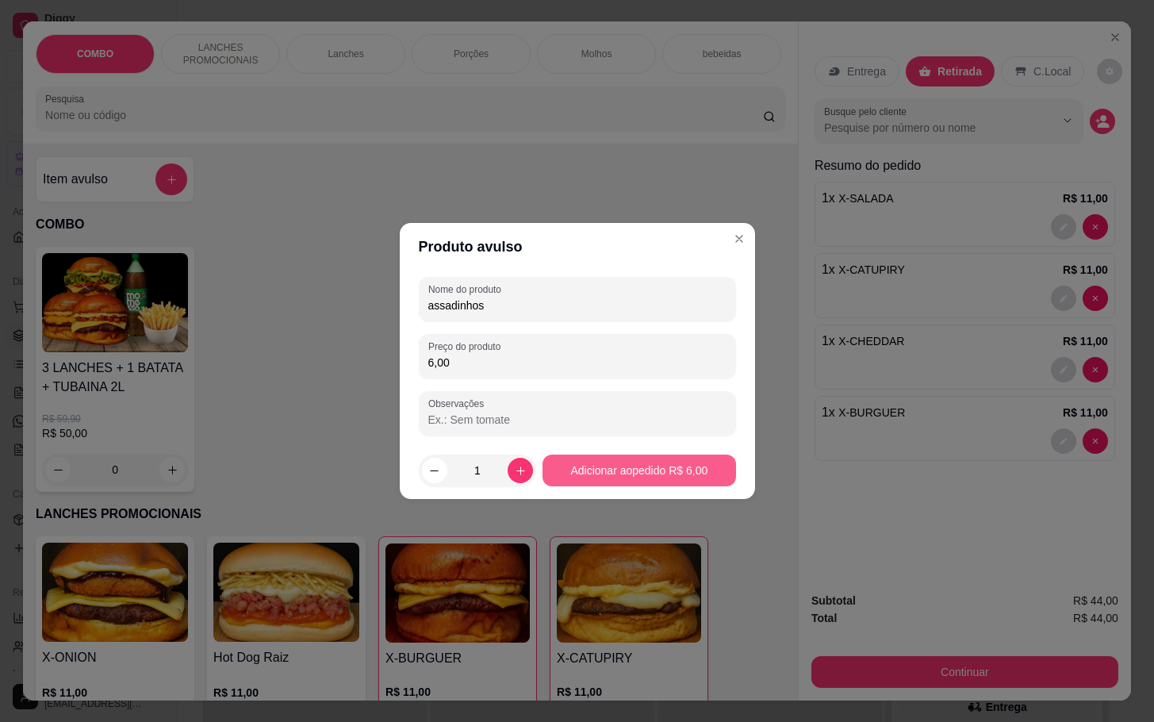
type input "6,00"
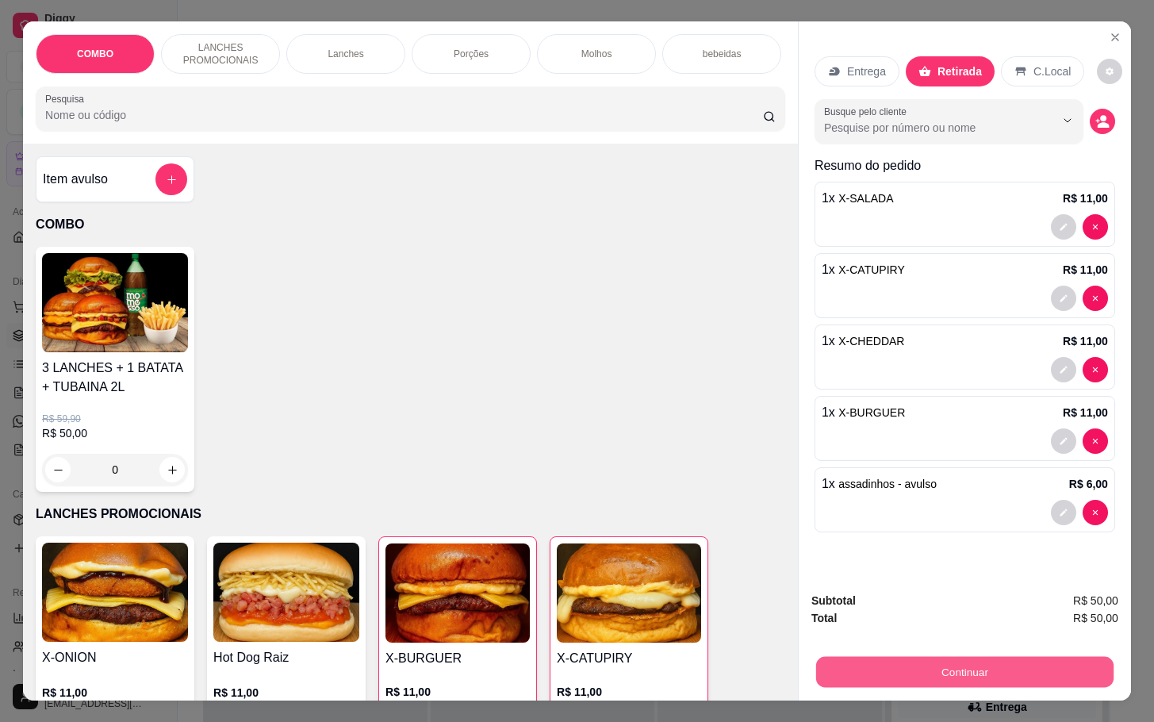
click at [842, 656] on button "Continuar" at bounding box center [964, 671] width 297 height 31
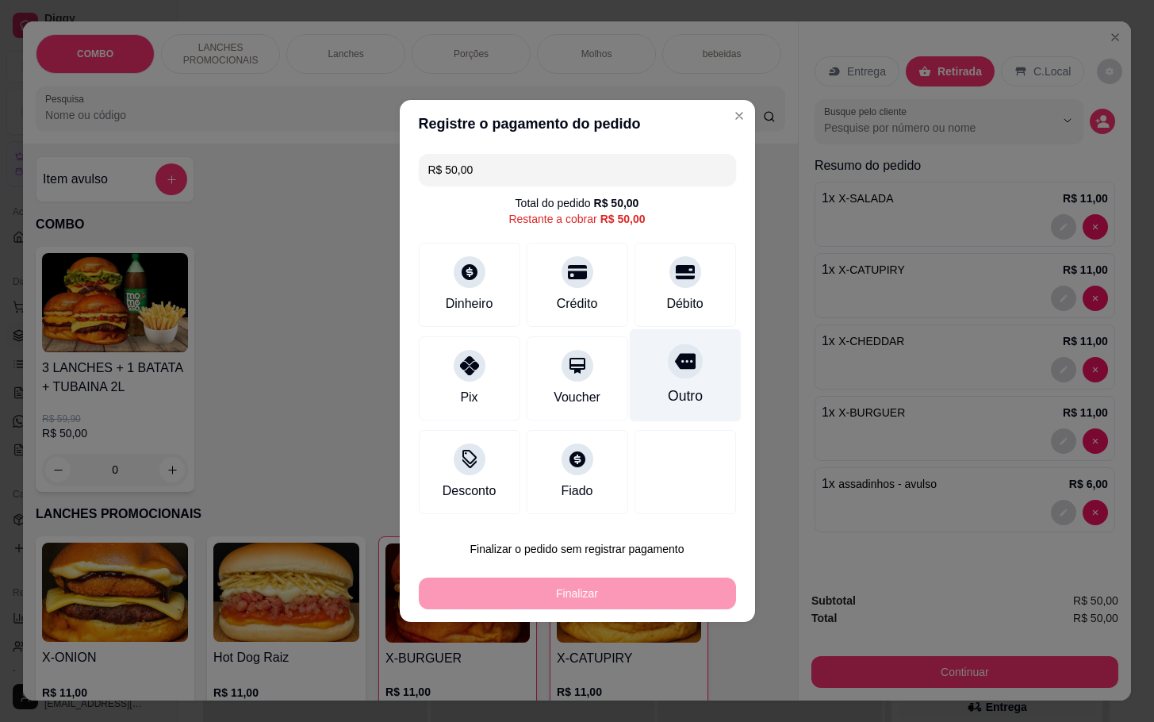
click at [647, 379] on div "Outro" at bounding box center [685, 375] width 112 height 93
type input "R$ 0,00"
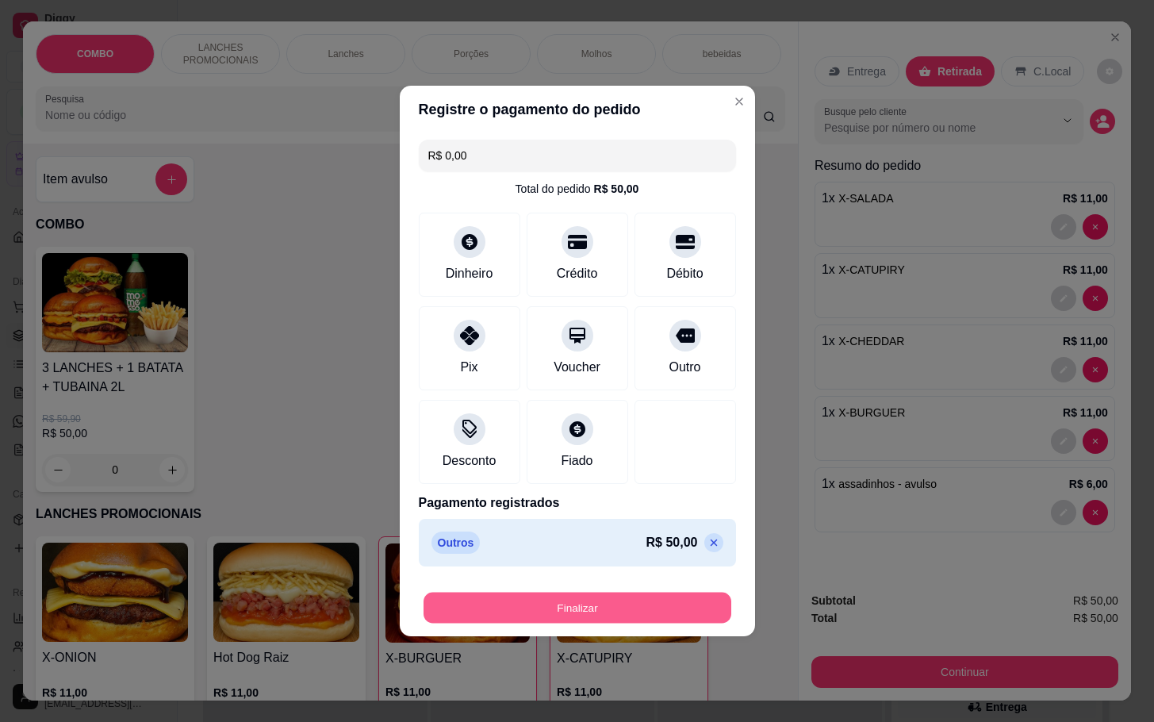
click at [645, 593] on button "Finalizar" at bounding box center [577, 607] width 308 height 31
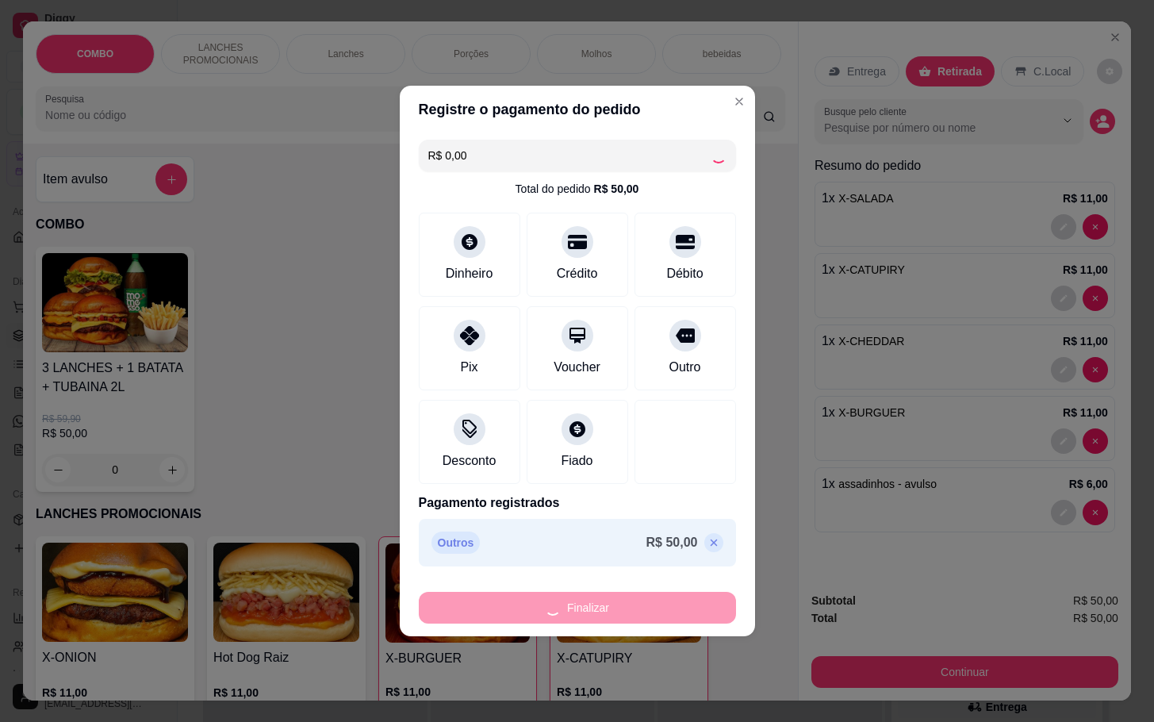
type input "0"
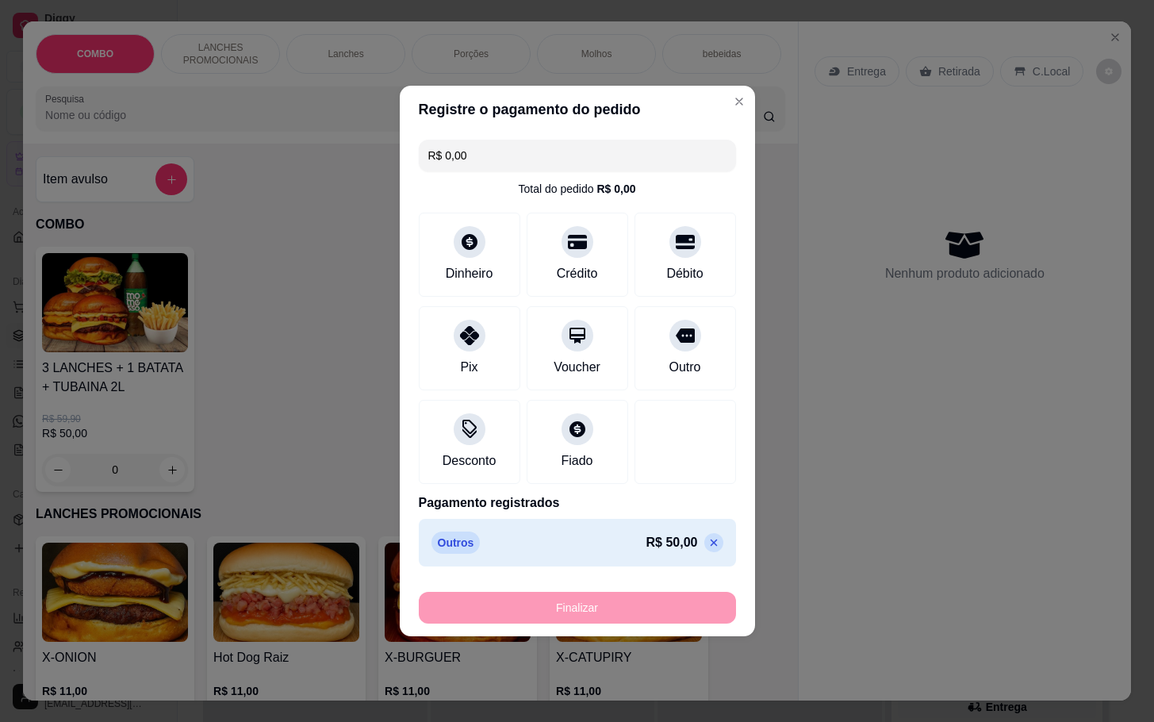
type input "-R$ 50,00"
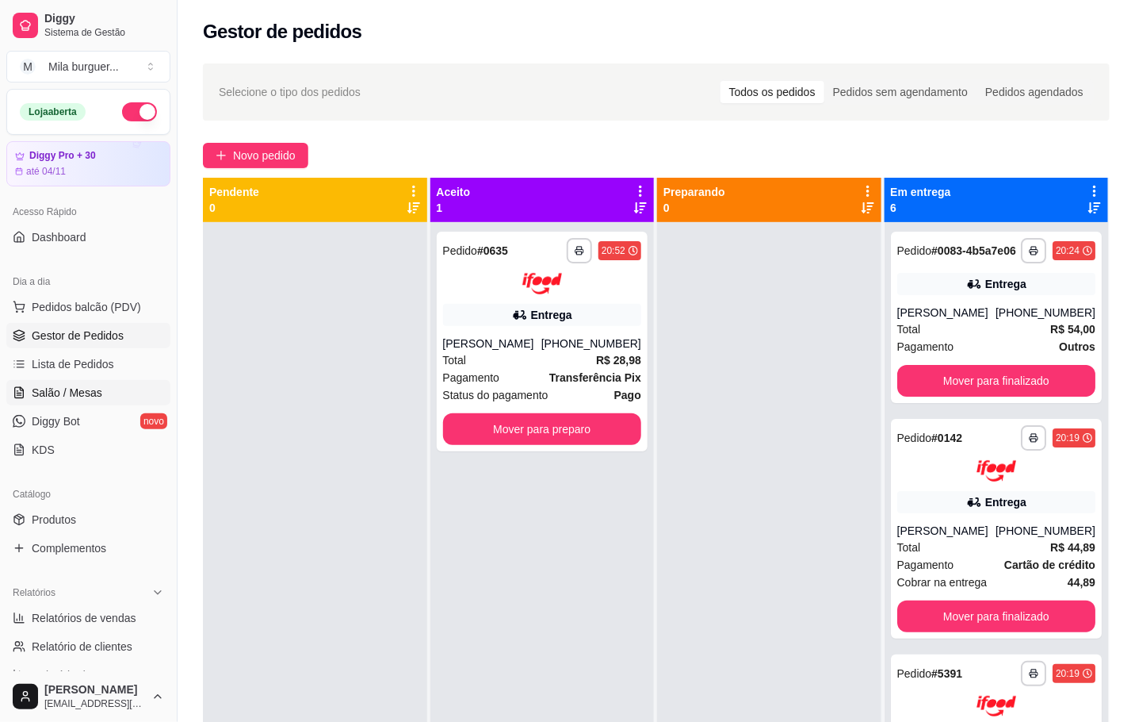
click at [46, 398] on span "Salão / Mesas" at bounding box center [67, 393] width 71 height 16
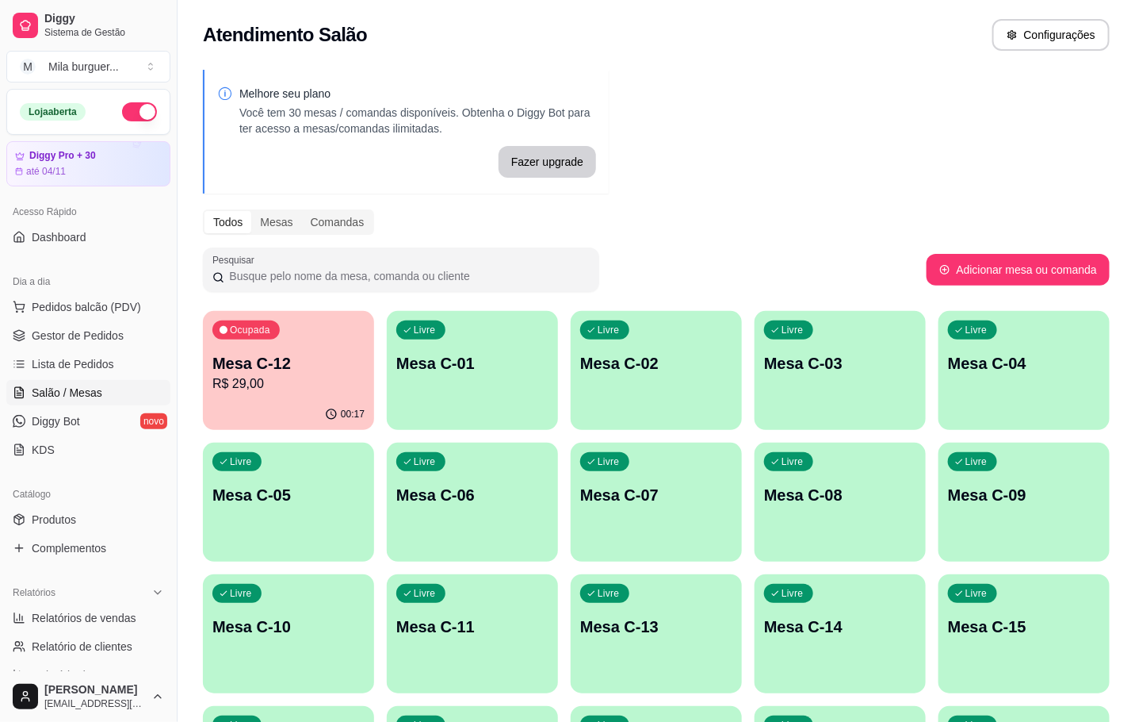
click at [265, 384] on p "R$ 29,00" at bounding box center [288, 383] width 152 height 19
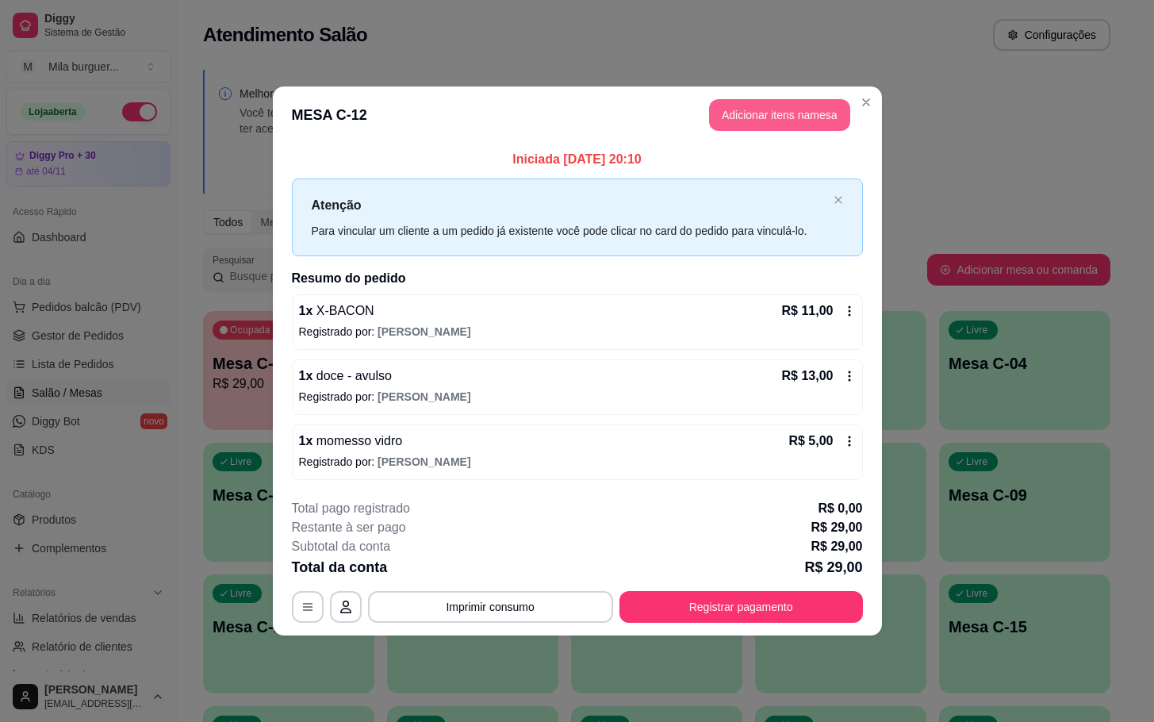
click at [738, 120] on button "Adicionar itens na mesa" at bounding box center [779, 115] width 141 height 32
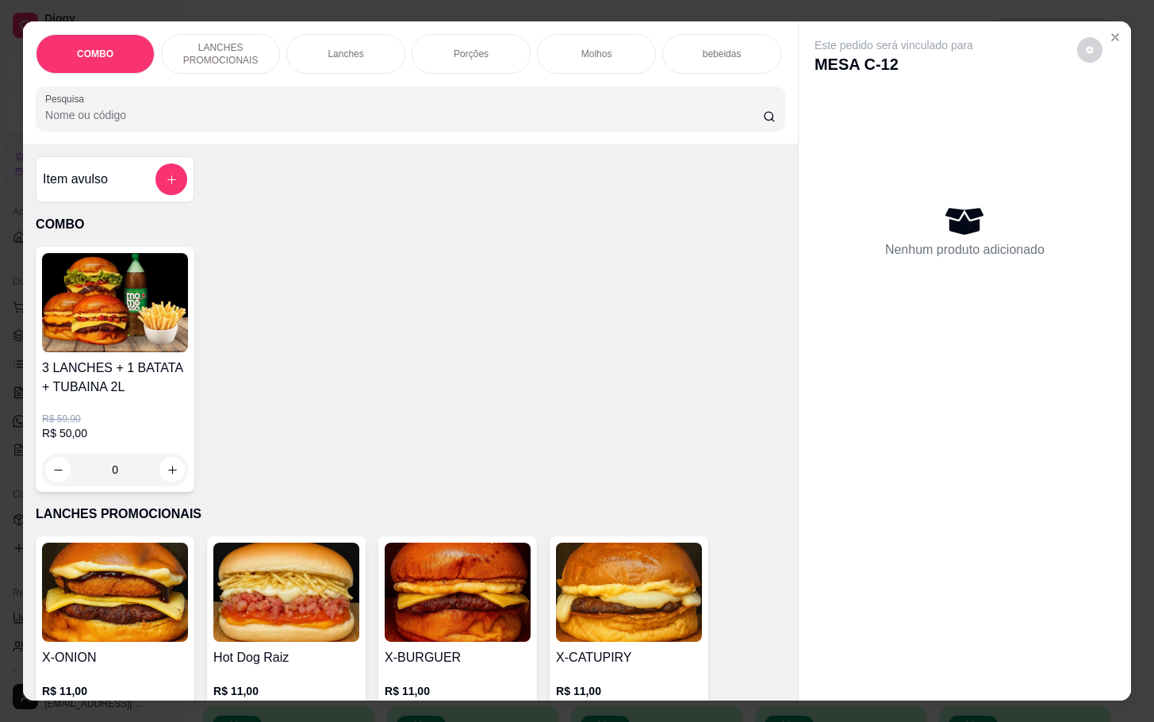
scroll to position [119, 0]
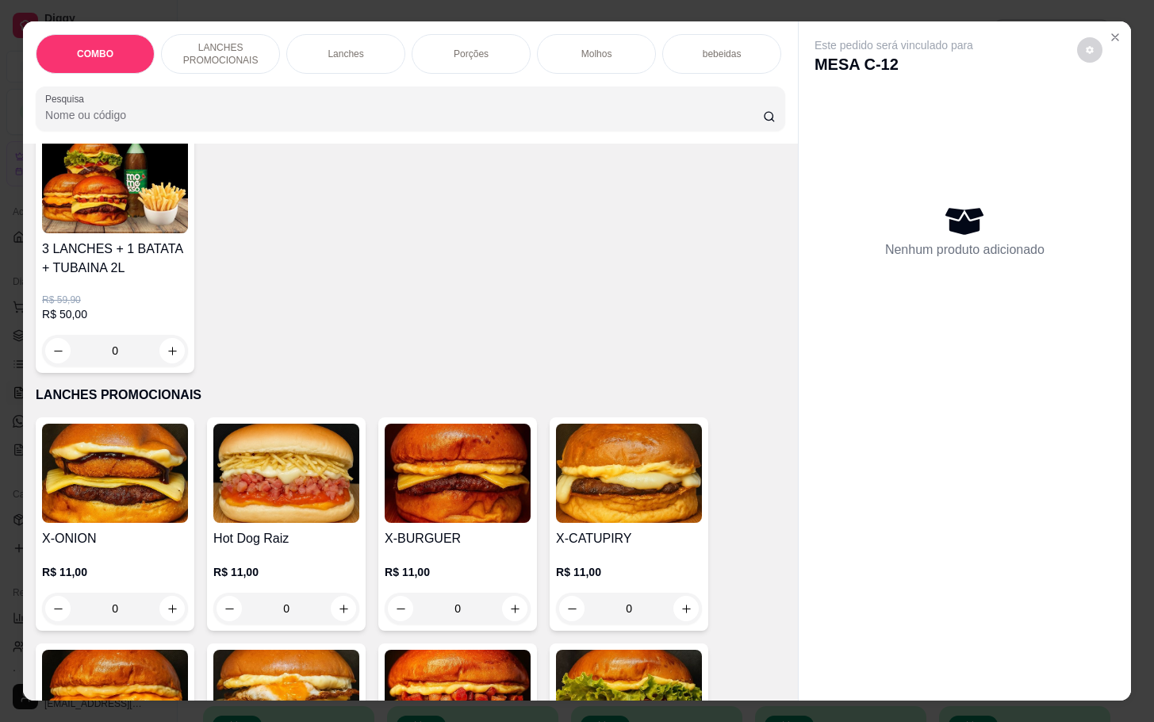
click at [150, 488] on img at bounding box center [115, 472] width 146 height 99
click at [134, 472] on img at bounding box center [115, 472] width 146 height 99
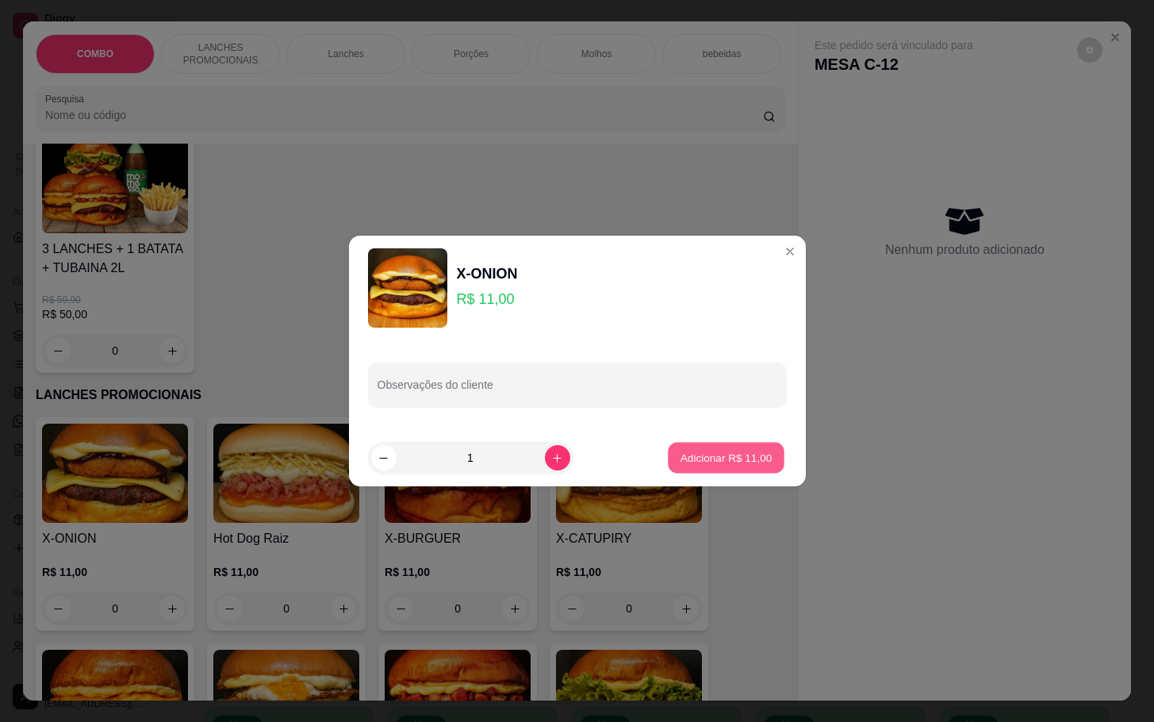
click at [695, 457] on p "Adicionar R$ 11,00" at bounding box center [726, 457] width 92 height 15
type input "1"
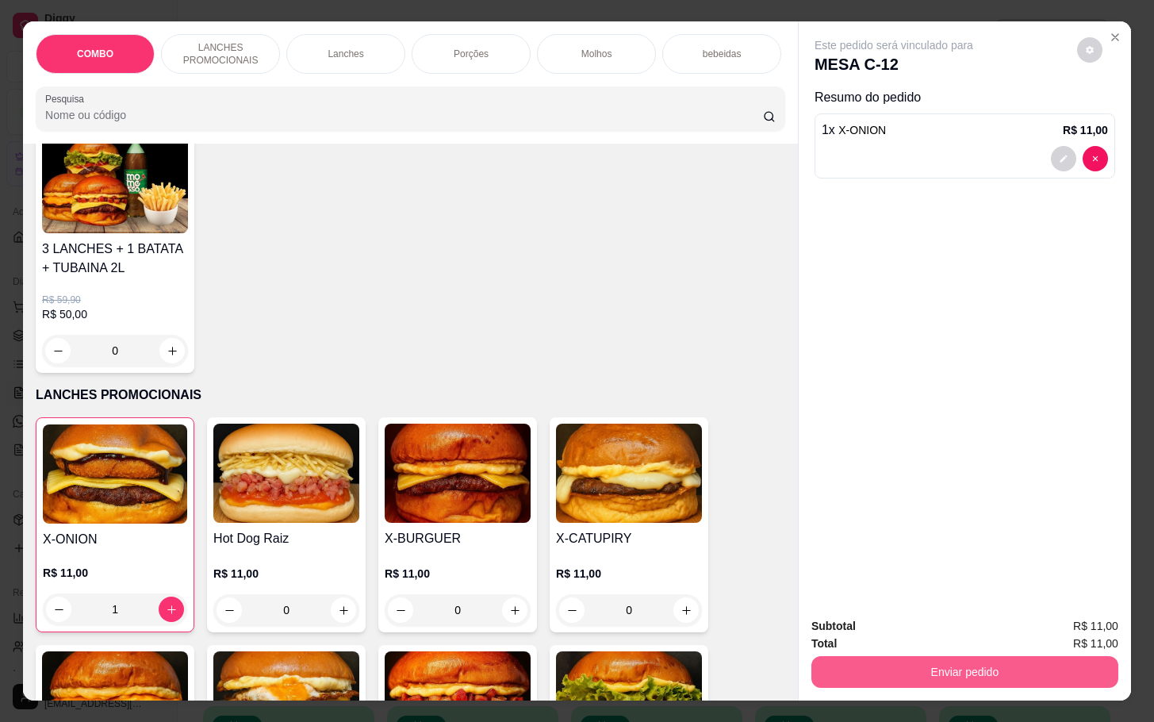
click at [1009, 656] on button "Enviar pedido" at bounding box center [964, 672] width 307 height 32
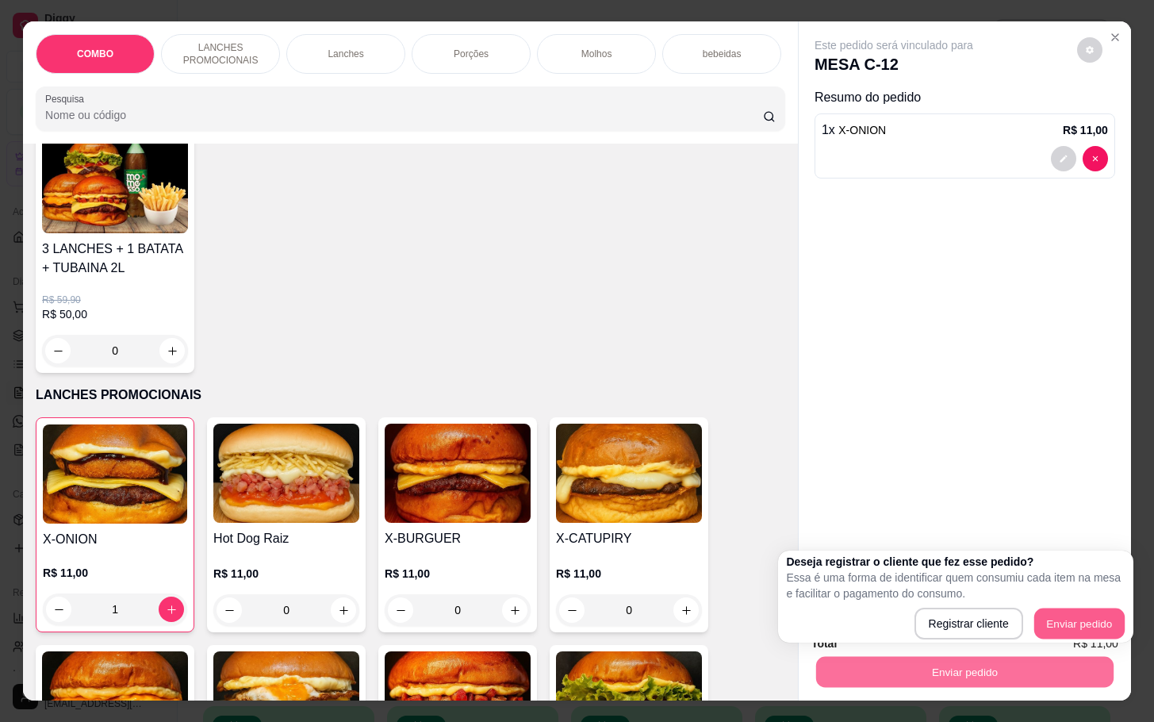
click at [1101, 608] on button "Enviar pedido" at bounding box center [1079, 623] width 90 height 31
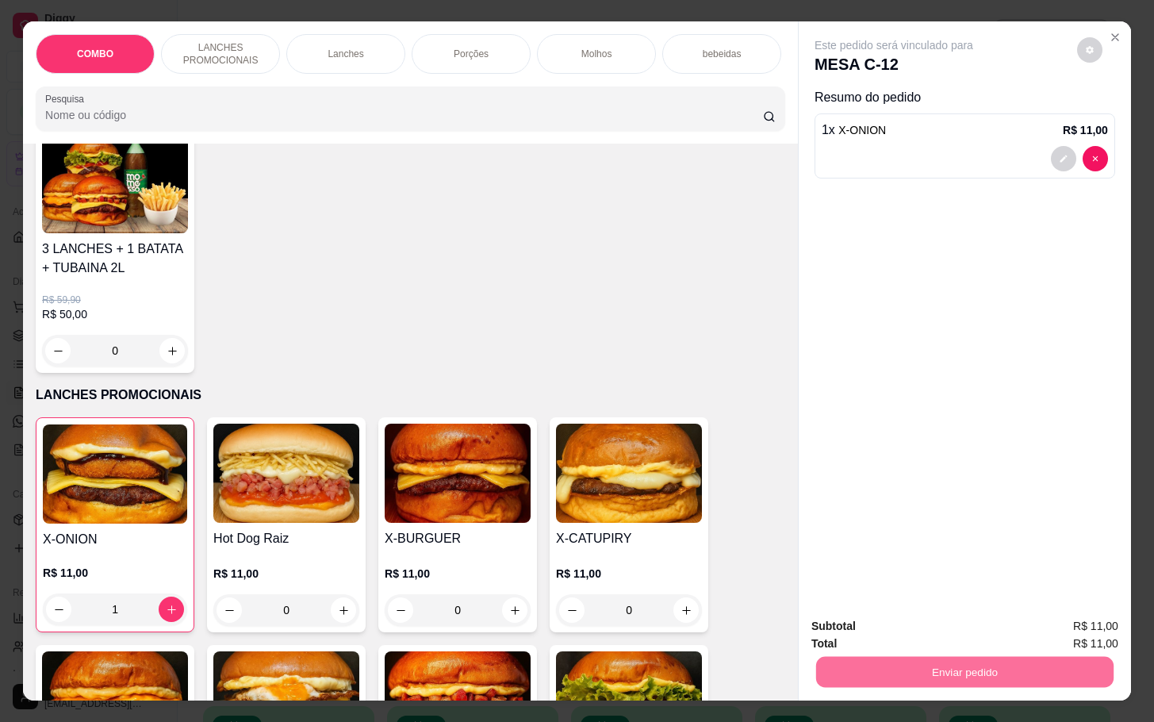
click at [1095, 619] on button "Enviar pedido" at bounding box center [1074, 624] width 90 height 30
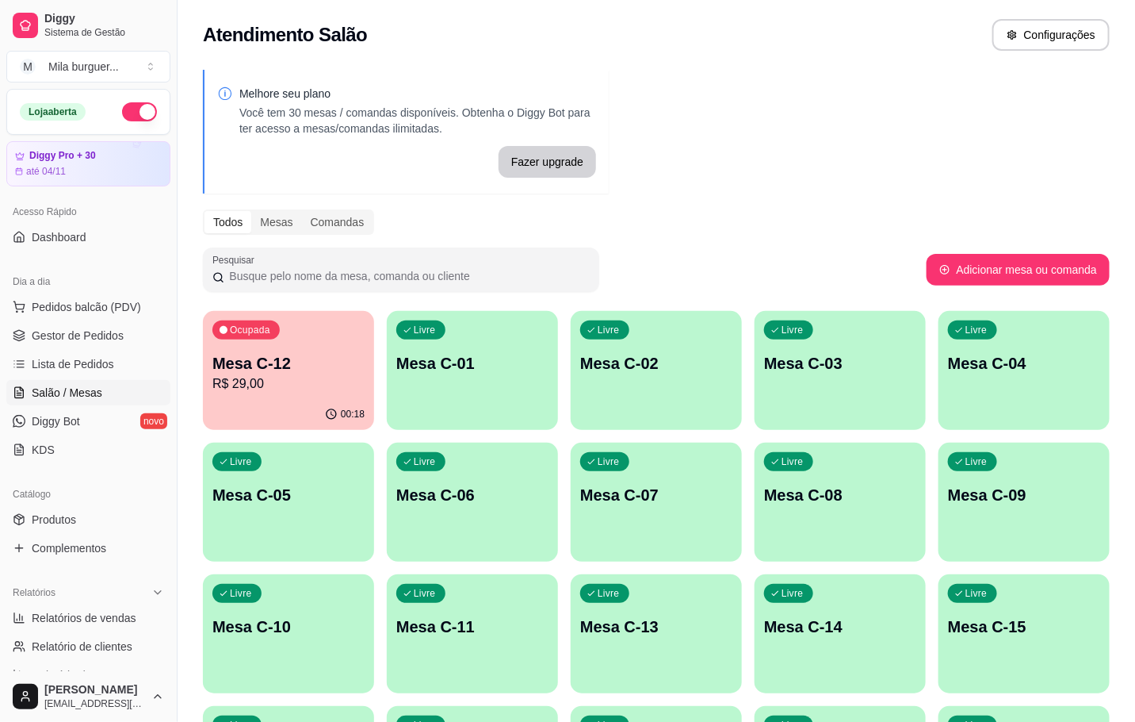
click at [319, 331] on div "Ocupada Mesa C-12 R$ 29,00" at bounding box center [288, 355] width 171 height 88
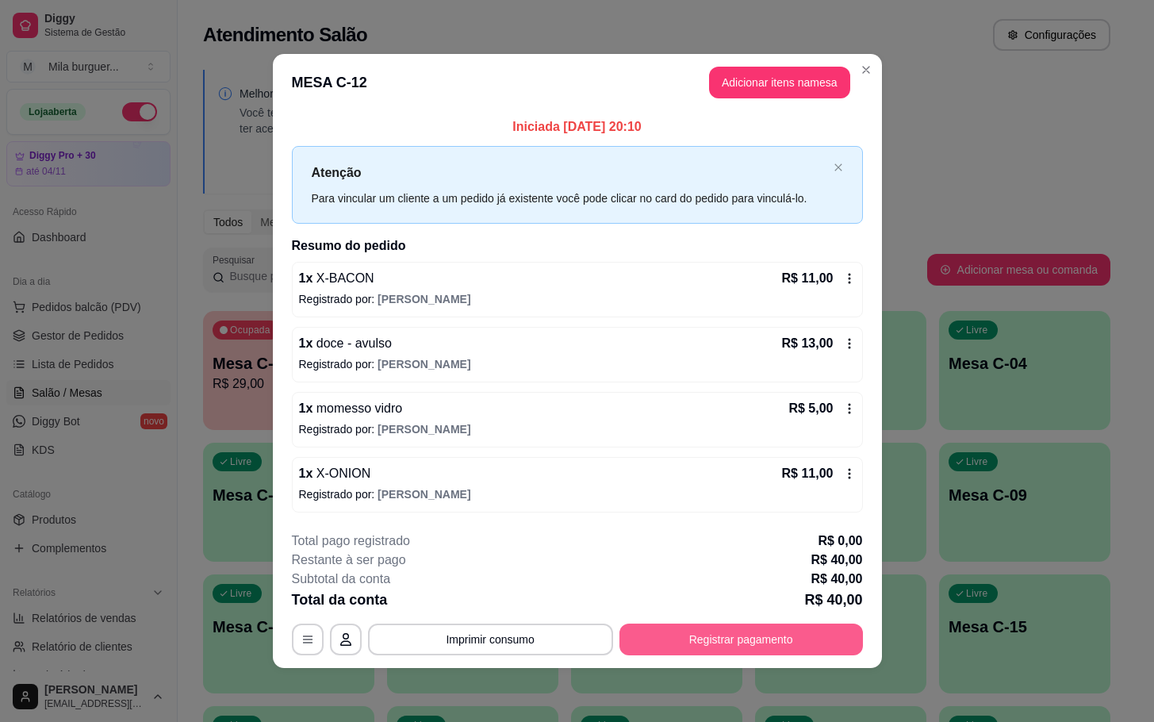
click at [745, 647] on button "Registrar pagamento" at bounding box center [740, 639] width 243 height 32
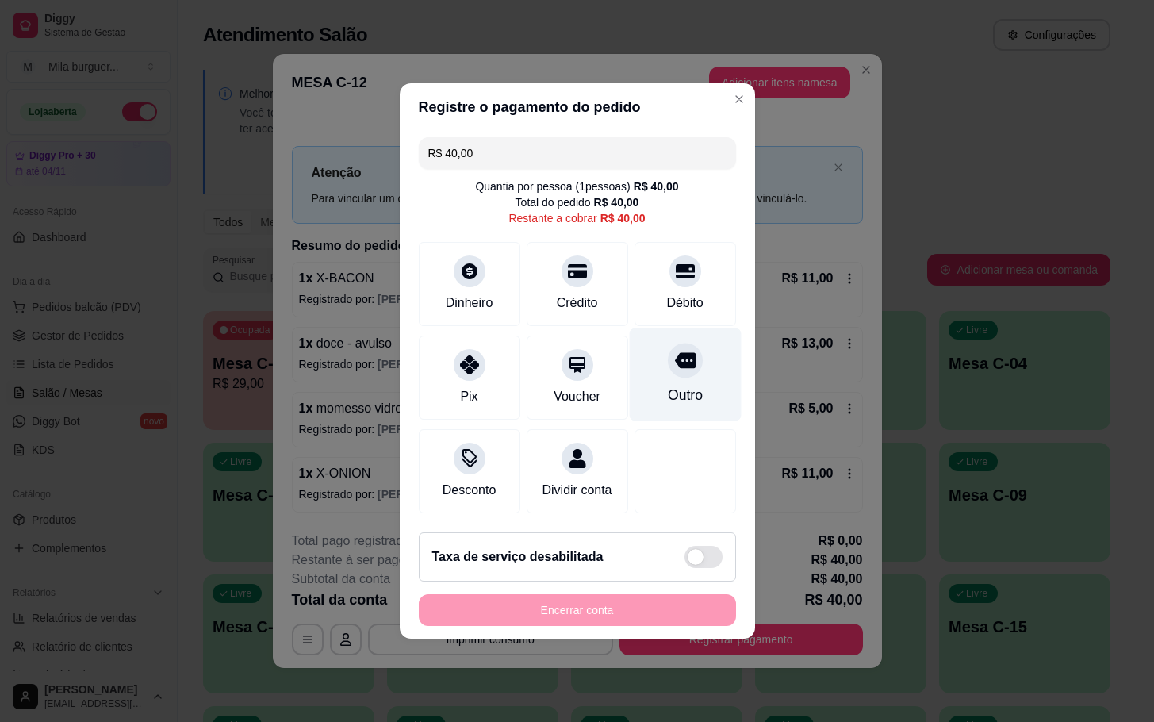
click at [656, 362] on div "Outro" at bounding box center [685, 374] width 112 height 93
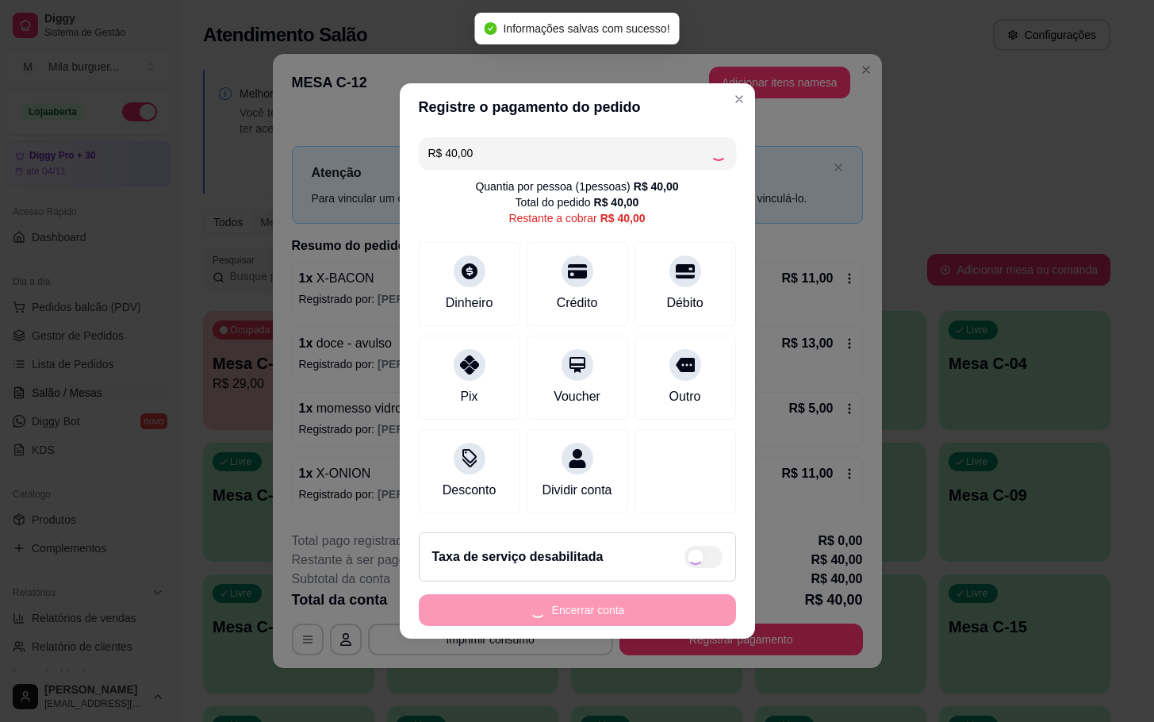
type input "R$ 0,00"
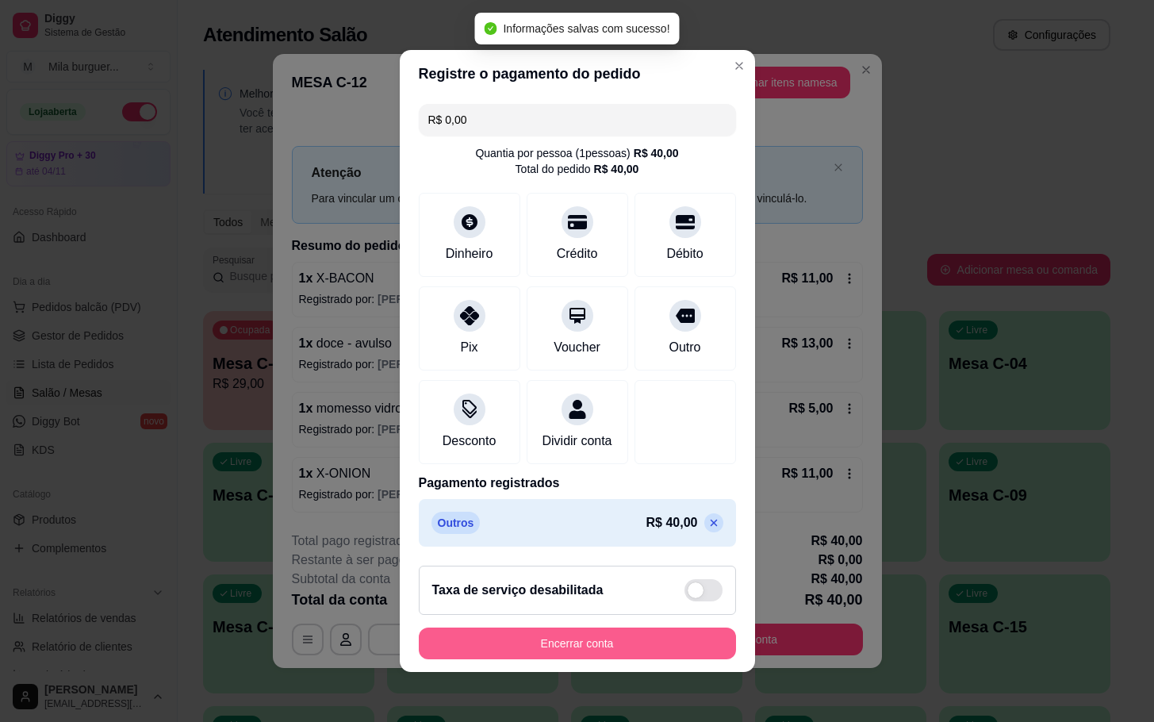
click at [581, 642] on button "Encerrar conta" at bounding box center [577, 643] width 317 height 32
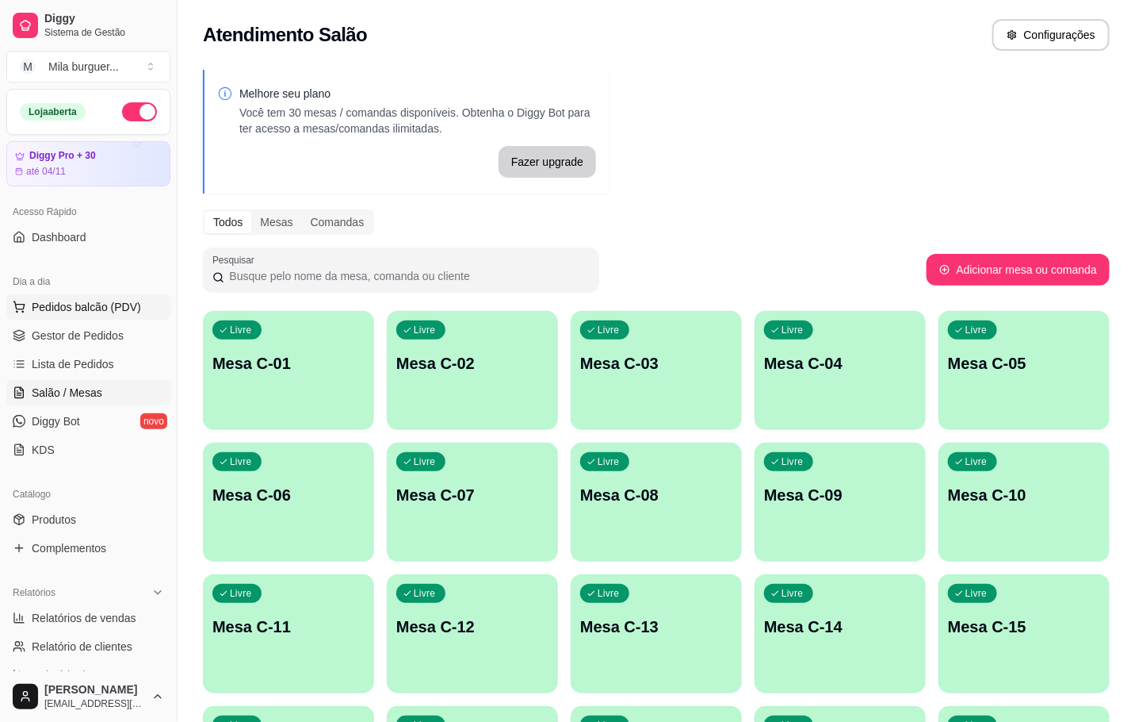
click at [86, 300] on span "Pedidos balcão (PDV)" at bounding box center [86, 307] width 109 height 16
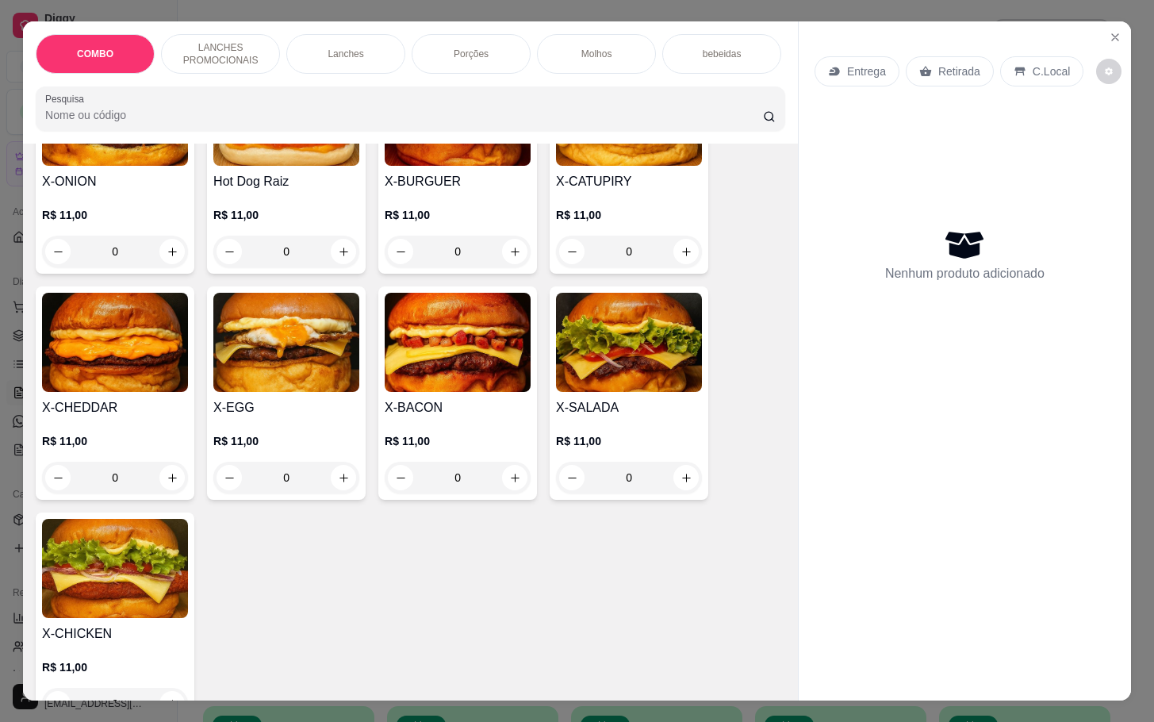
scroll to position [357, 0]
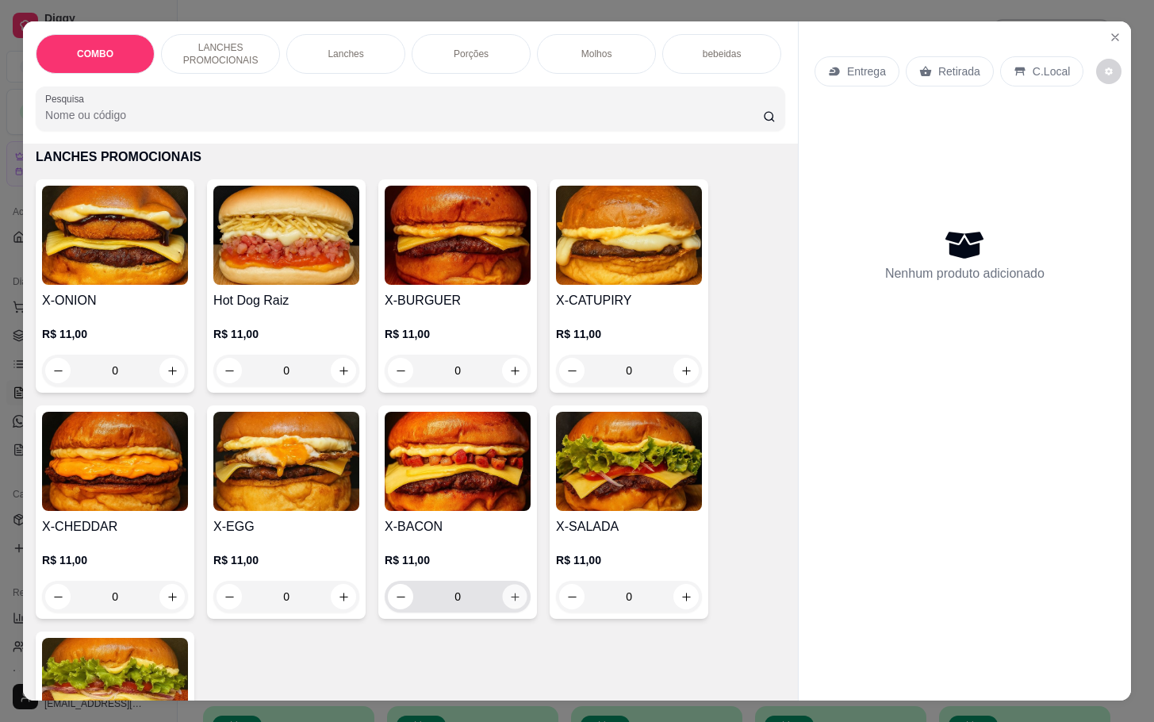
click at [503, 598] on button "increase-product-quantity" at bounding box center [515, 596] width 25 height 25
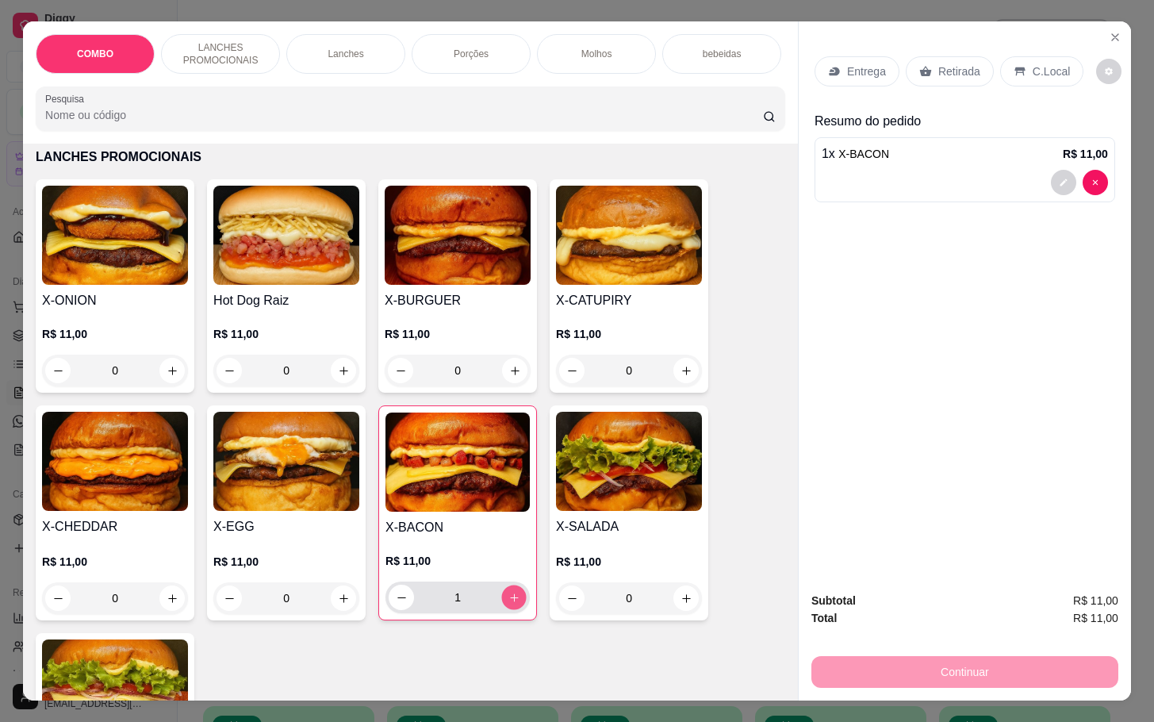
click at [502, 598] on button "increase-product-quantity" at bounding box center [514, 597] width 25 height 25
type input "2"
click at [680, 604] on icon "increase-product-quantity" at bounding box center [686, 598] width 12 height 12
type input "2"
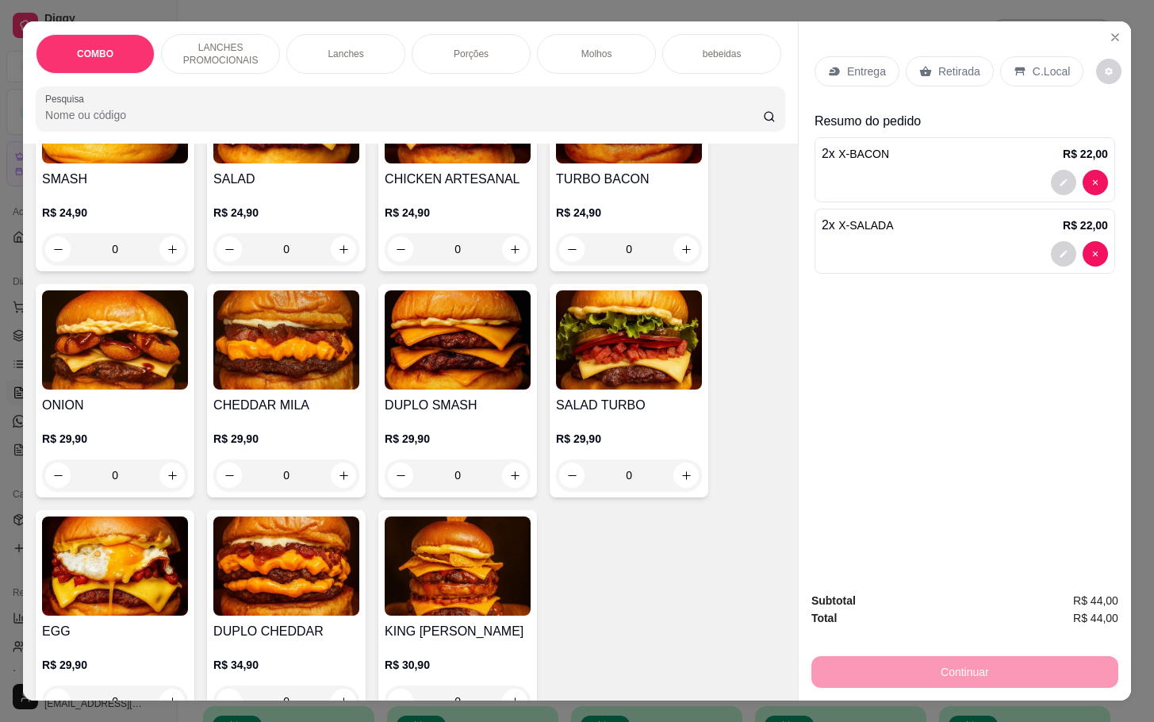
scroll to position [1308, 0]
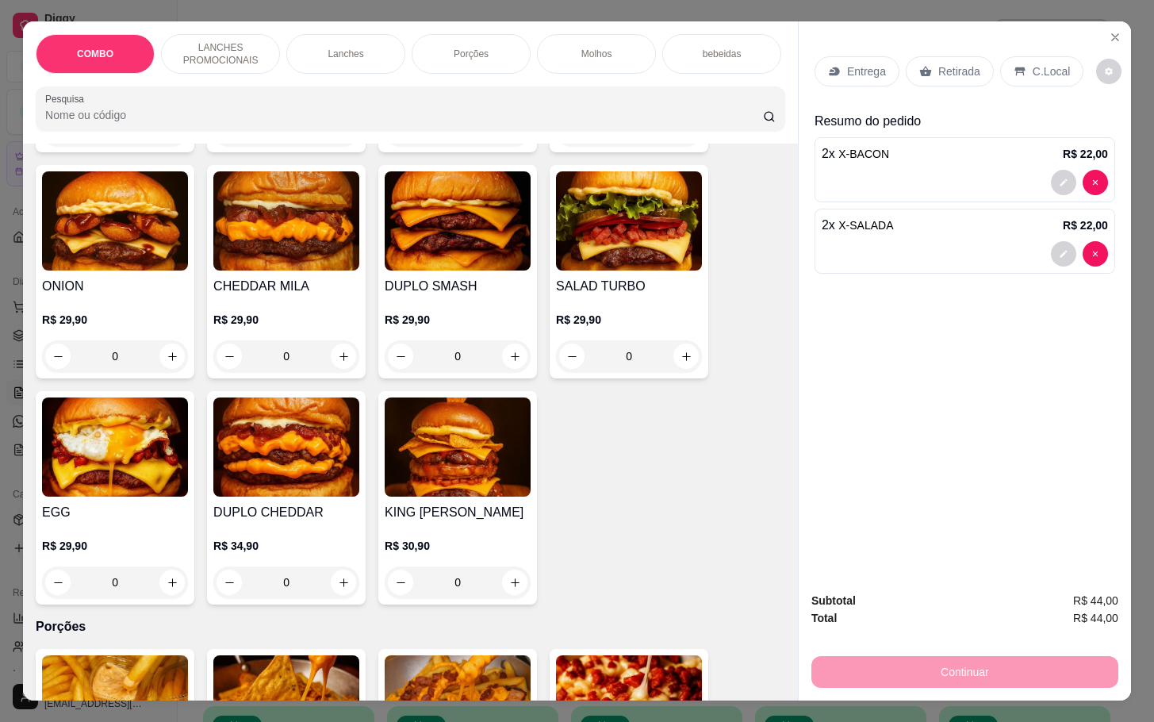
click at [124, 545] on div "R$ 29,90 0" at bounding box center [115, 560] width 146 height 76
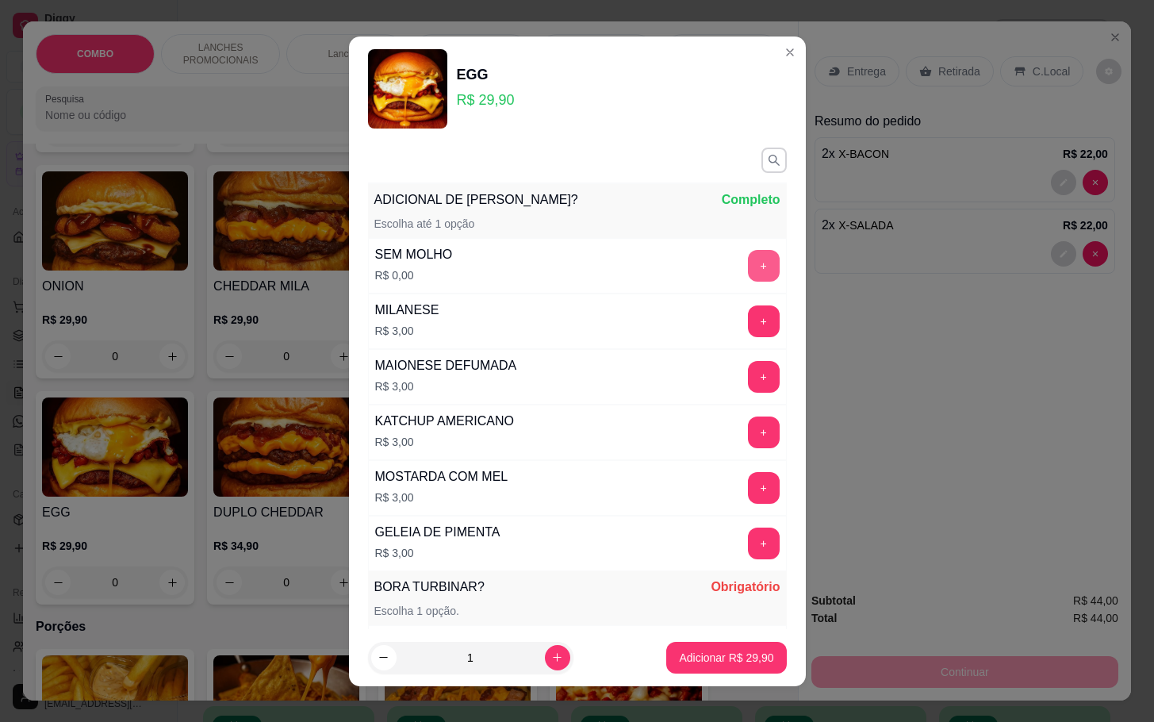
click at [748, 262] on button "+" at bounding box center [764, 266] width 32 height 32
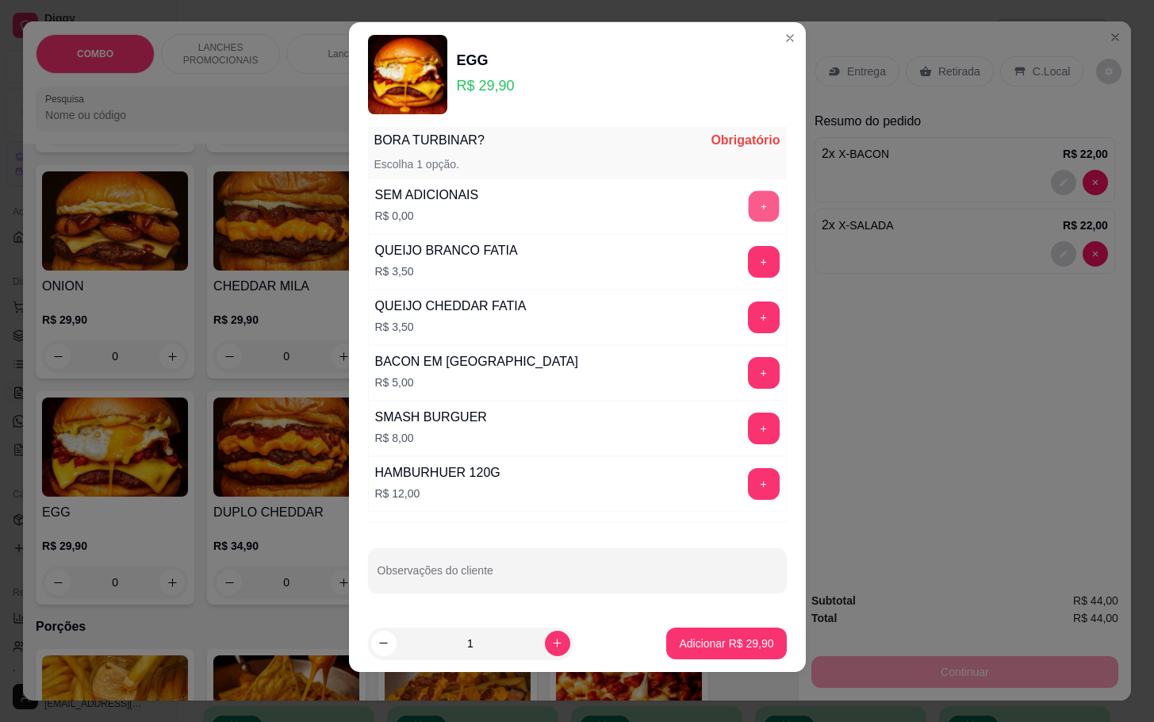
click at [748, 203] on button "+" at bounding box center [763, 205] width 31 height 31
click at [697, 640] on p "Adicionar R$ 29,90" at bounding box center [726, 643] width 94 height 16
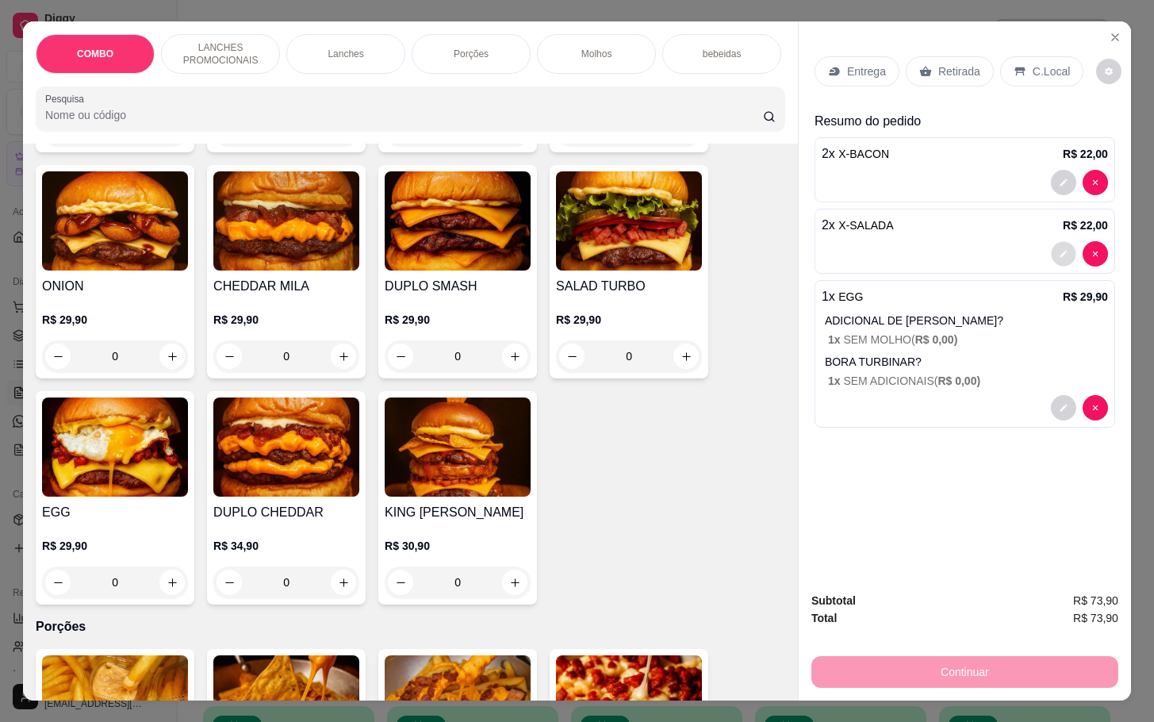
click at [1054, 242] on button "decrease-product-quantity" at bounding box center [1063, 254] width 25 height 25
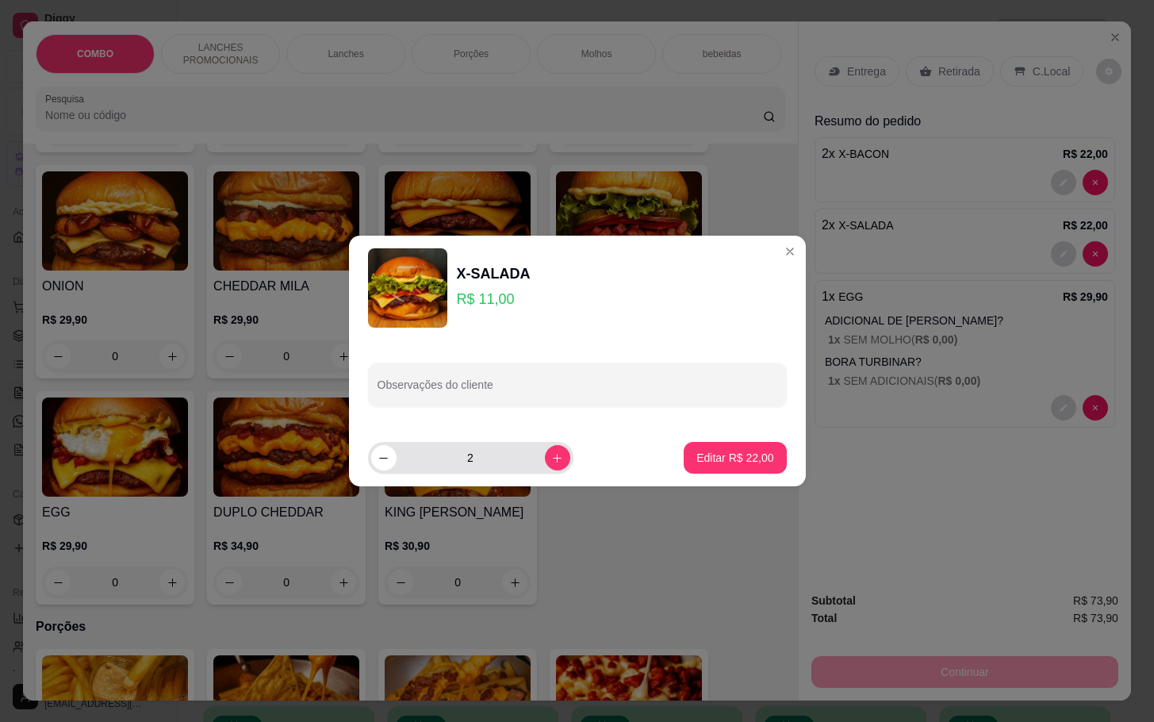
click at [405, 466] on div "2" at bounding box center [470, 458] width 199 height 32
click at [383, 461] on icon "decrease-product-quantity" at bounding box center [383, 458] width 12 height 12
click at [374, 467] on div "1" at bounding box center [470, 458] width 199 height 32
click at [385, 460] on icon "decrease-product-quantity" at bounding box center [383, 458] width 12 height 12
type input "0"
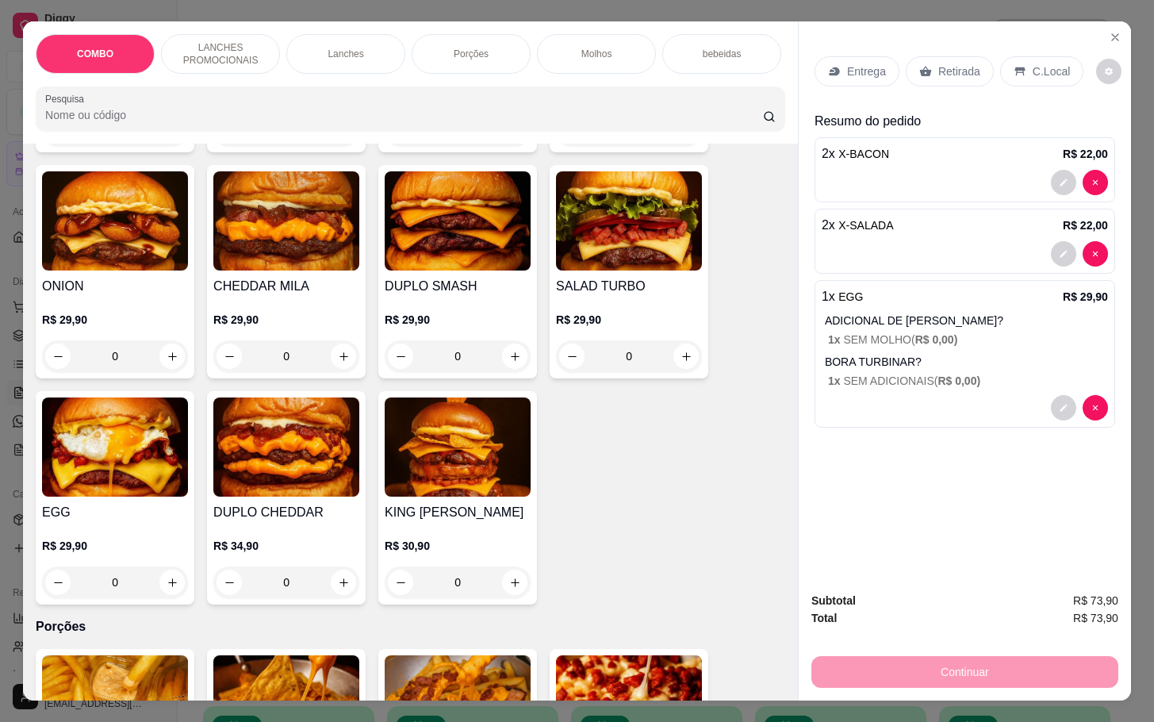
scroll to position [1070, 0]
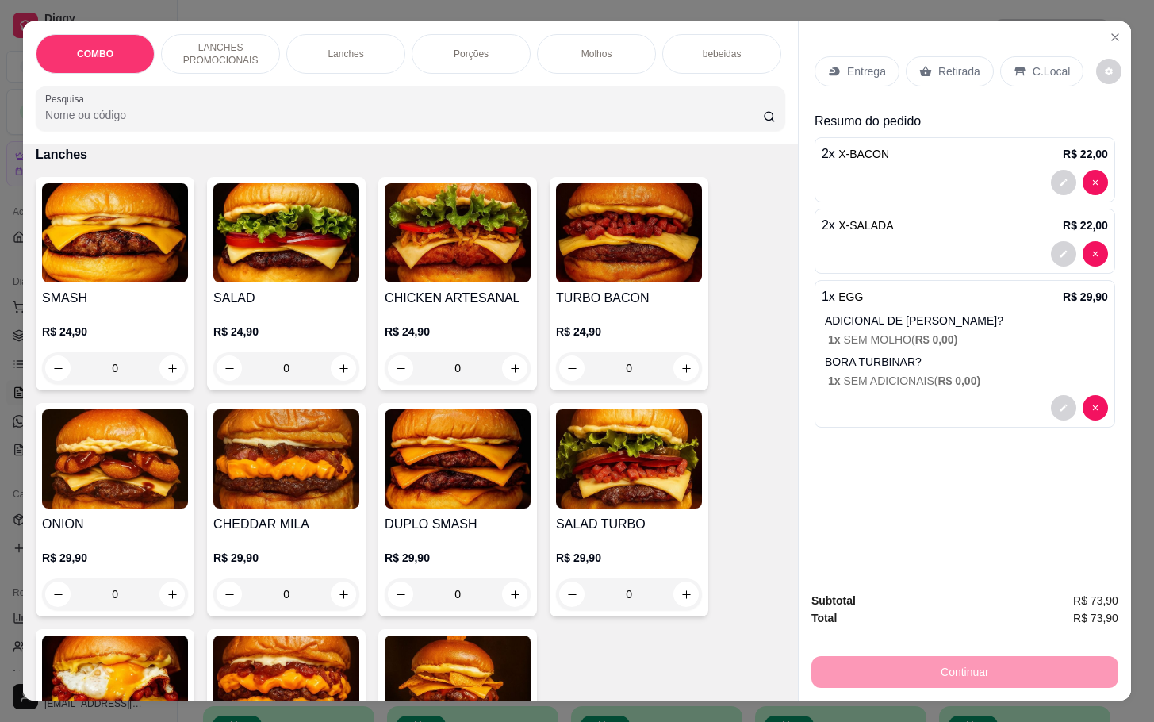
click at [415, 266] on img at bounding box center [458, 232] width 146 height 99
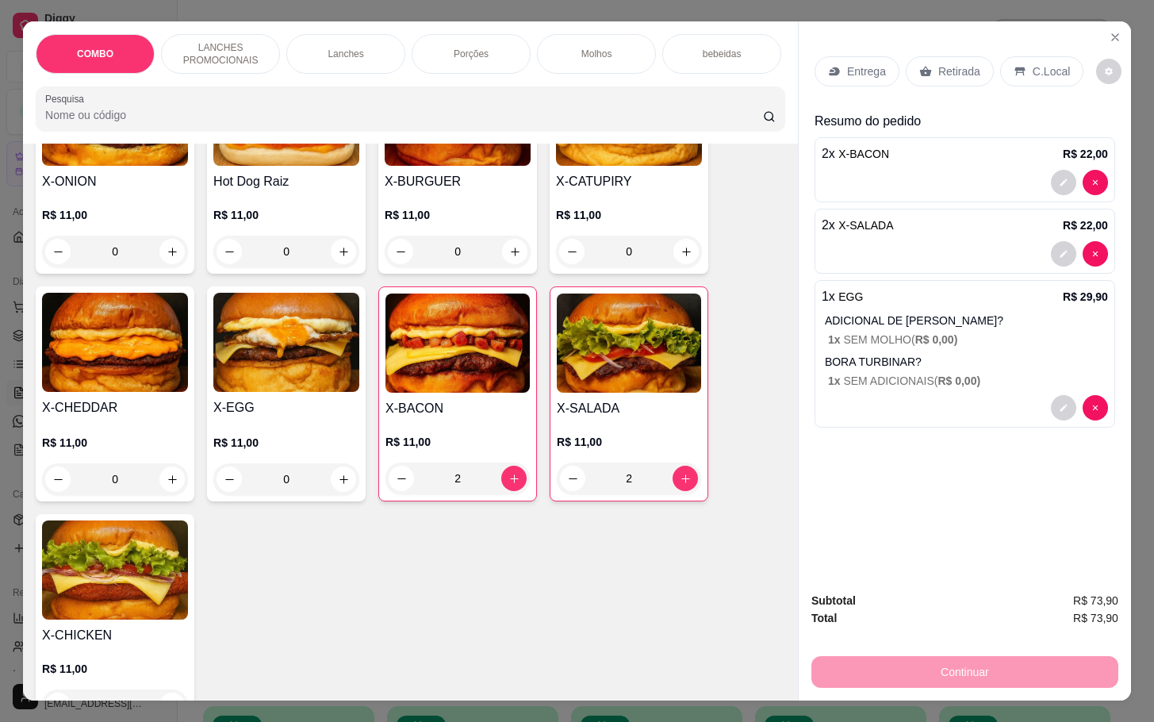
scroll to position [595, 0]
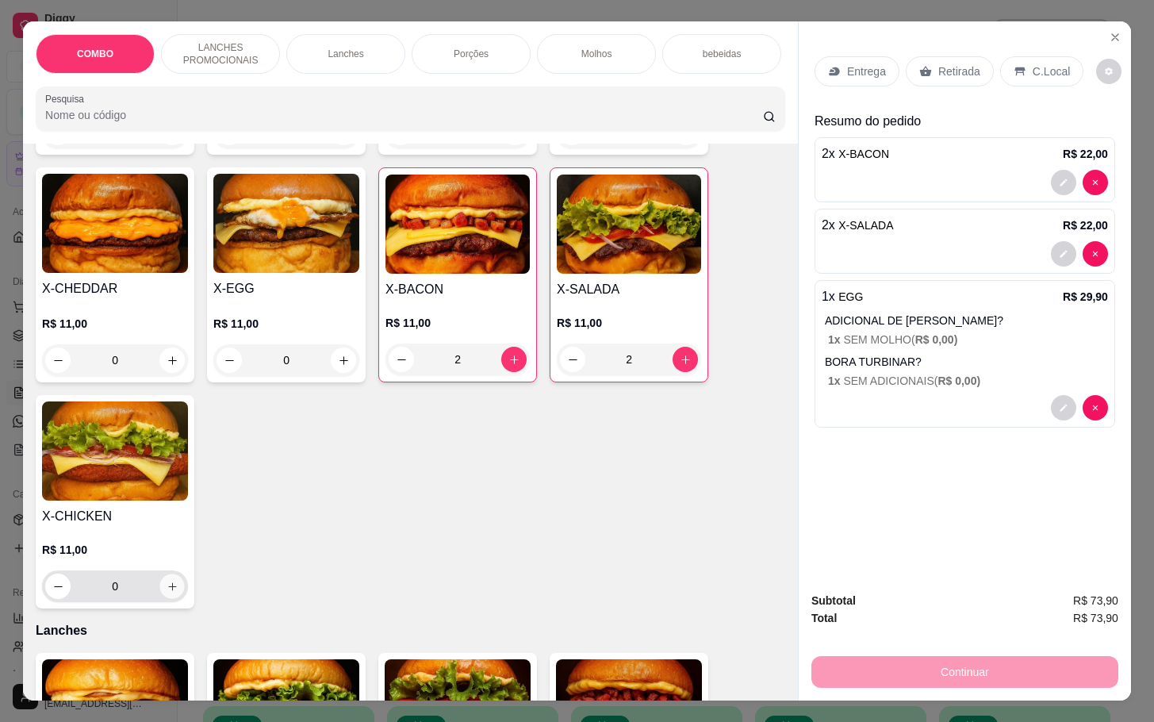
click at [167, 592] on icon "increase-product-quantity" at bounding box center [173, 586] width 12 height 12
type input "1"
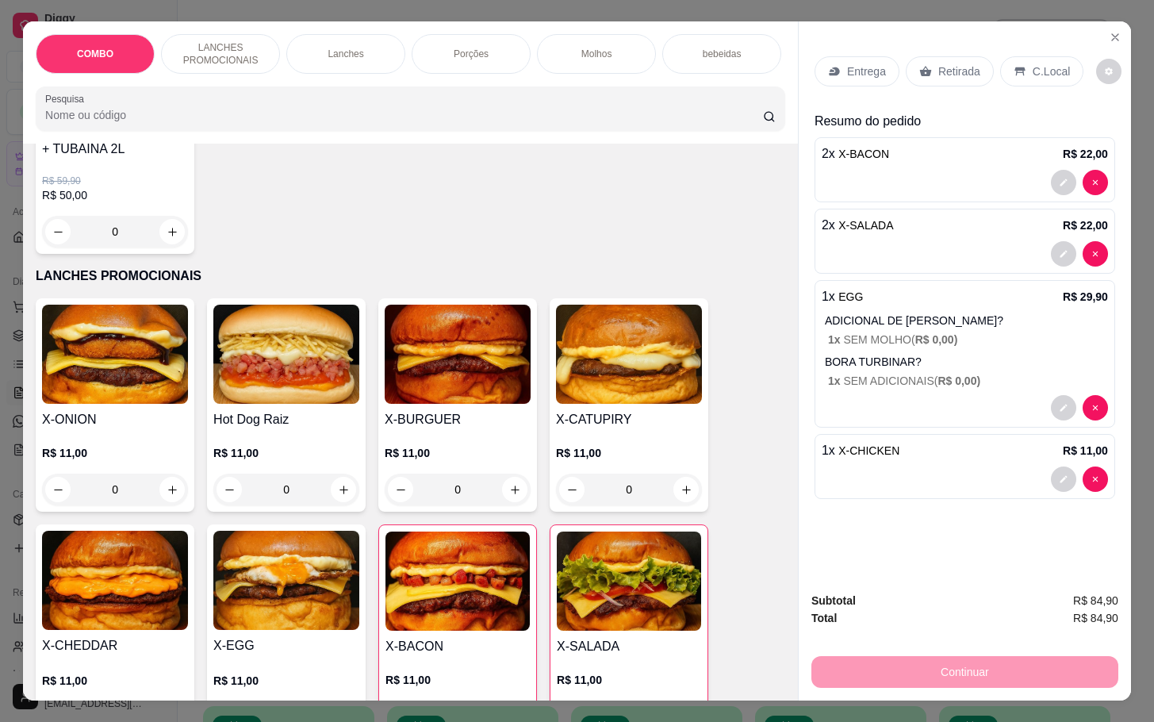
scroll to position [357, 0]
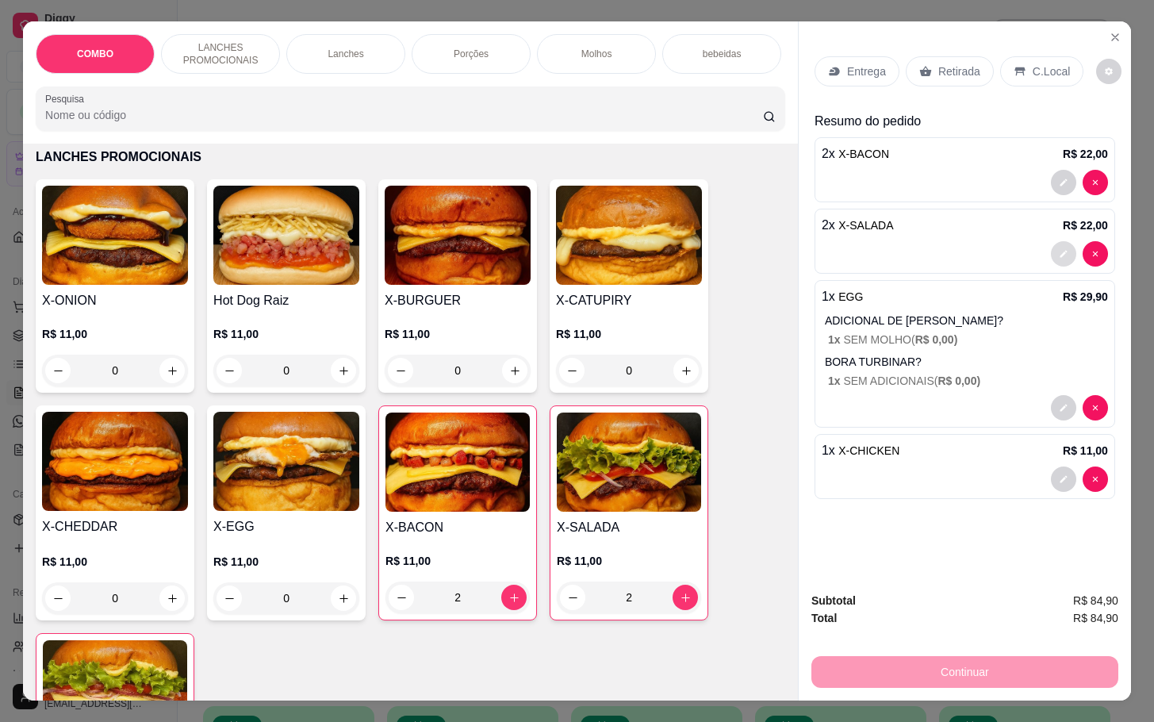
click at [1058, 249] on icon "decrease-product-quantity" at bounding box center [1063, 254] width 10 height 10
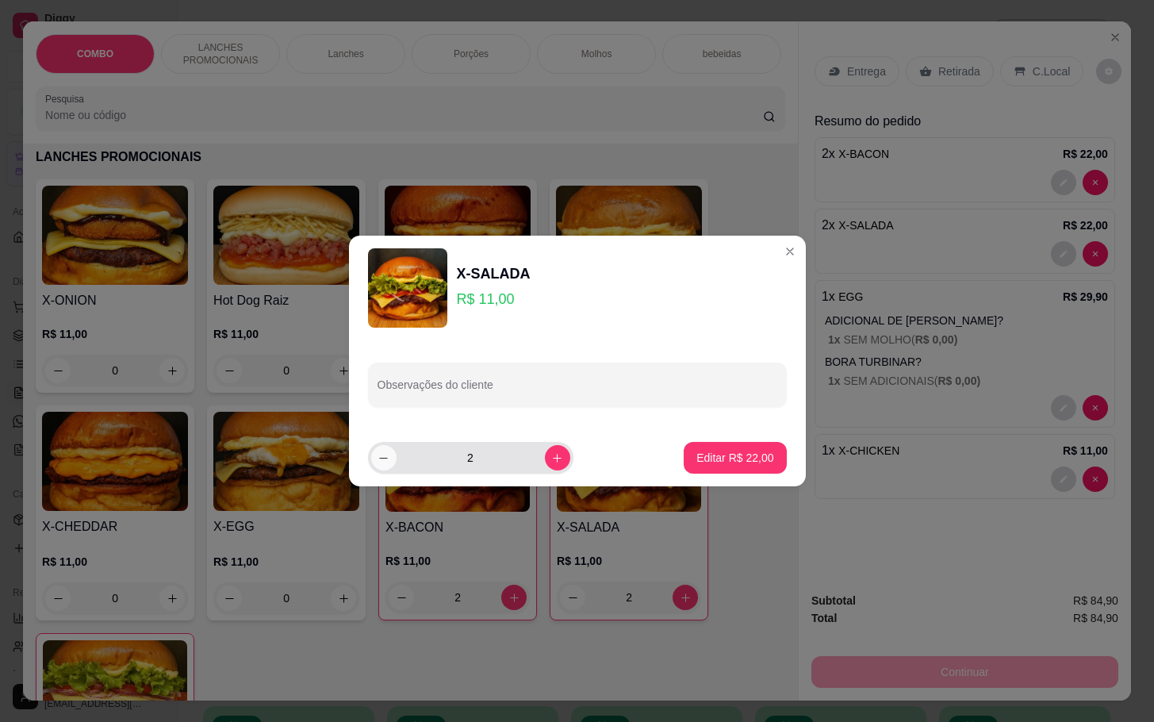
click at [386, 466] on button "decrease-product-quantity" at bounding box center [383, 457] width 25 height 25
type input "1"
click at [721, 453] on p "Editar R$ 11,00" at bounding box center [734, 458] width 77 height 16
type input "1"
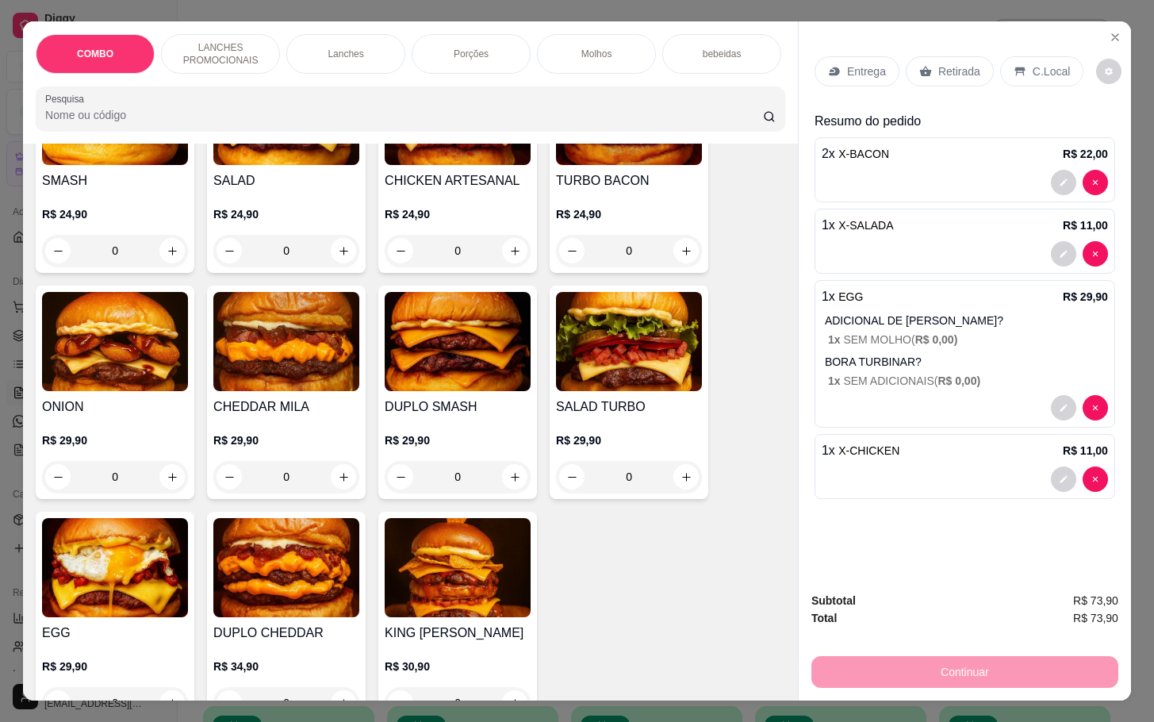
scroll to position [1070, 0]
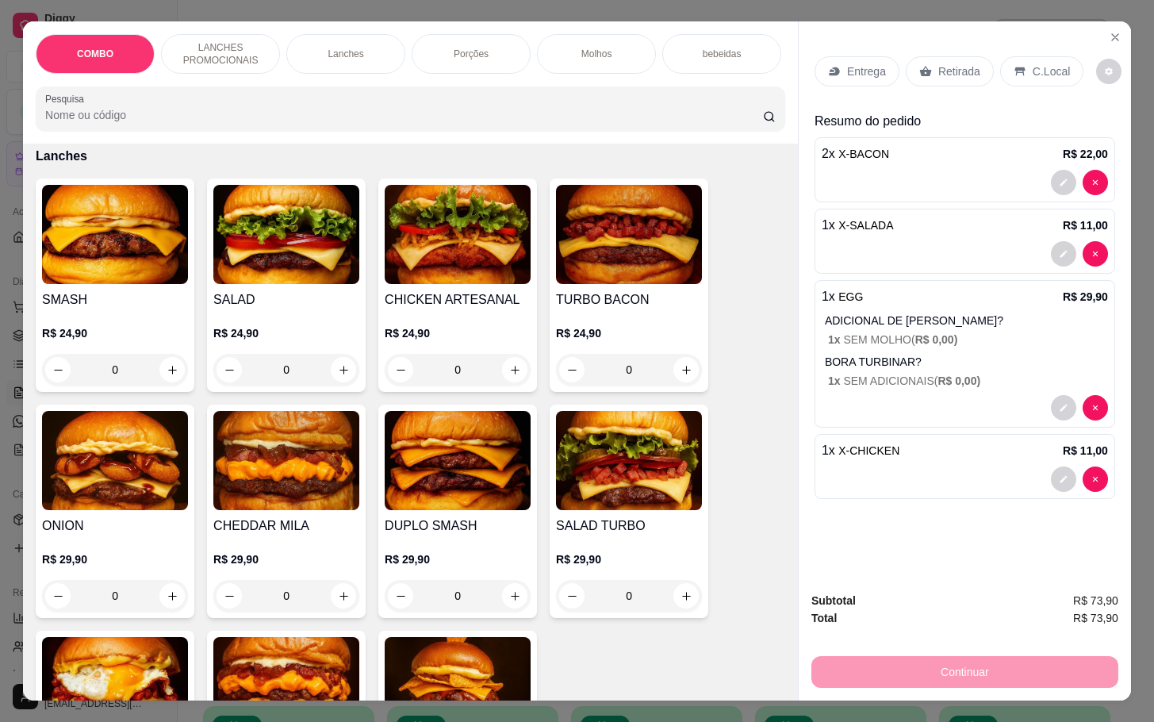
click at [248, 262] on img at bounding box center [286, 234] width 146 height 99
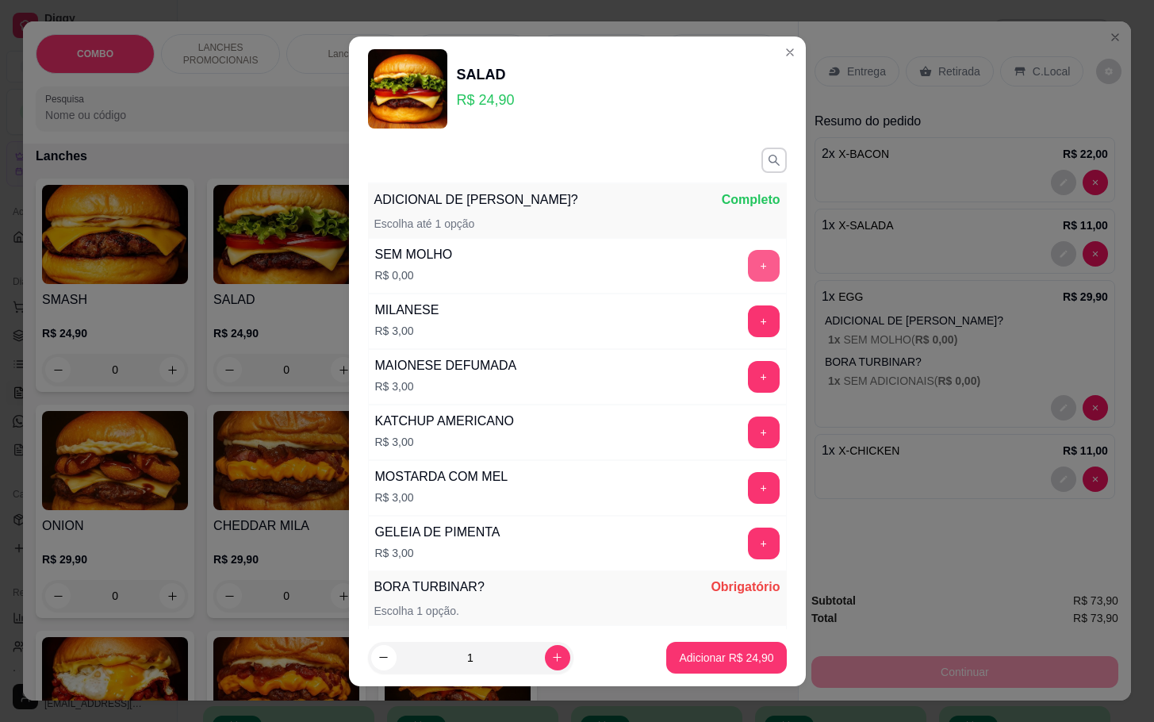
click at [748, 262] on button "+" at bounding box center [764, 266] width 32 height 32
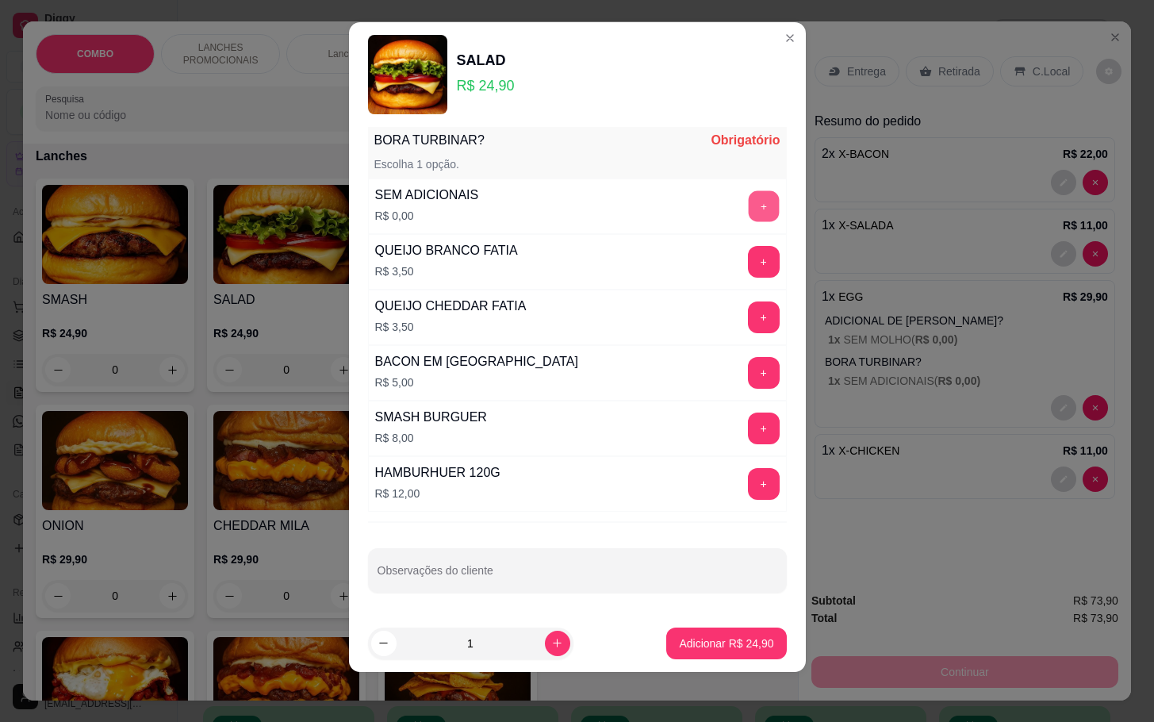
click at [748, 214] on button "+" at bounding box center [763, 205] width 31 height 31
click at [679, 627] on button "Adicionar R$ 24,90" at bounding box center [726, 643] width 120 height 32
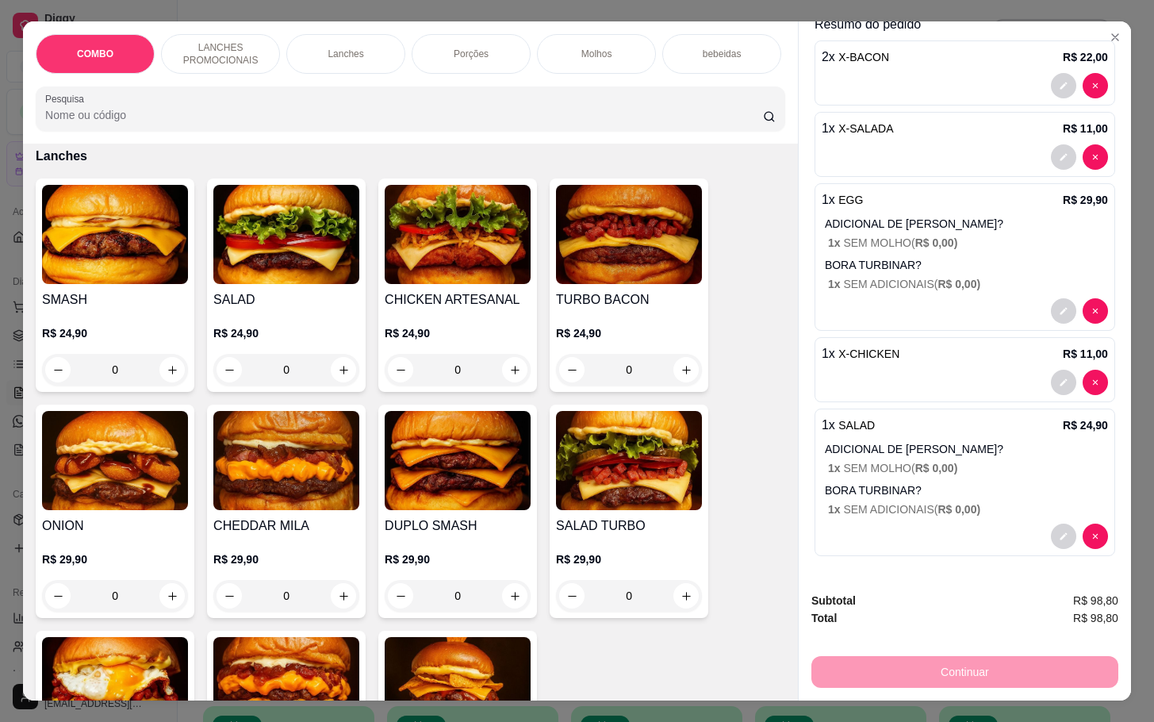
scroll to position [0, 0]
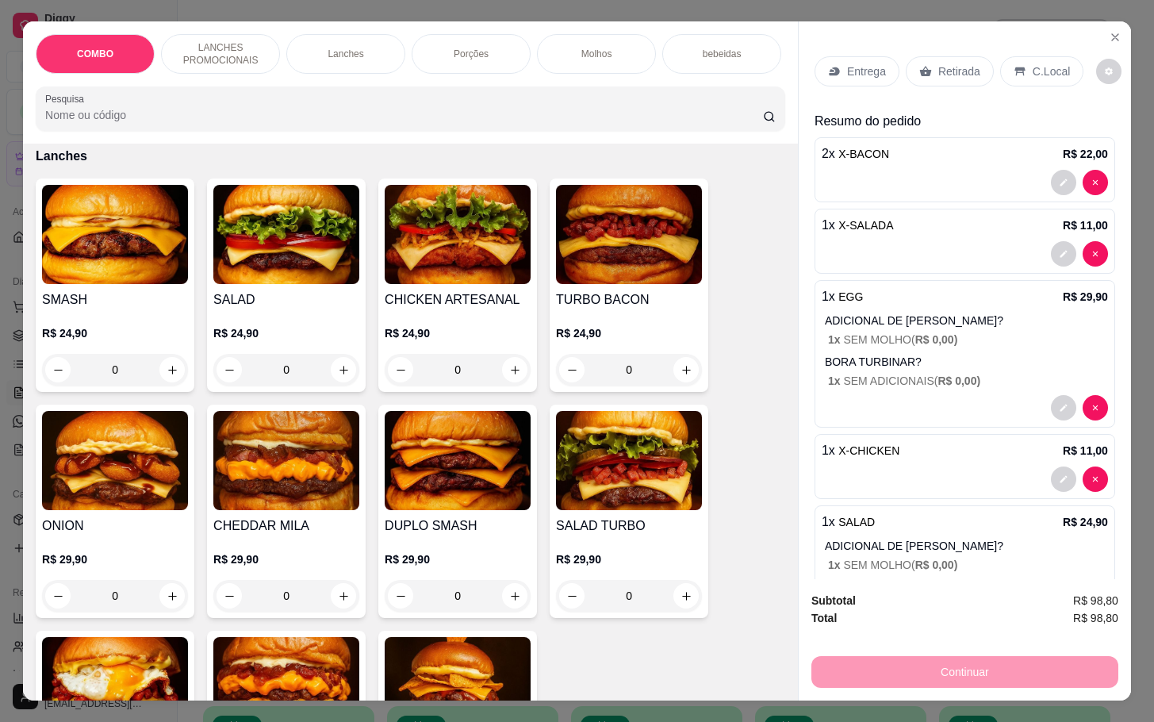
click at [920, 67] on icon at bounding box center [926, 72] width 12 height 10
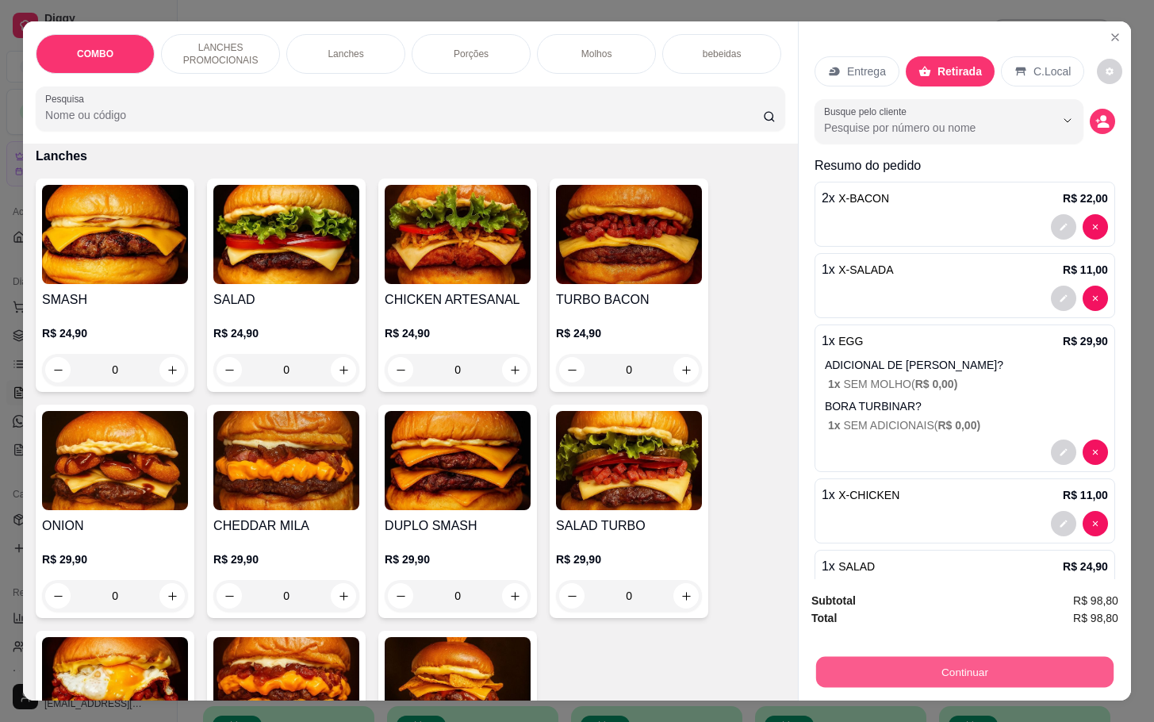
click at [944, 656] on button "Continuar" at bounding box center [964, 671] width 297 height 31
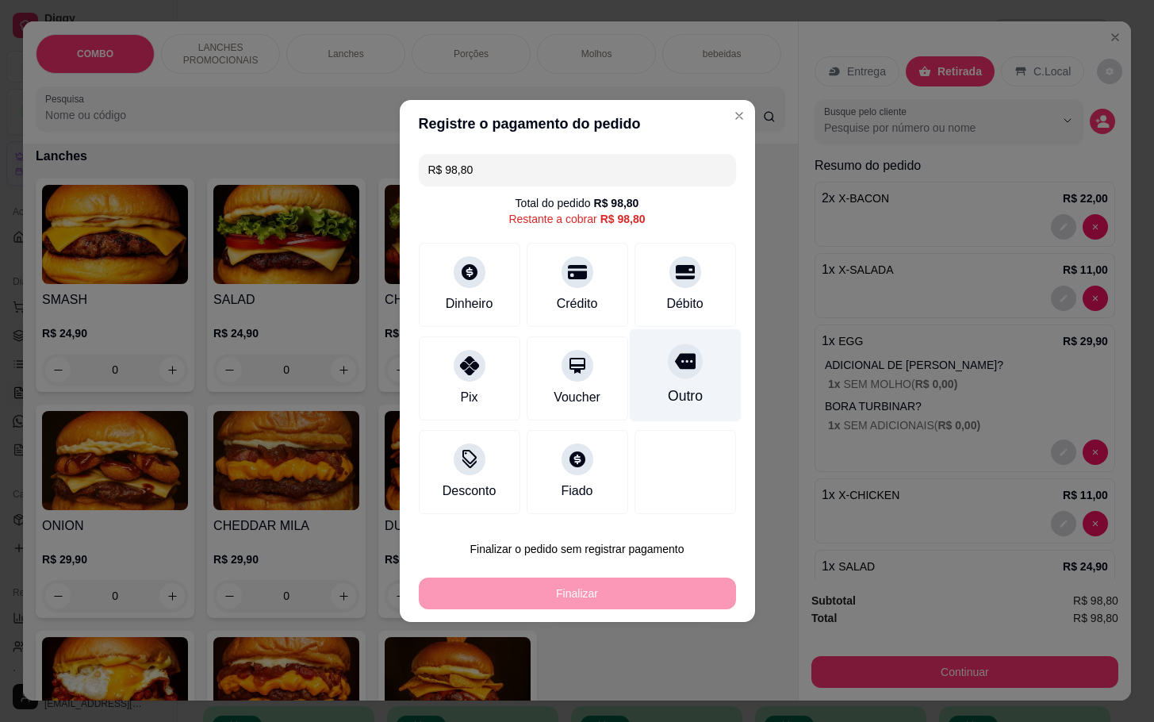
click at [698, 369] on div "Outro" at bounding box center [685, 375] width 112 height 93
type input "R$ 0,00"
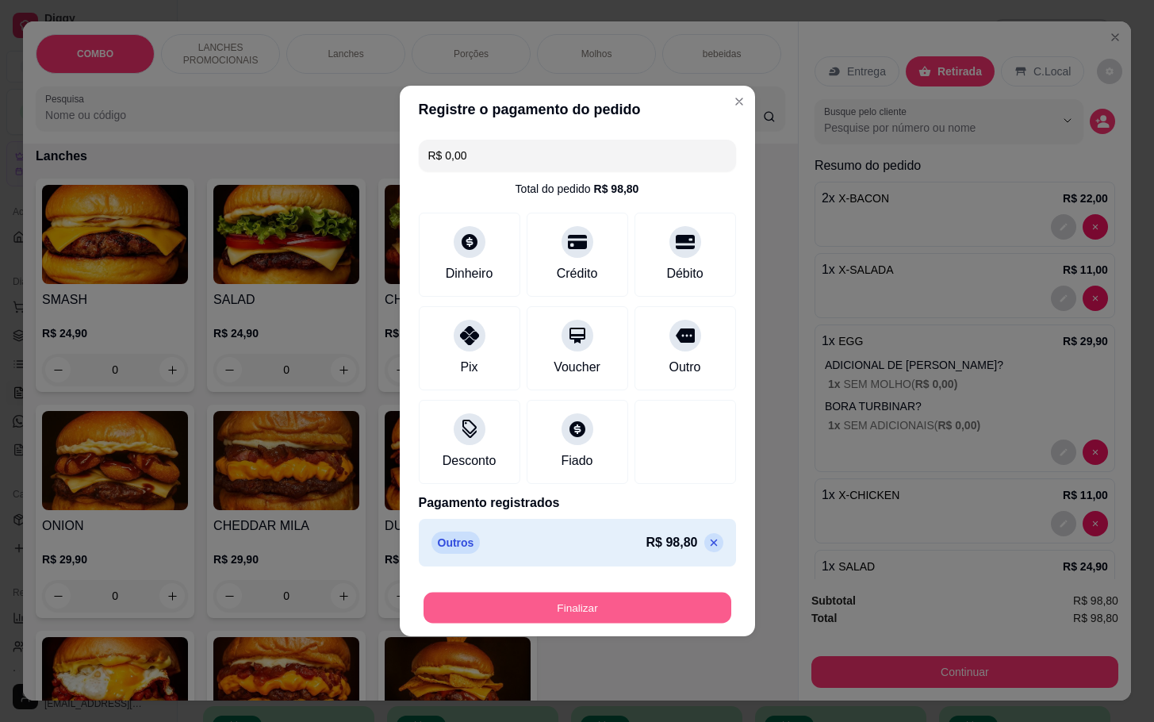
click at [652, 603] on button "Finalizar" at bounding box center [577, 607] width 308 height 31
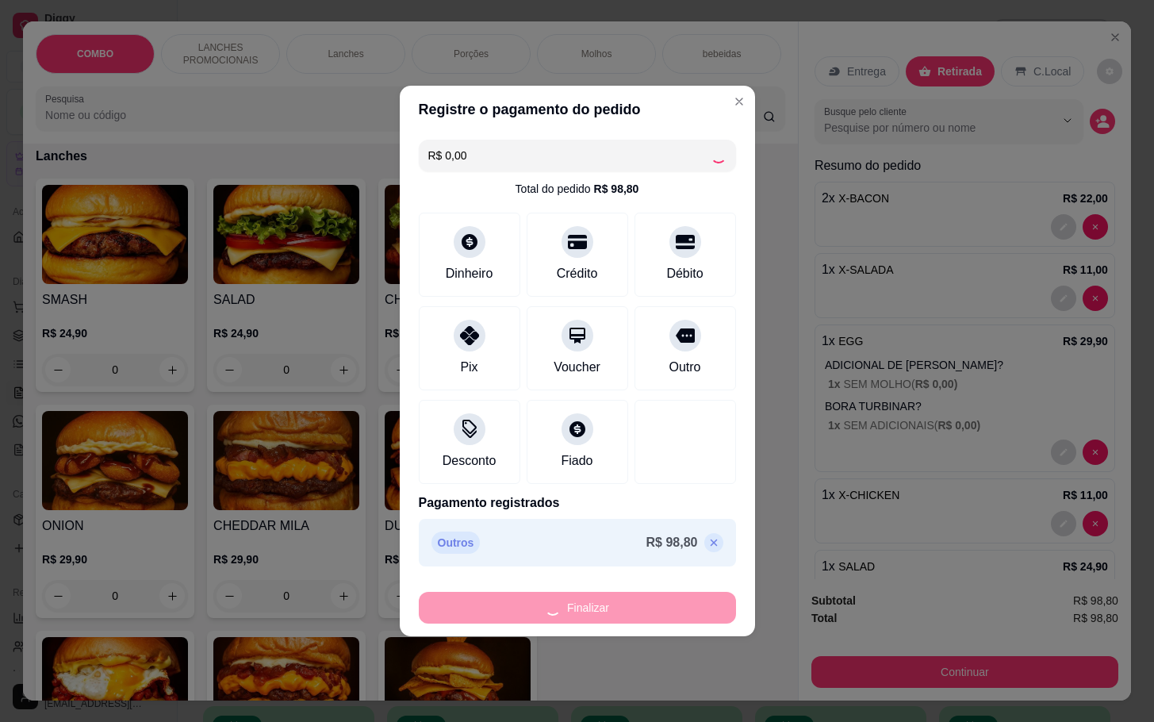
type input "0"
type input "-R$ 98,80"
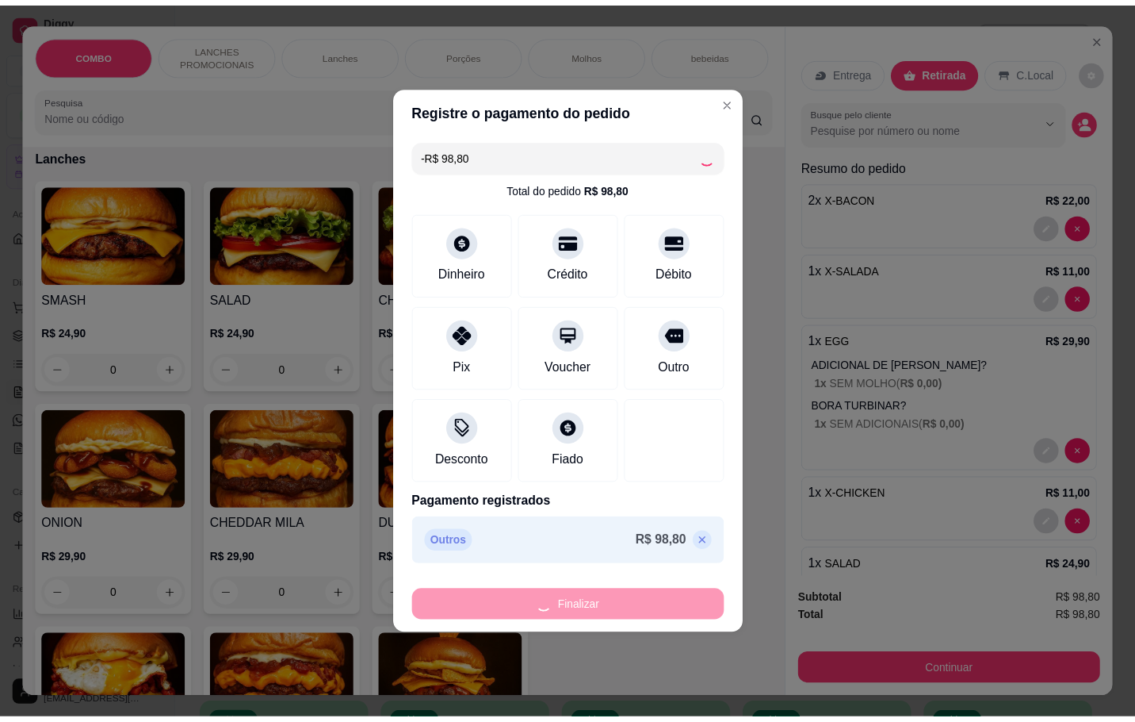
scroll to position [1066, 0]
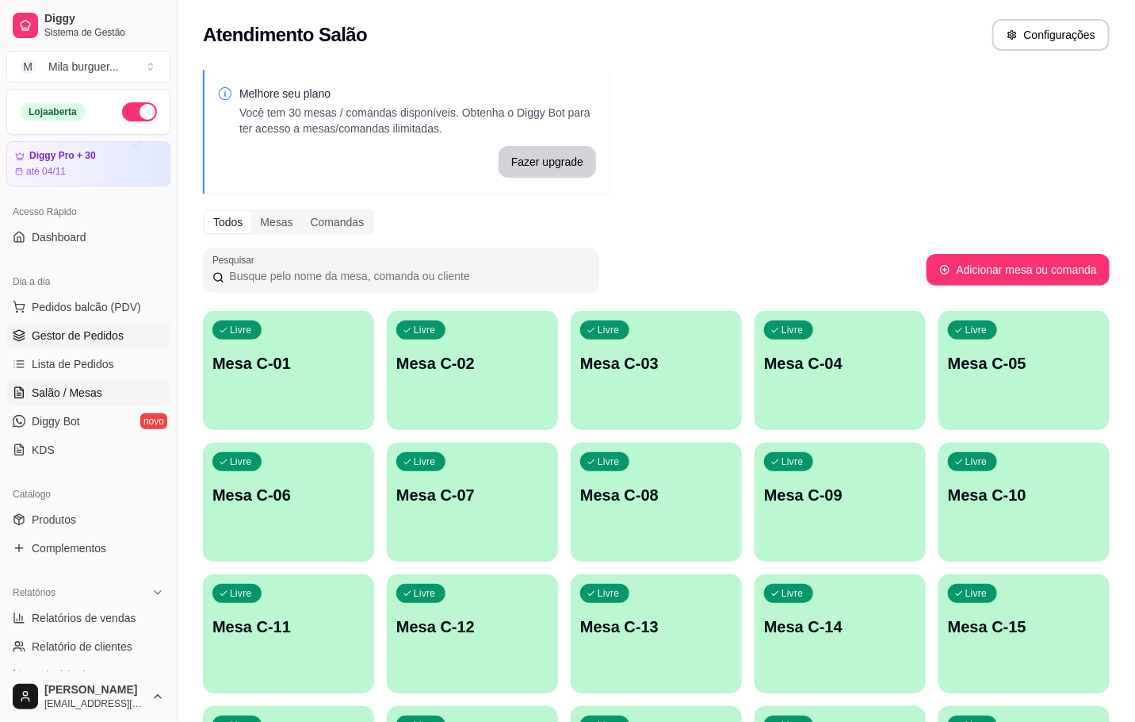
click at [53, 323] on link "Gestor de Pedidos" at bounding box center [88, 335] width 164 height 25
